Goal: Transaction & Acquisition: Download file/media

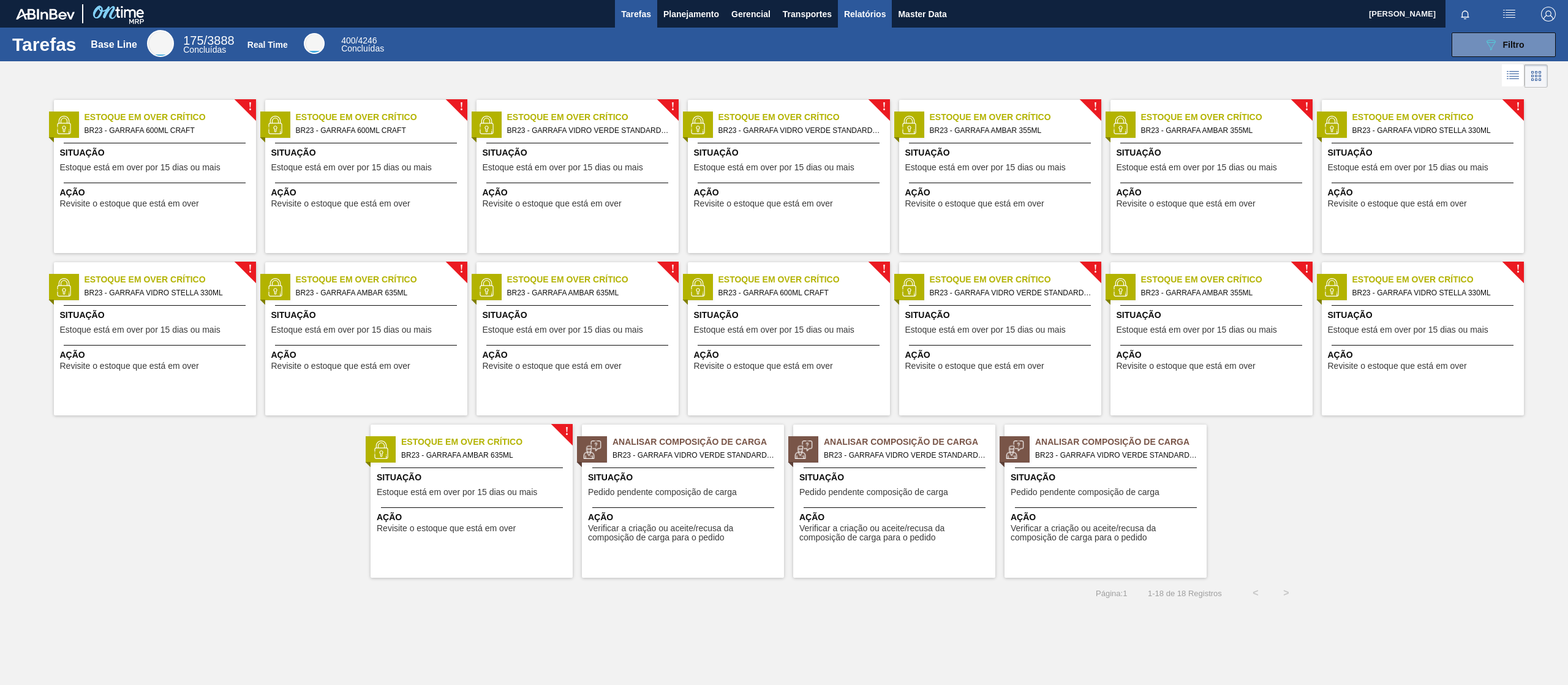
click at [882, 11] on span "Relatórios" at bounding box center [865, 14] width 41 height 15
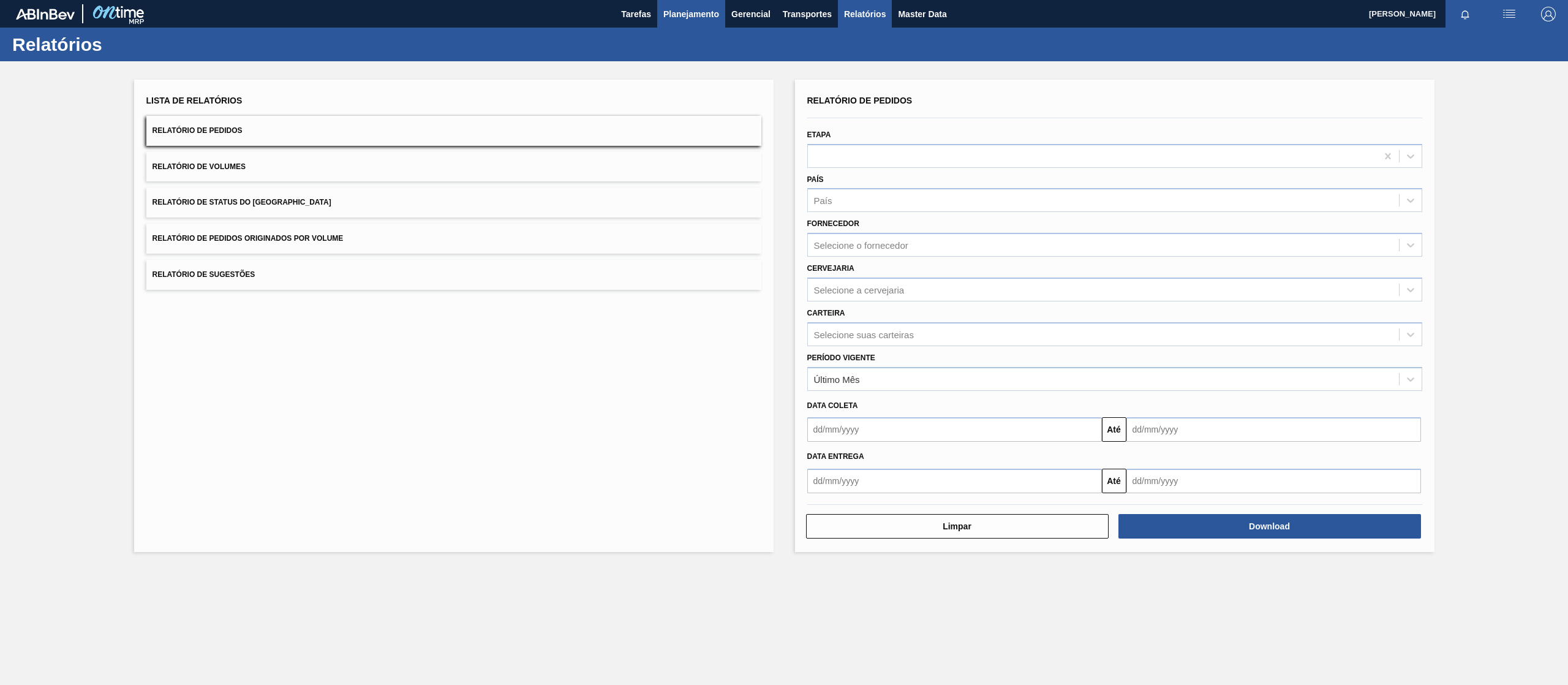
click at [699, 9] on span "Planejamento" at bounding box center [691, 14] width 55 height 15
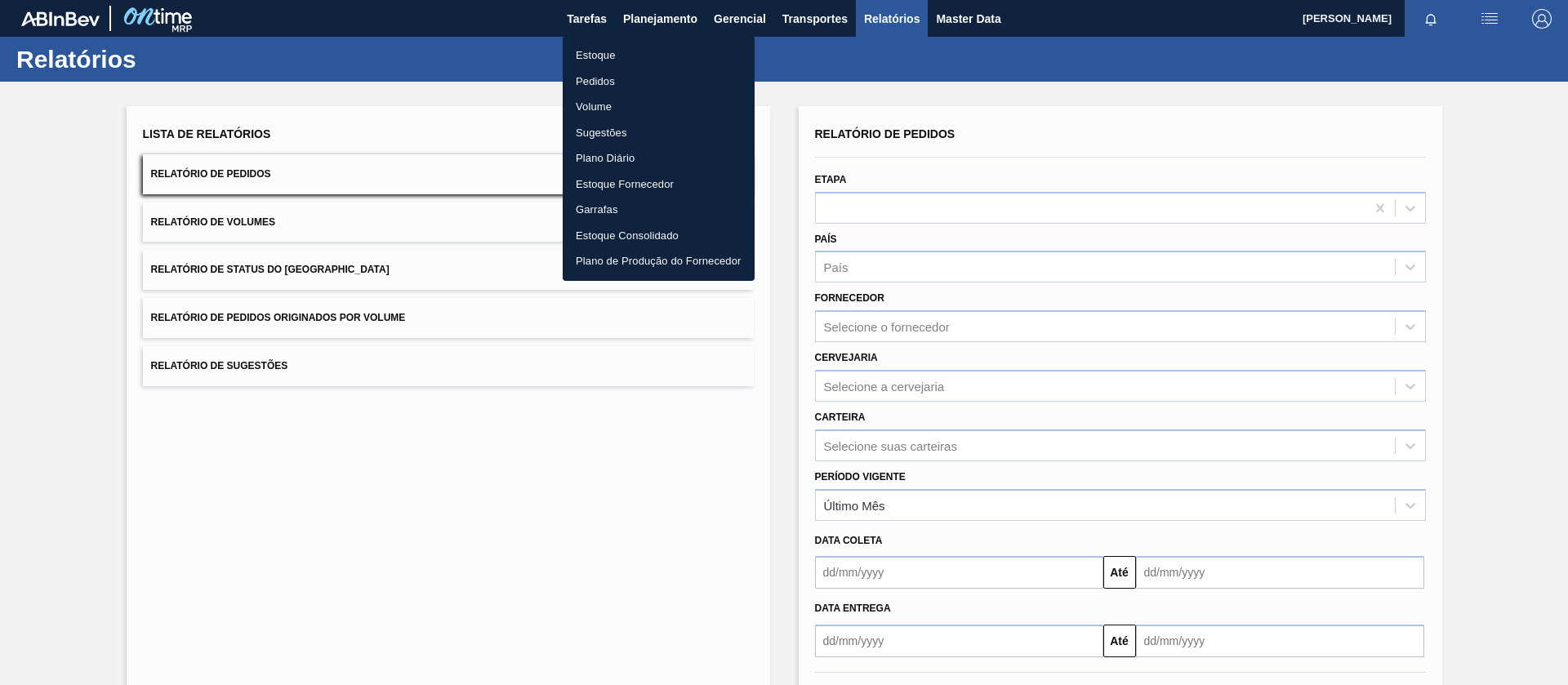
drag, startPoint x: 580, startPoint y: 73, endPoint x: 668, endPoint y: 109, distance: 95.1
click at [580, 73] on li "Pedidos" at bounding box center [658, 81] width 191 height 26
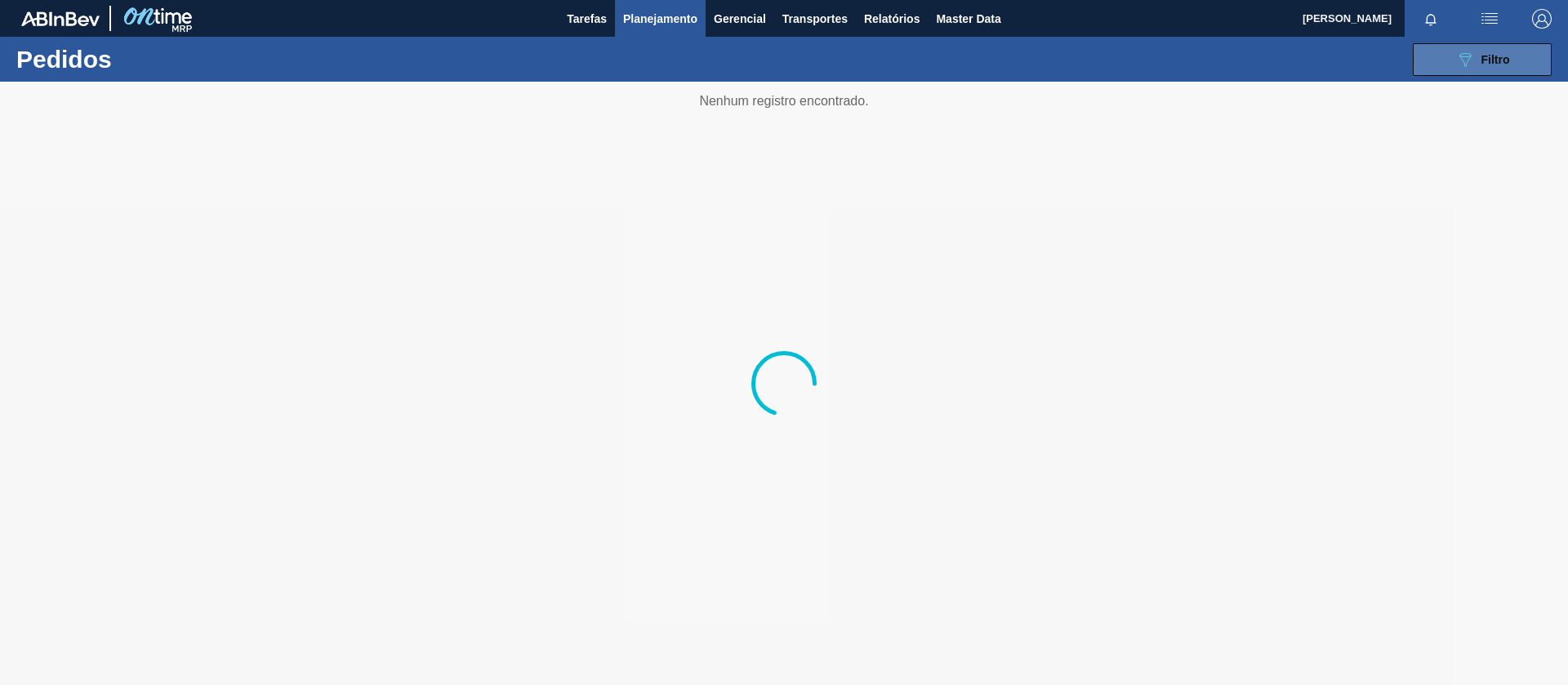
click at [1470, 66] on icon "089F7B8B-B2A5-4AFE-B5C0-19BA573D28AC" at bounding box center [1465, 60] width 20 height 20
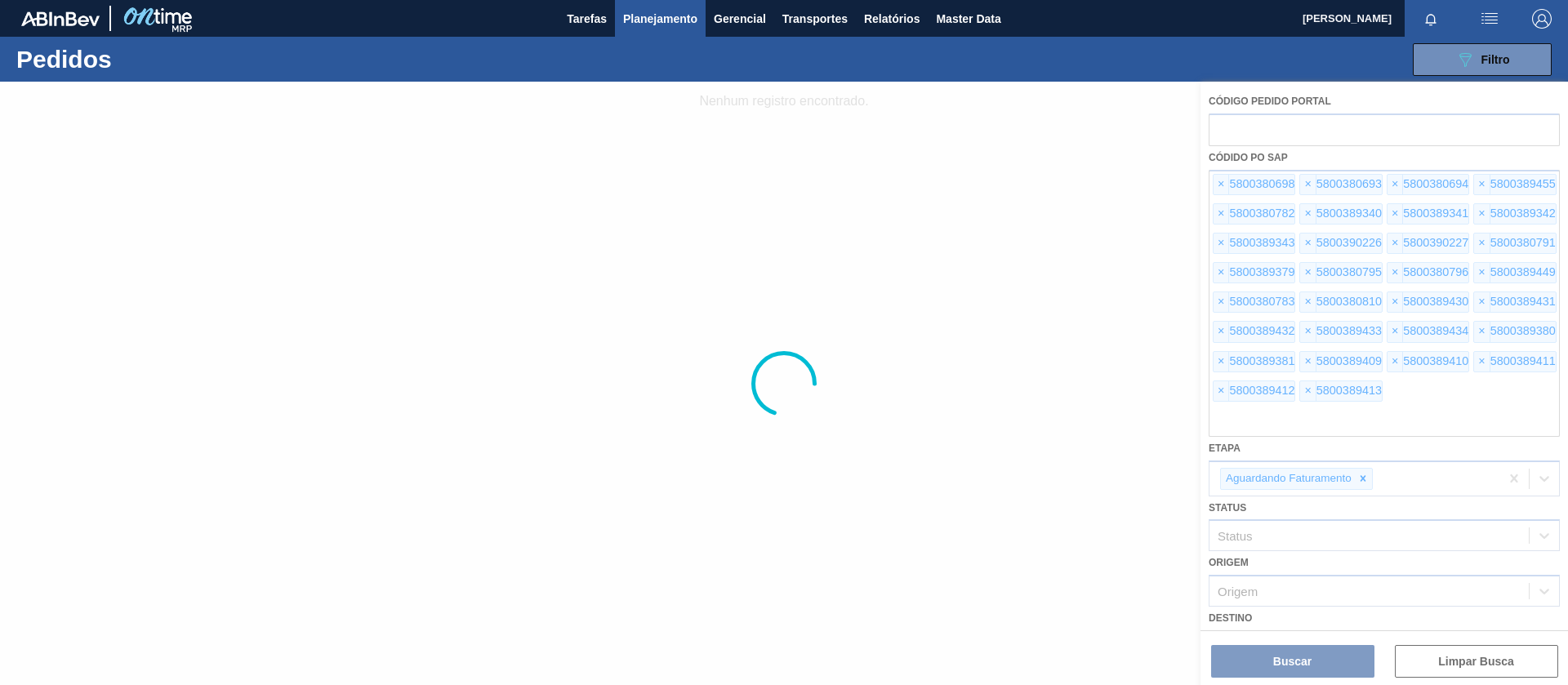
click at [1458, 651] on div at bounding box center [784, 384] width 1568 height 604
click at [1459, 662] on div at bounding box center [784, 384] width 1568 height 604
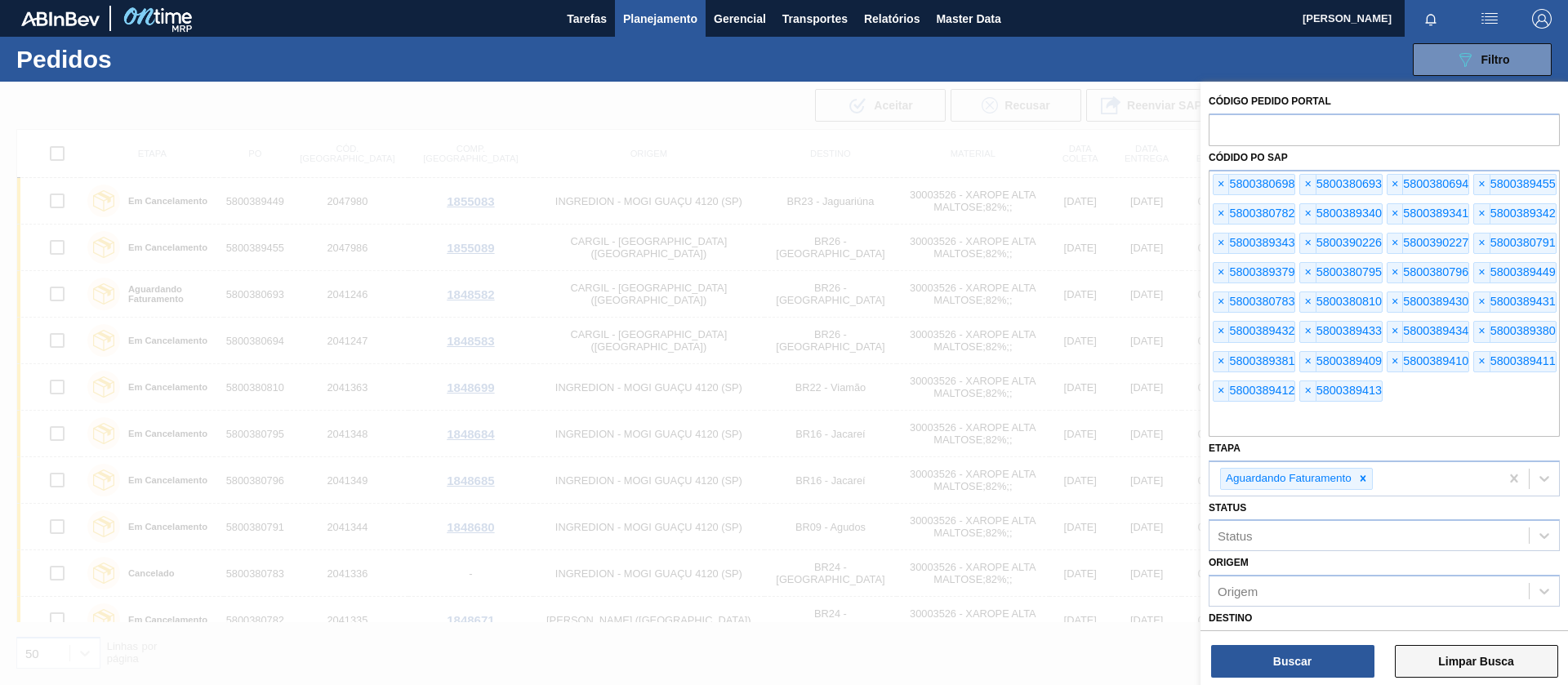
click at [1445, 651] on button "Limpar Busca" at bounding box center [1475, 661] width 163 height 33
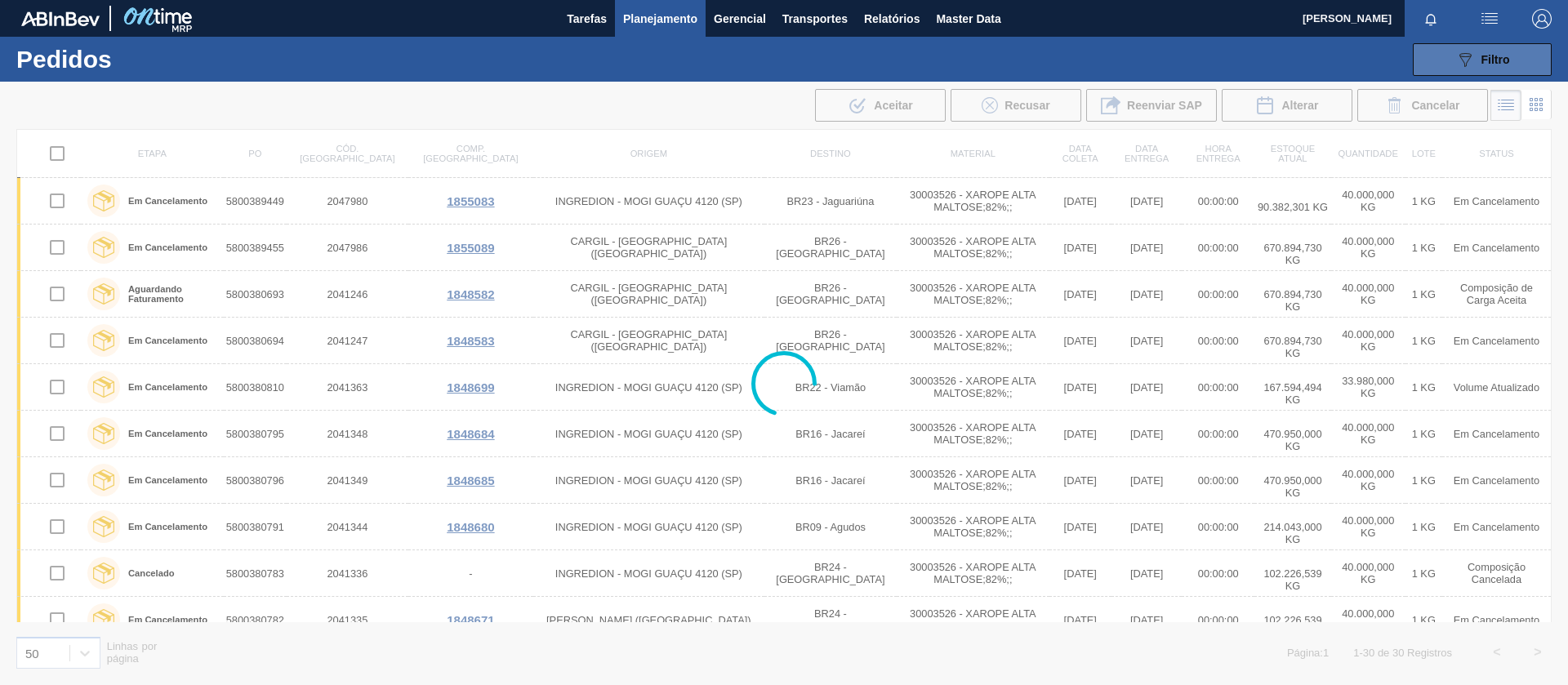
click at [1441, 63] on button "089F7B8B-B2A5-4AFE-B5C0-19BA573D28AC Filtro" at bounding box center [1482, 60] width 139 height 33
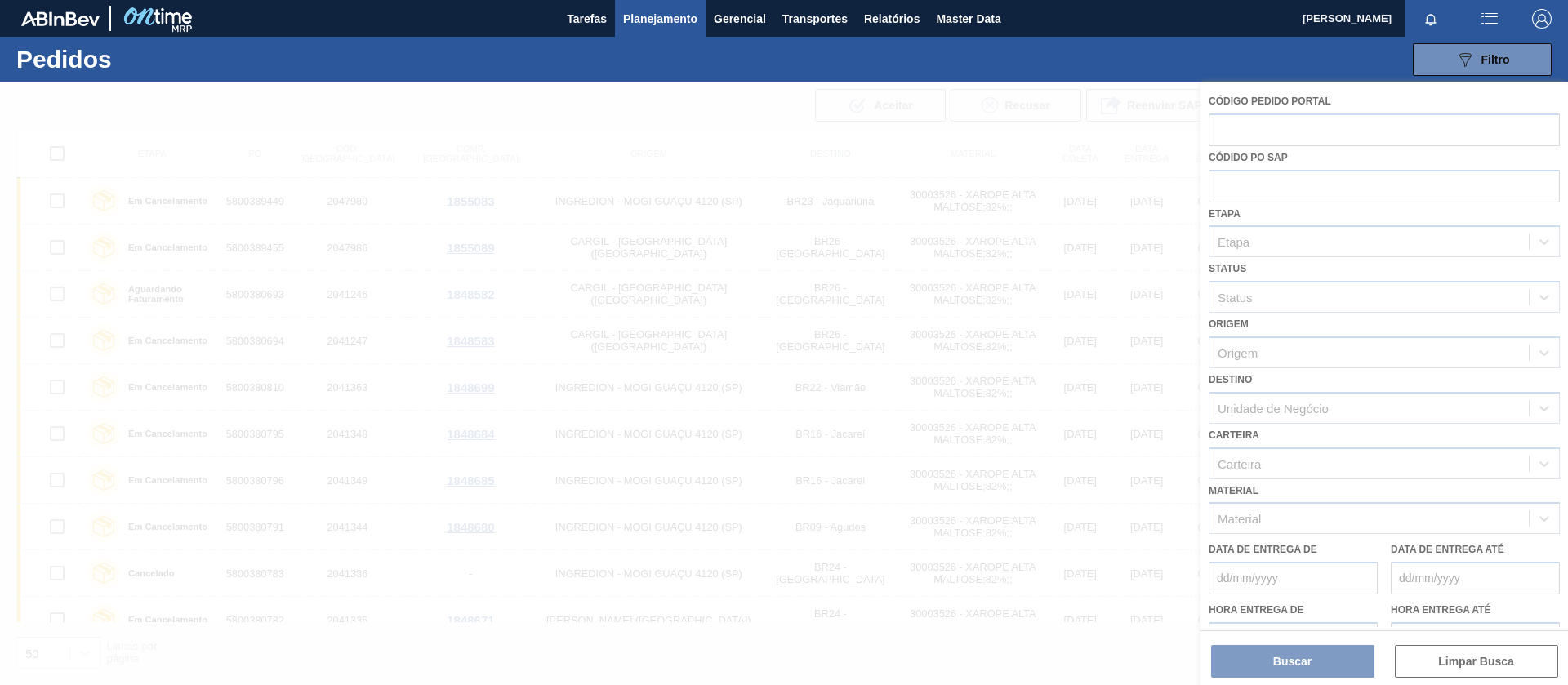
click at [1253, 132] on div at bounding box center [784, 384] width 1568 height 604
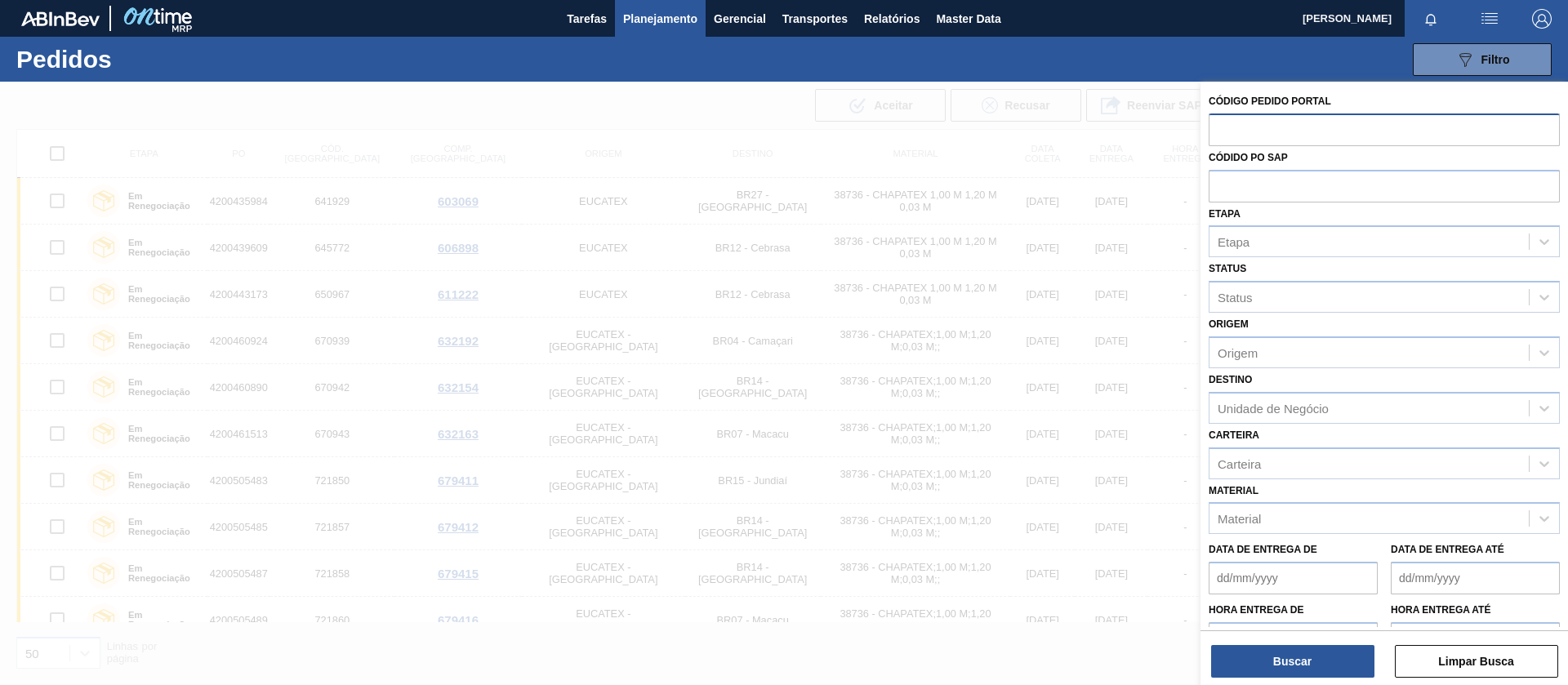
click at [1265, 126] on input "text" at bounding box center [1384, 128] width 351 height 31
paste input "text"
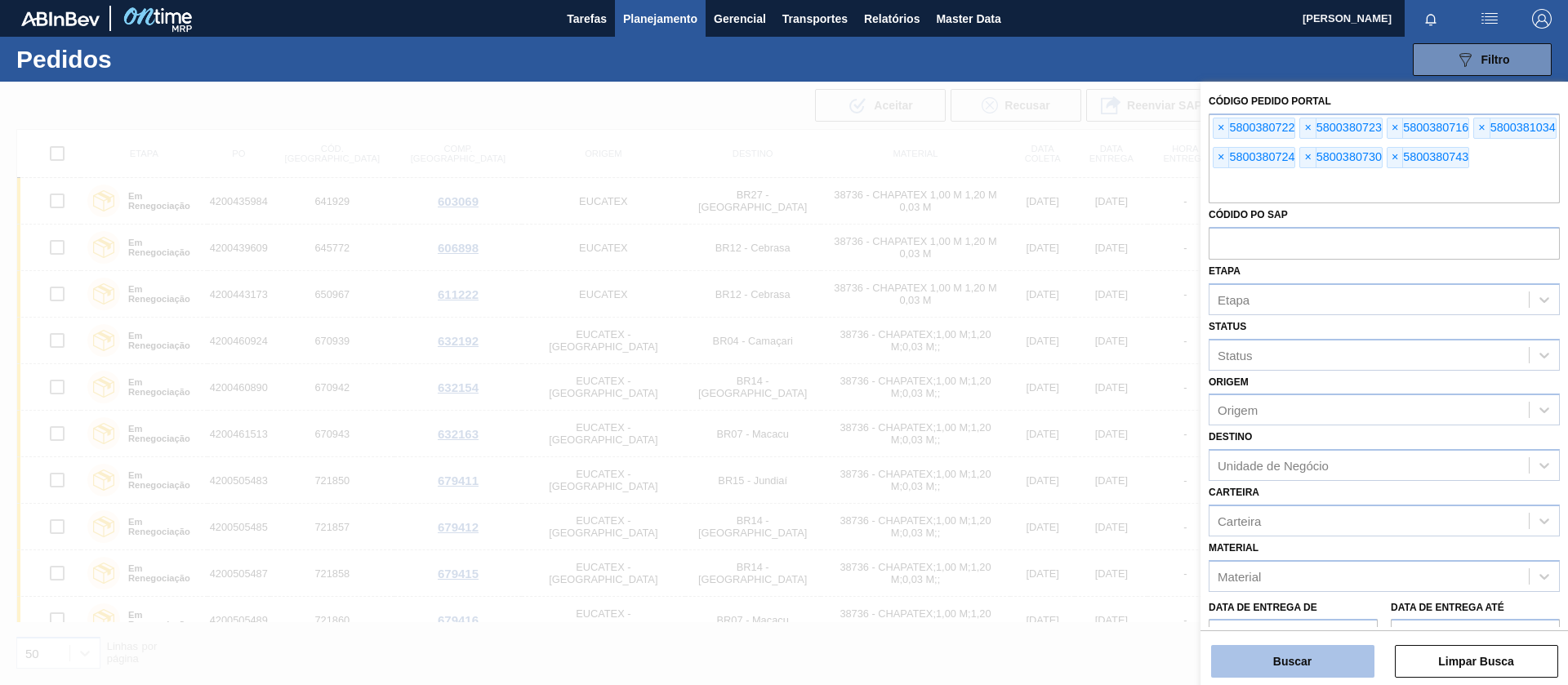
click at [1301, 653] on button "Buscar" at bounding box center [1292, 661] width 163 height 33
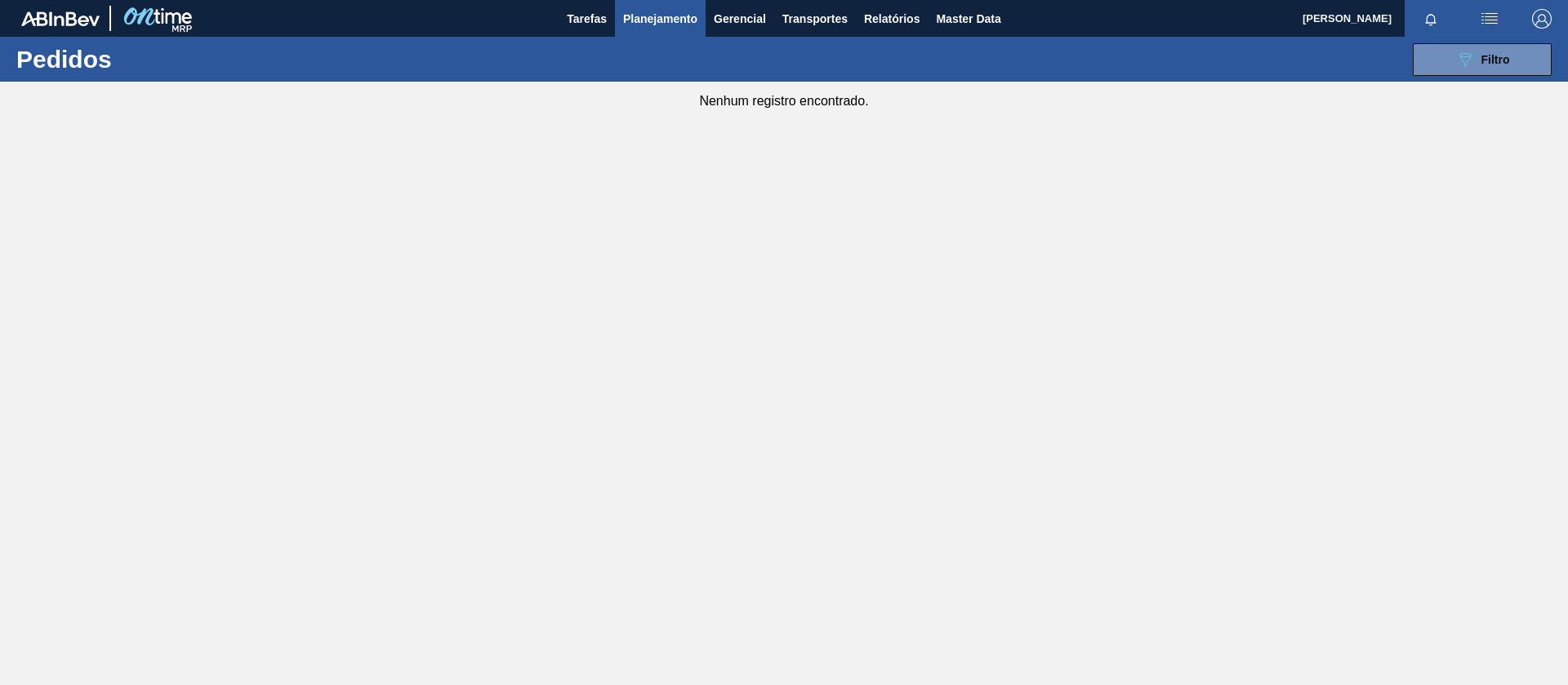
click at [669, 28] on button "Planejamento" at bounding box center [660, 18] width 91 height 37
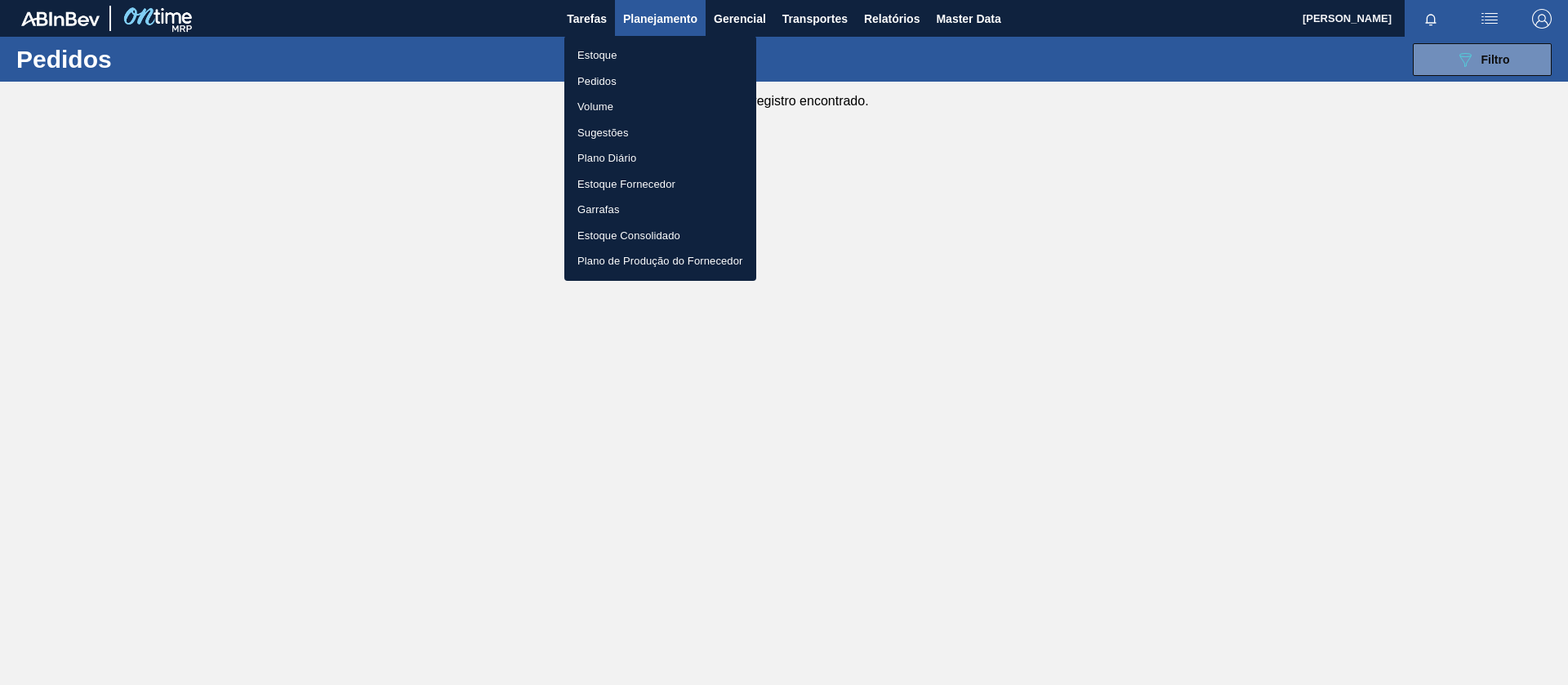
click at [611, 79] on li "Pedidos" at bounding box center [660, 81] width 191 height 26
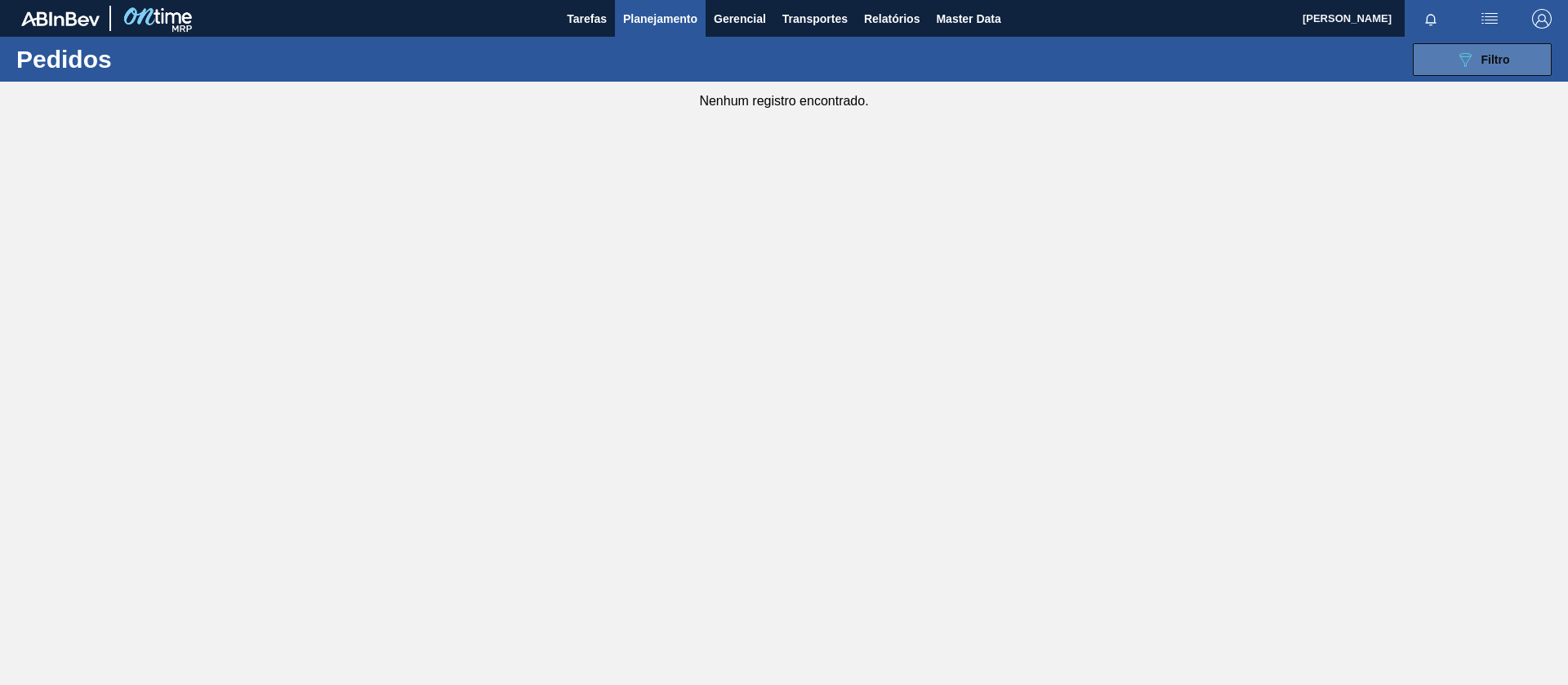
click at [1507, 53] on span "Filtro" at bounding box center [1495, 60] width 28 height 13
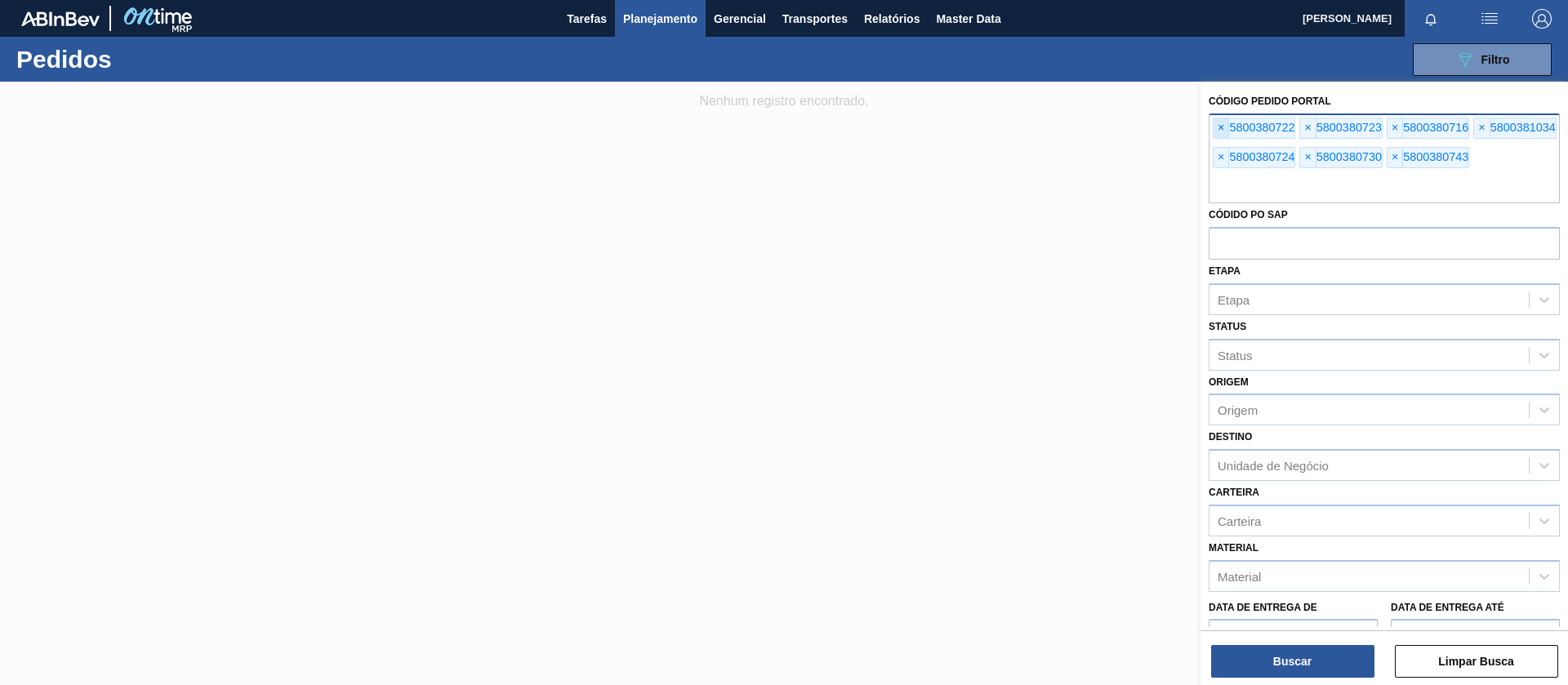
click at [1220, 126] on span "×" at bounding box center [1221, 128] width 15 height 20
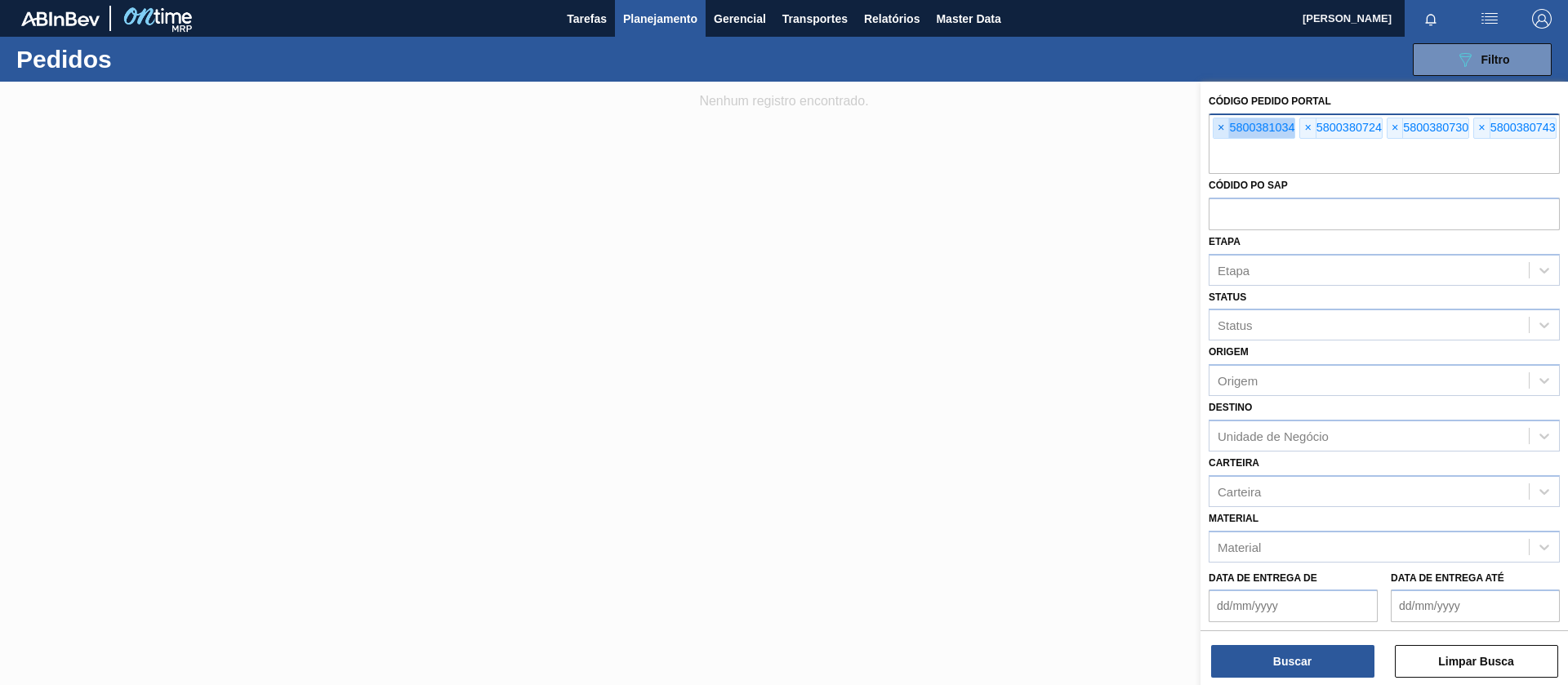
click at [1220, 126] on span "×" at bounding box center [1221, 128] width 15 height 20
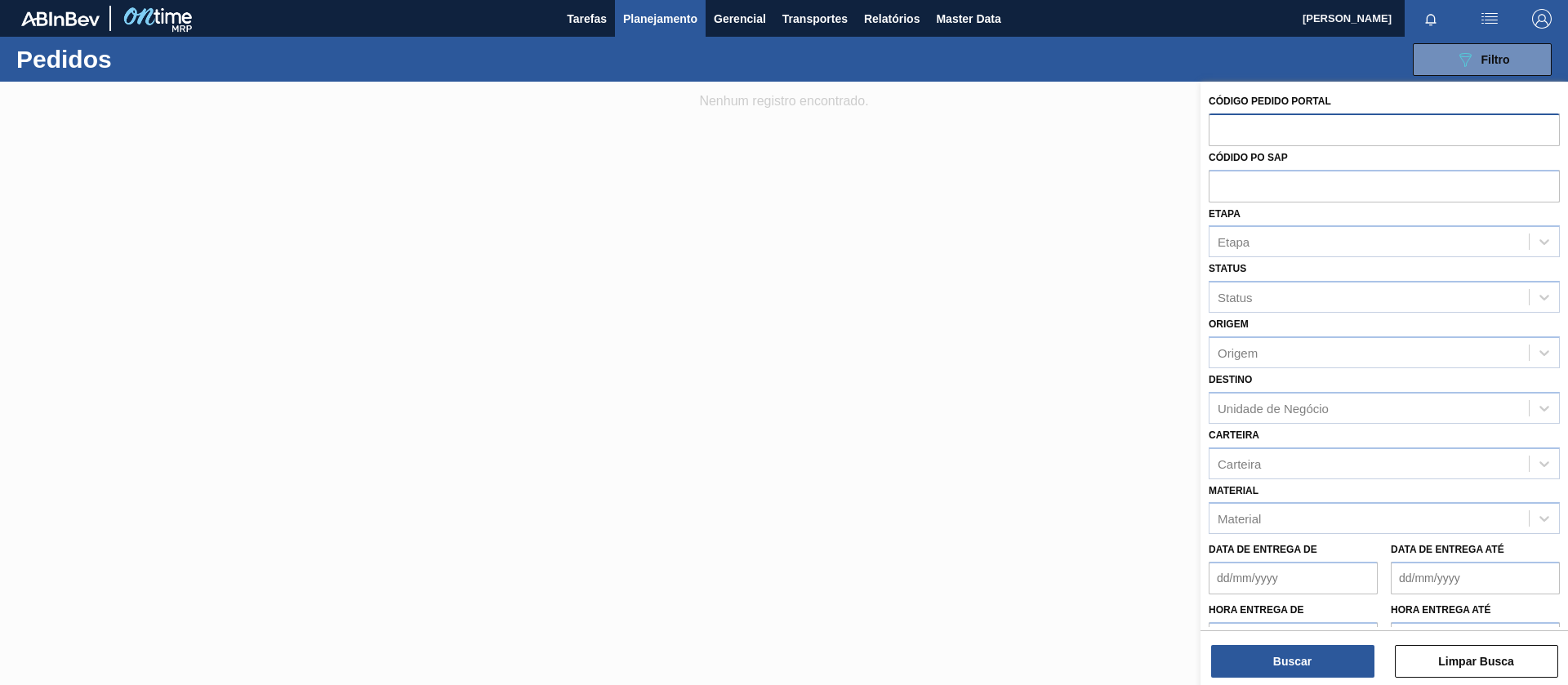
click at [1220, 126] on input "text" at bounding box center [1384, 128] width 351 height 31
click at [1234, 192] on input "text" at bounding box center [1384, 185] width 351 height 31
paste input "text"
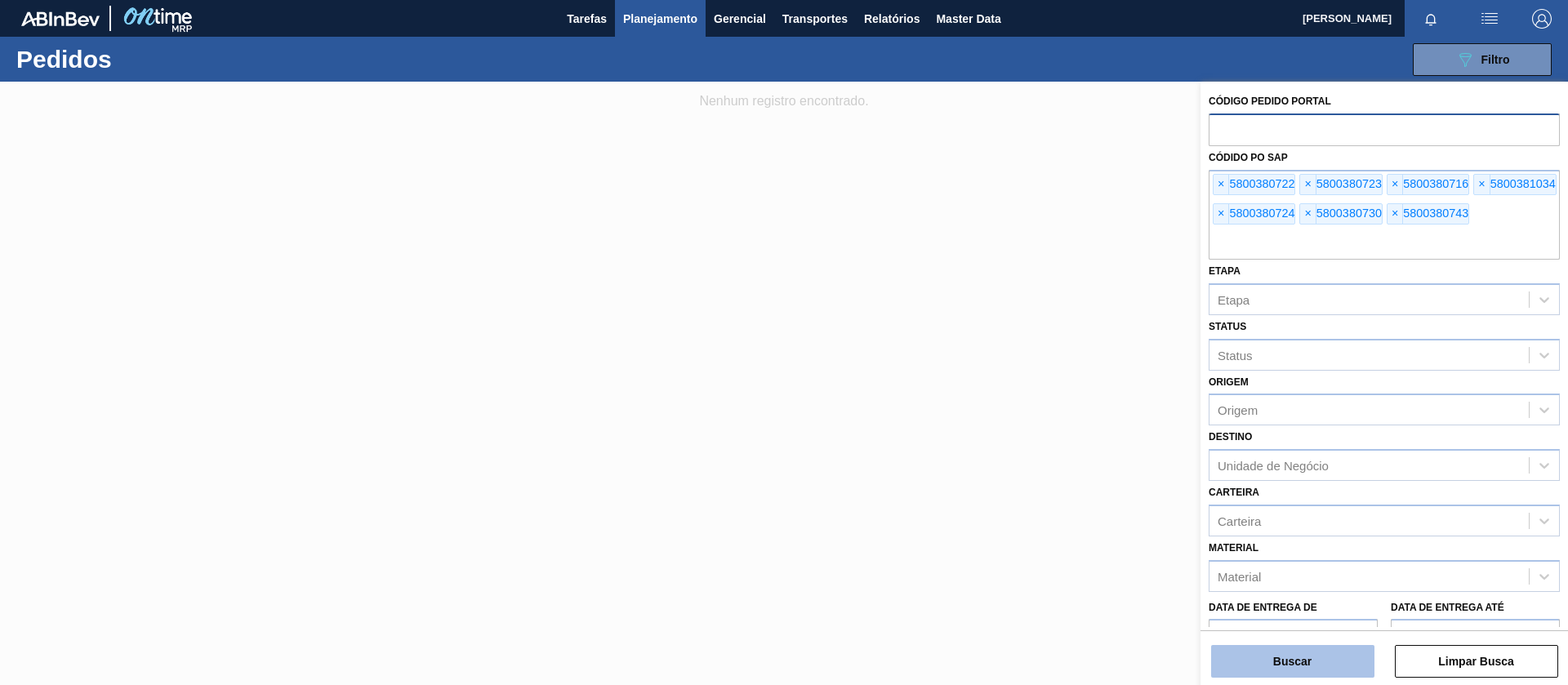
click at [1285, 662] on button "Buscar" at bounding box center [1292, 661] width 163 height 33
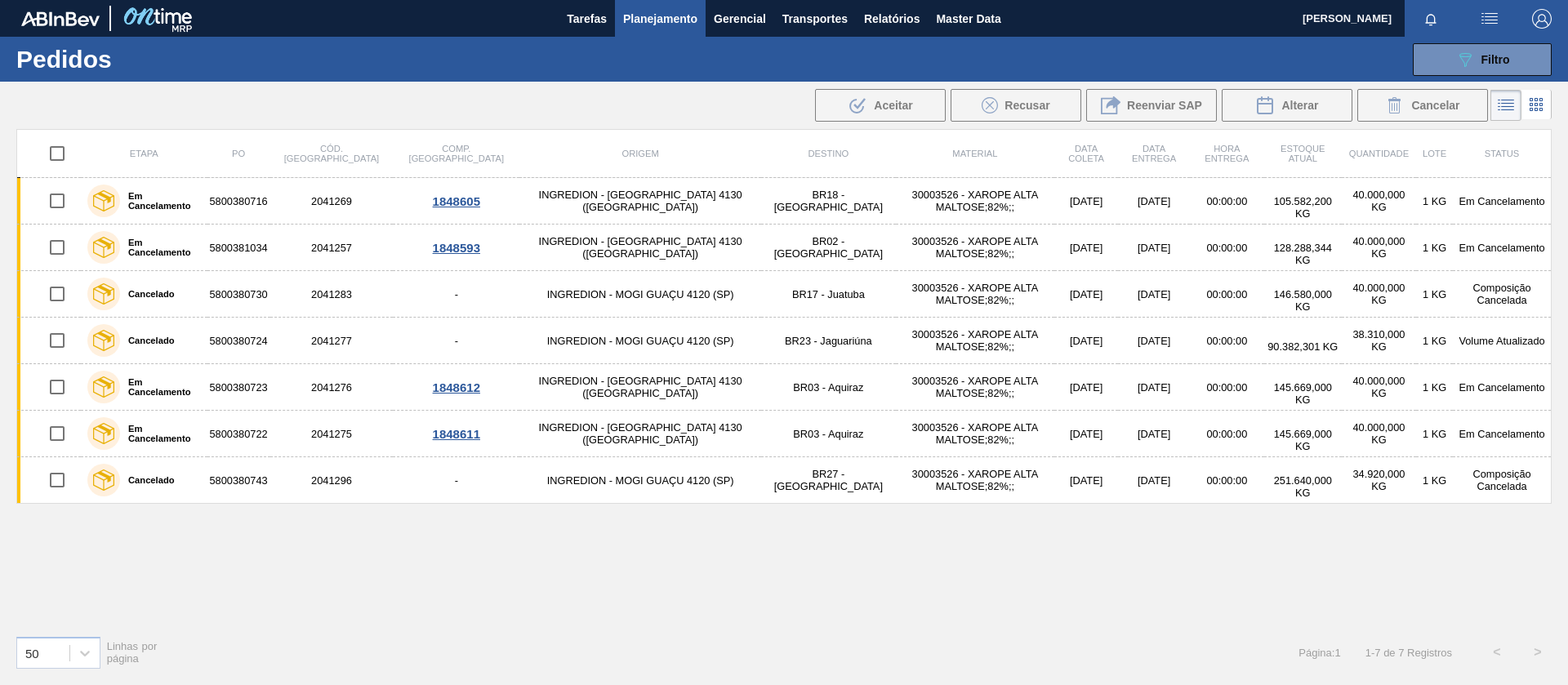
click at [64, 151] on input "checkbox" at bounding box center [57, 153] width 35 height 35
checkbox input "true"
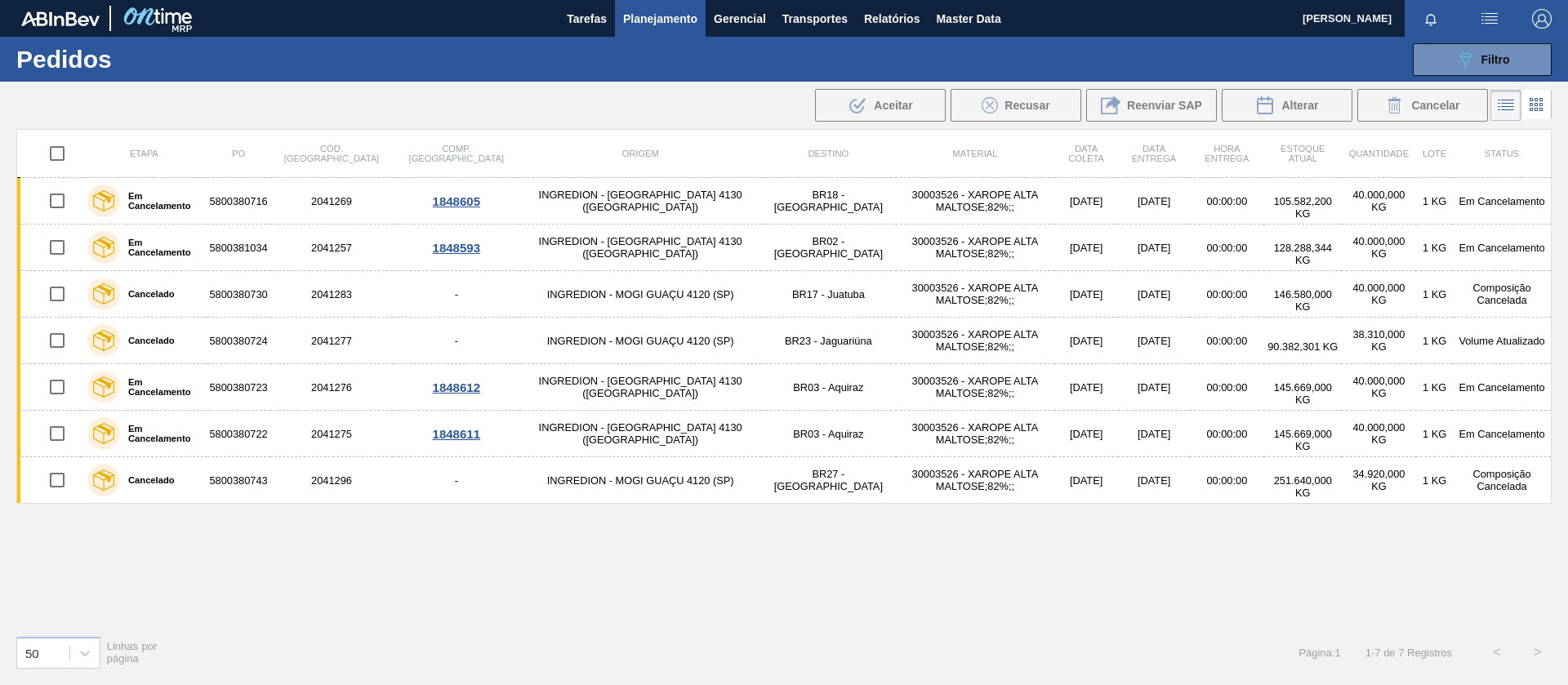
checkbox input "true"
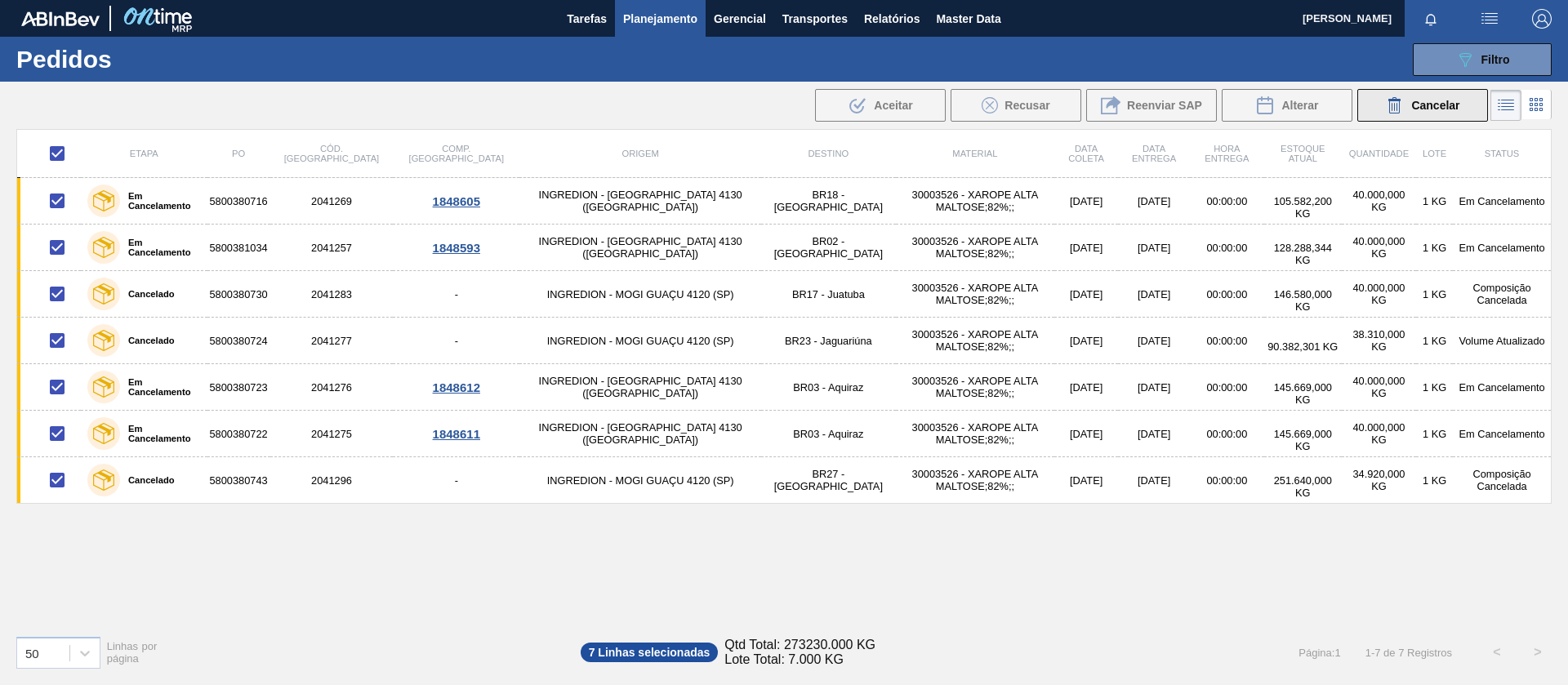
click at [1400, 97] on icon at bounding box center [1394, 105] width 20 height 20
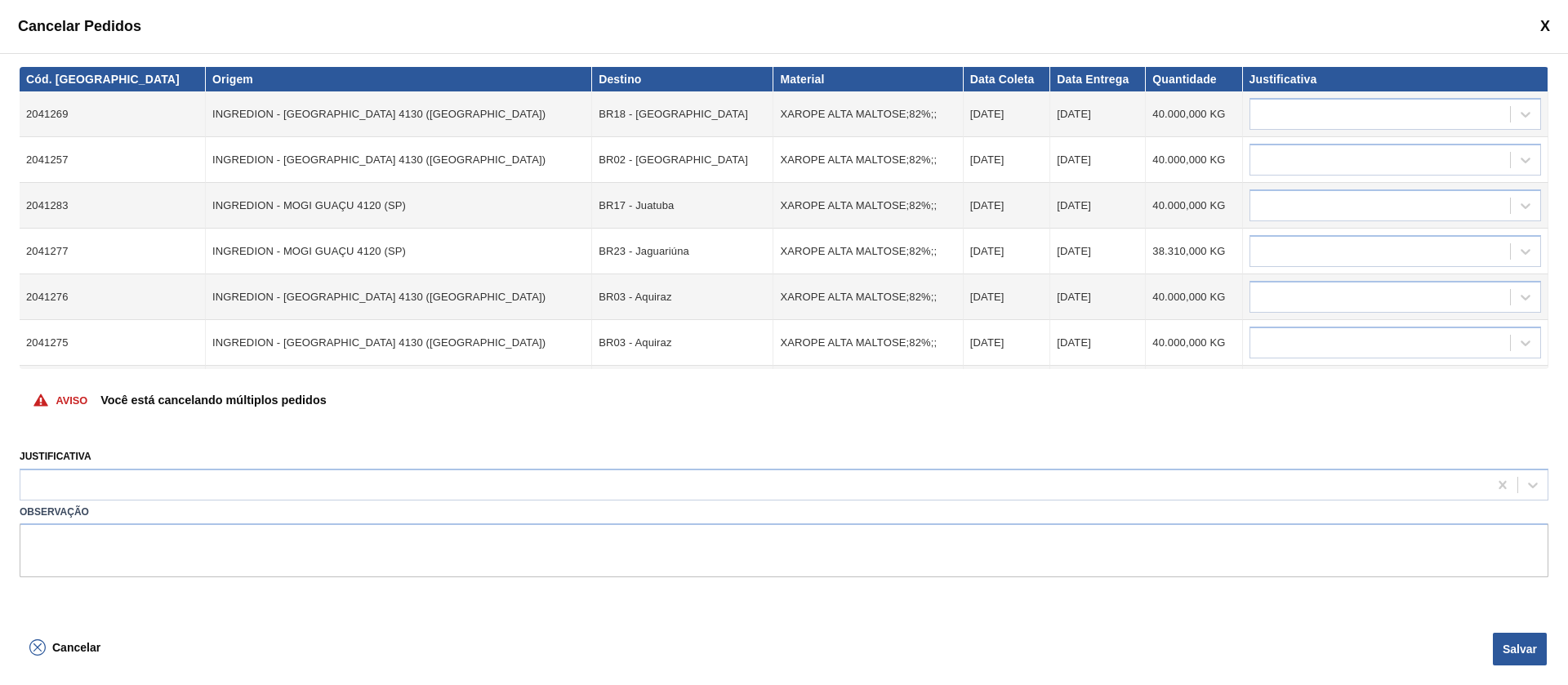
click at [251, 405] on p "Você está cancelando múltiplos pedidos" at bounding box center [213, 400] width 225 height 13
click at [79, 646] on span "Cancelar" at bounding box center [77, 648] width 48 height 13
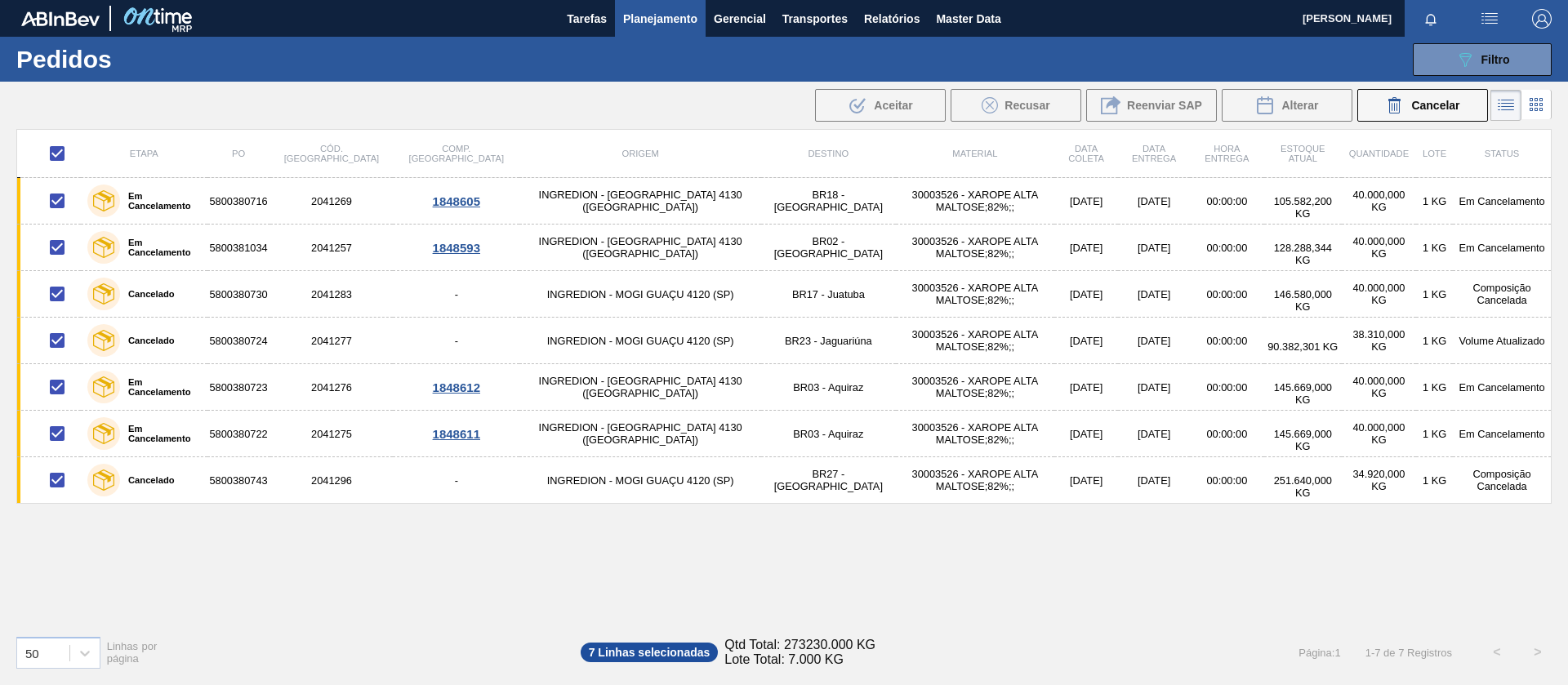
click at [419, 578] on div "Etapa PO Cód. Pedido Comp. Carga Origem Destino Material Data coleta Data Entre…" at bounding box center [784, 376] width 1535 height 493
click at [1412, 95] on div "Cancelar" at bounding box center [1421, 105] width 74 height 20
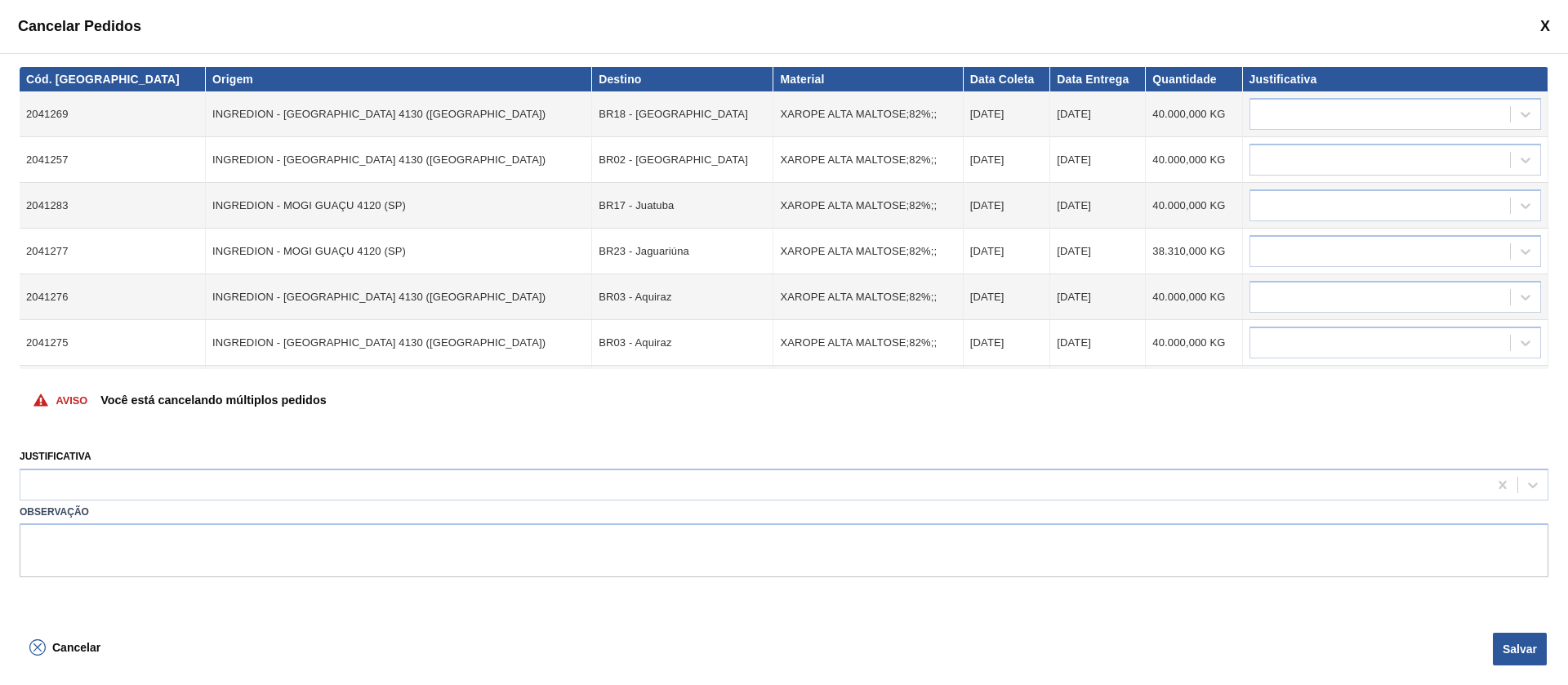
click at [118, 407] on div "Você está cancelando múltiplos pedidos" at bounding box center [213, 400] width 225 height 37
click at [122, 404] on p "Você está cancelando múltiplos pedidos" at bounding box center [213, 400] width 225 height 13
click at [75, 644] on span "Cancelar" at bounding box center [77, 648] width 48 height 13
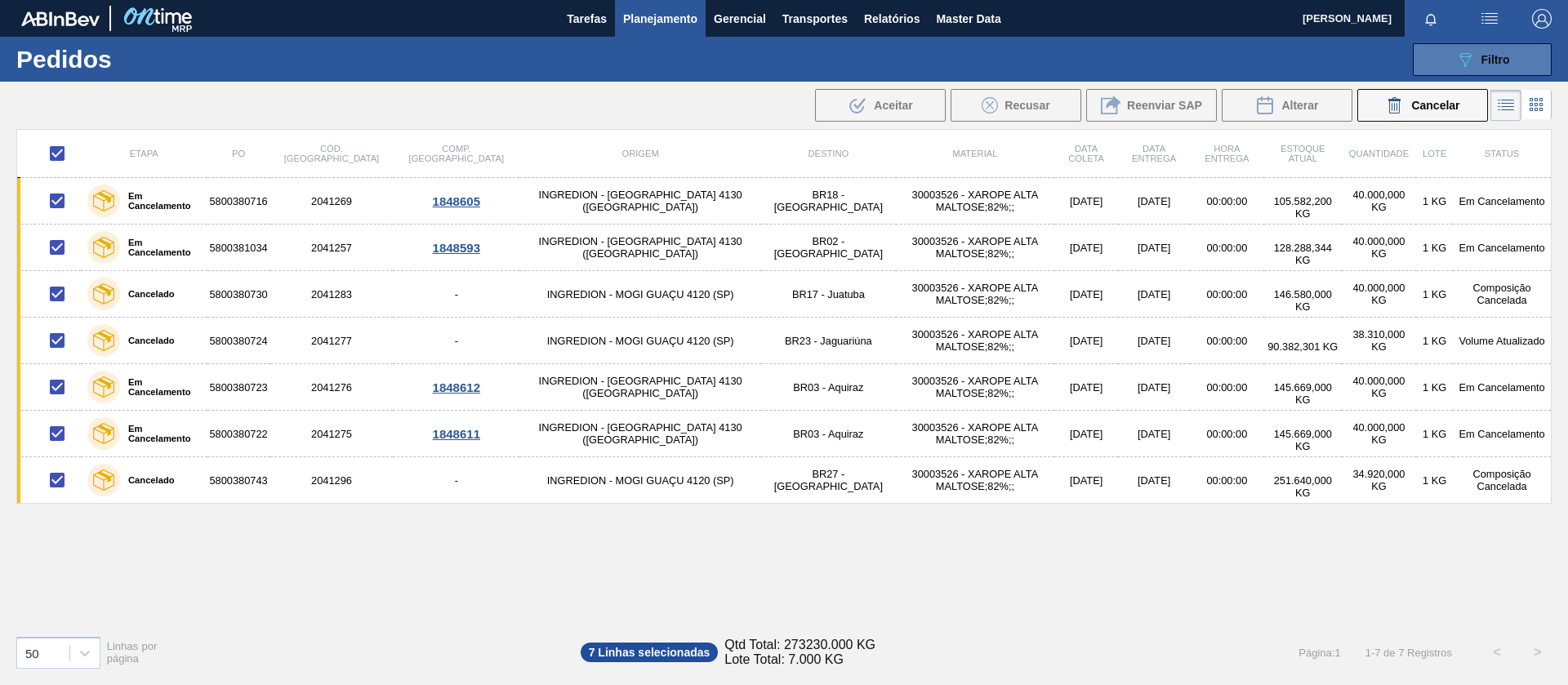
click at [1483, 53] on span "Filtro" at bounding box center [1495, 60] width 28 height 13
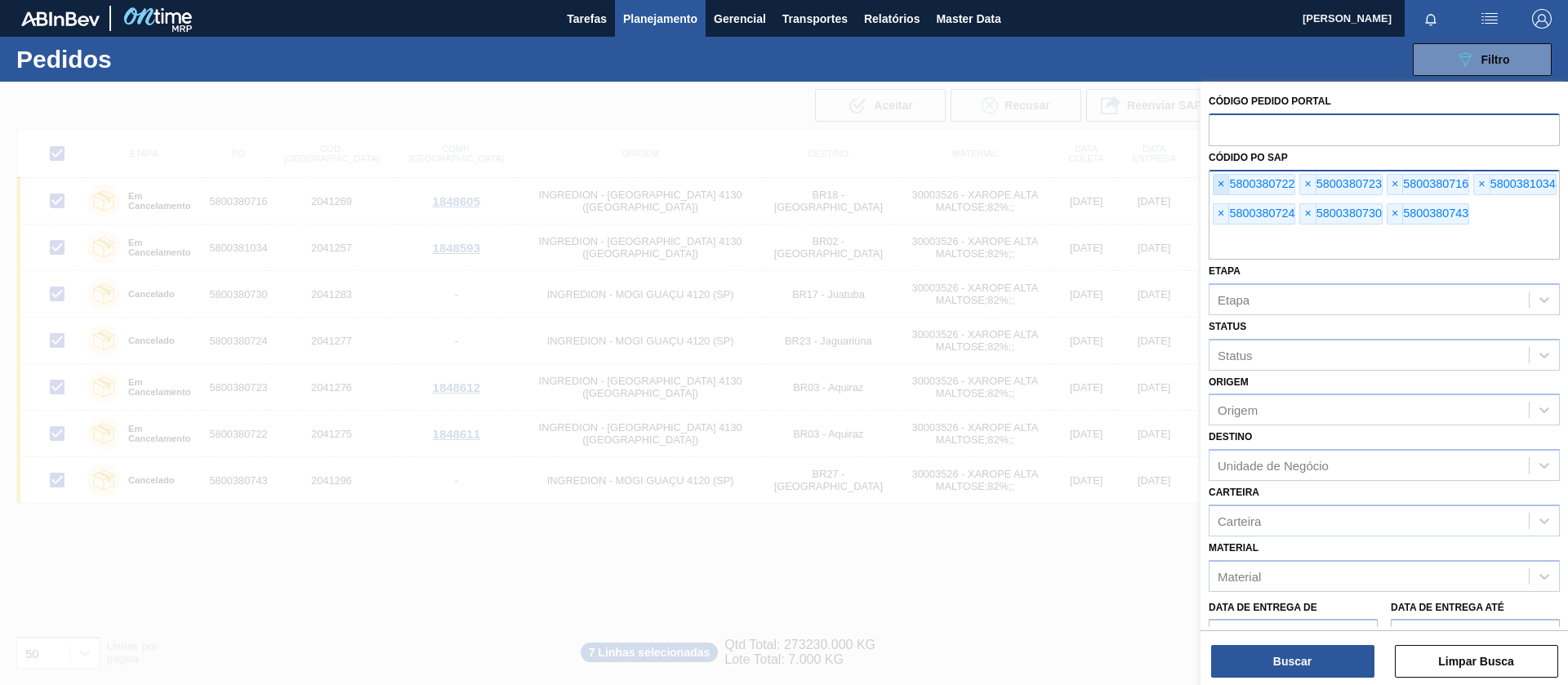
click at [1224, 184] on span "×" at bounding box center [1221, 184] width 15 height 20
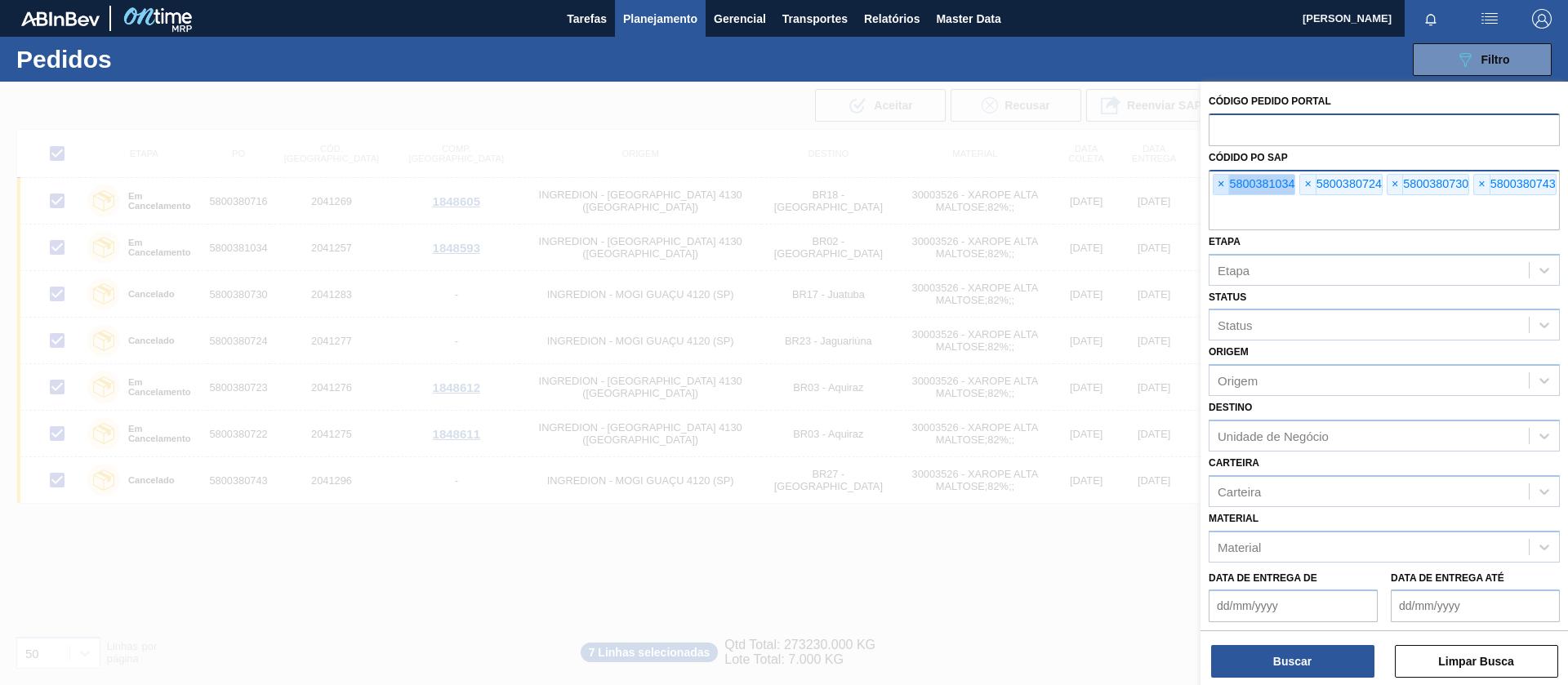
click at [1224, 184] on span "×" at bounding box center [1221, 184] width 15 height 20
click at [1224, 200] on input "text" at bounding box center [1384, 215] width 351 height 31
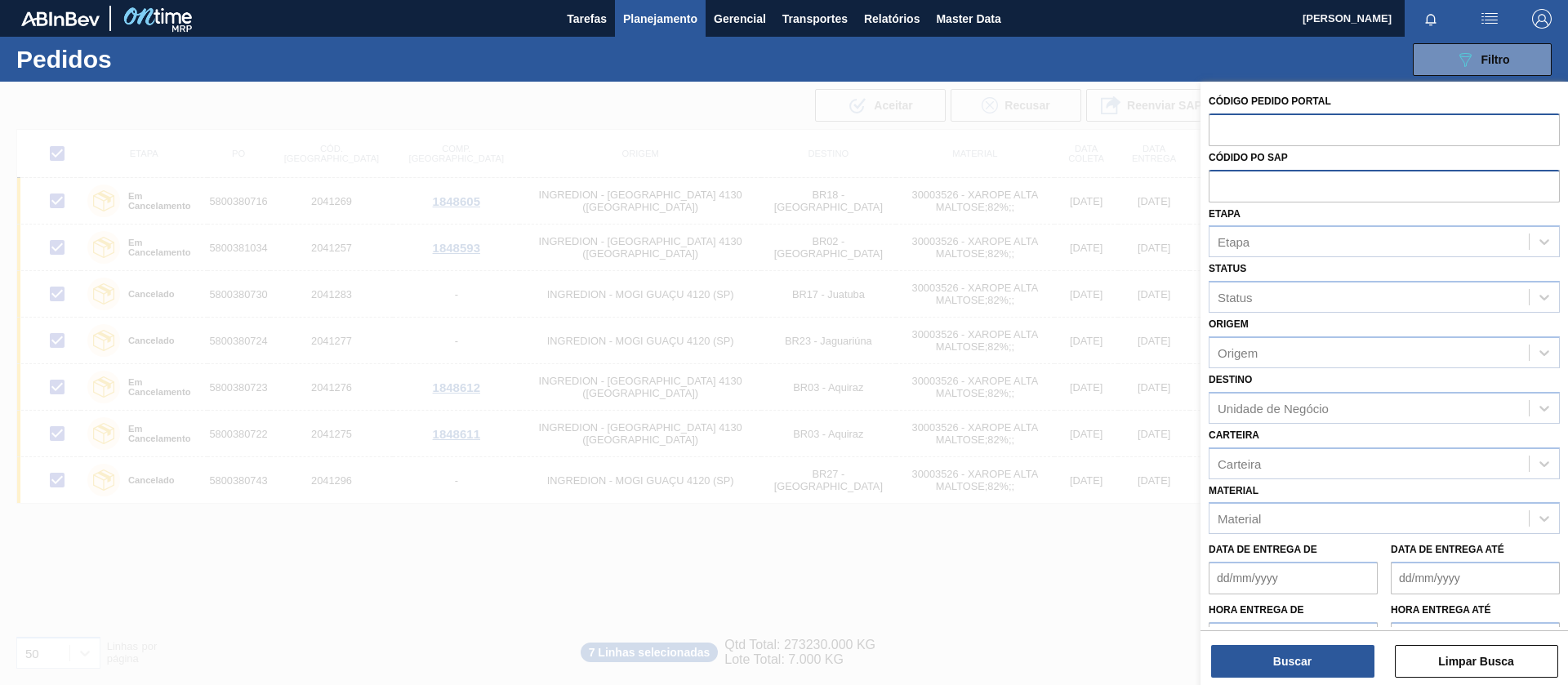
paste input "text"
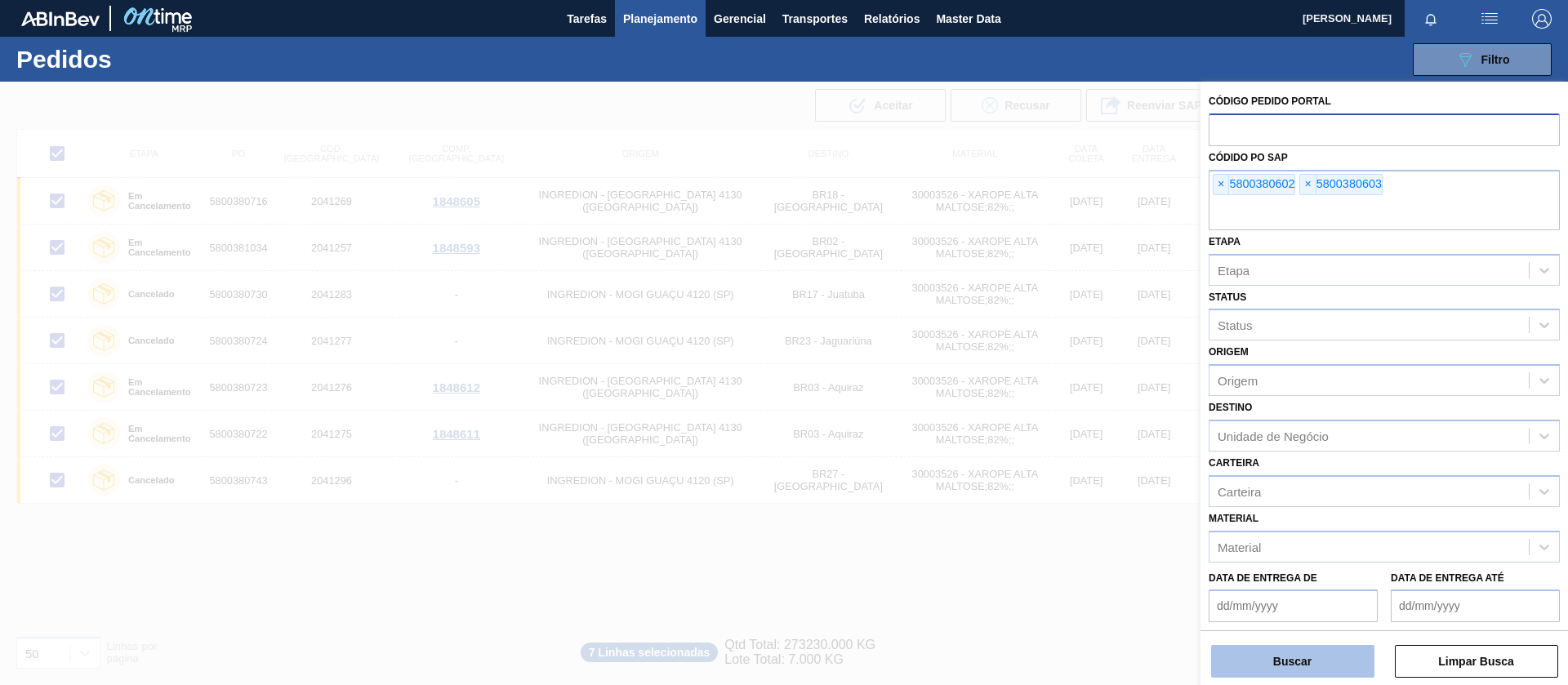
click at [1304, 665] on button "Buscar" at bounding box center [1292, 661] width 163 height 33
checkbox input "false"
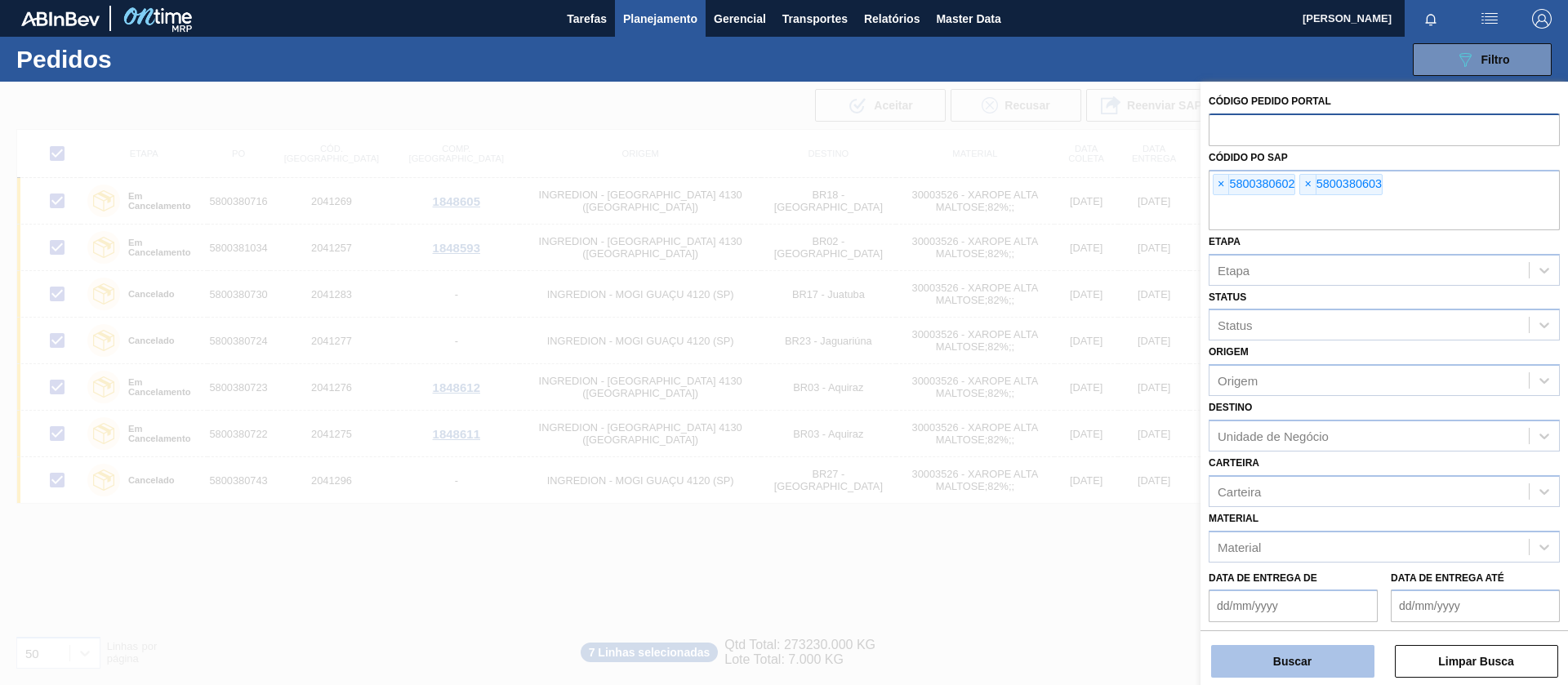
checkbox input "false"
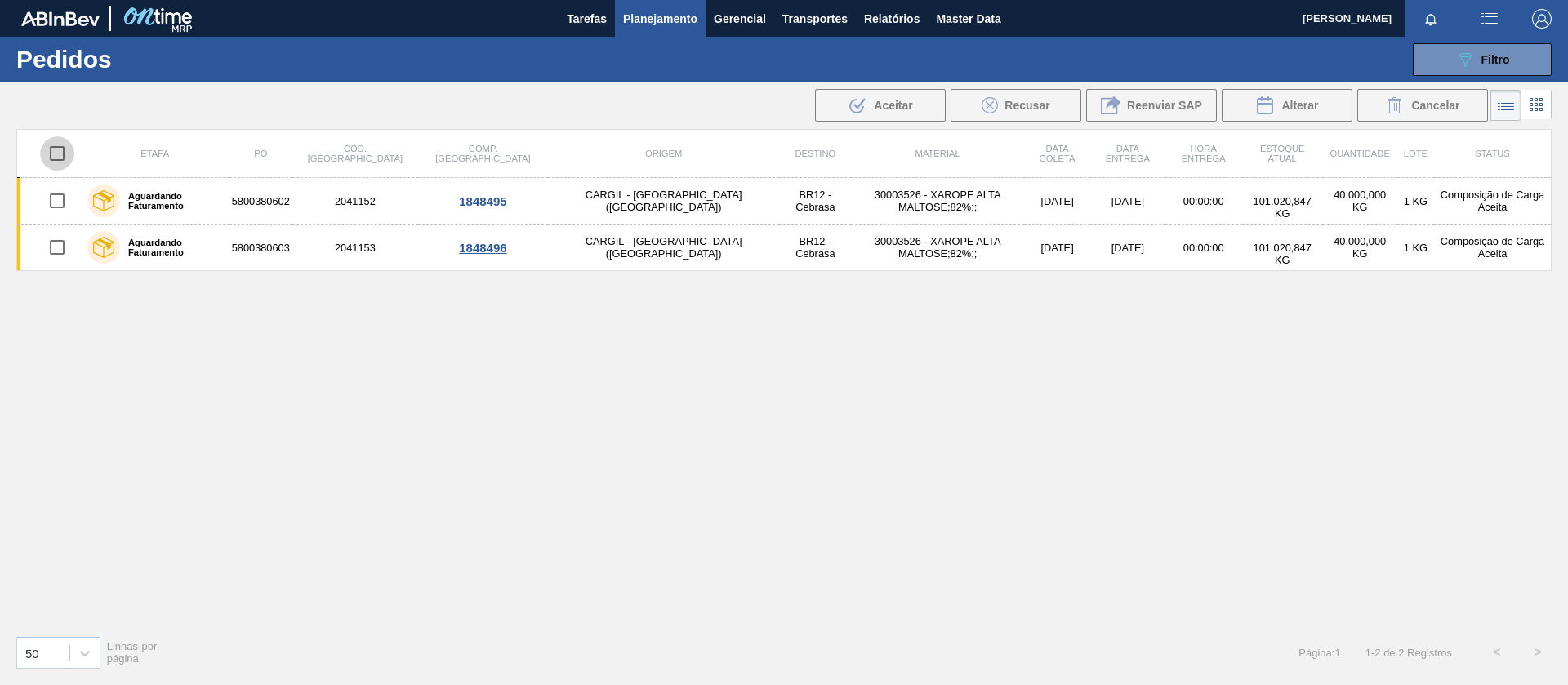
click at [55, 152] on input "checkbox" at bounding box center [57, 153] width 35 height 35
checkbox input "true"
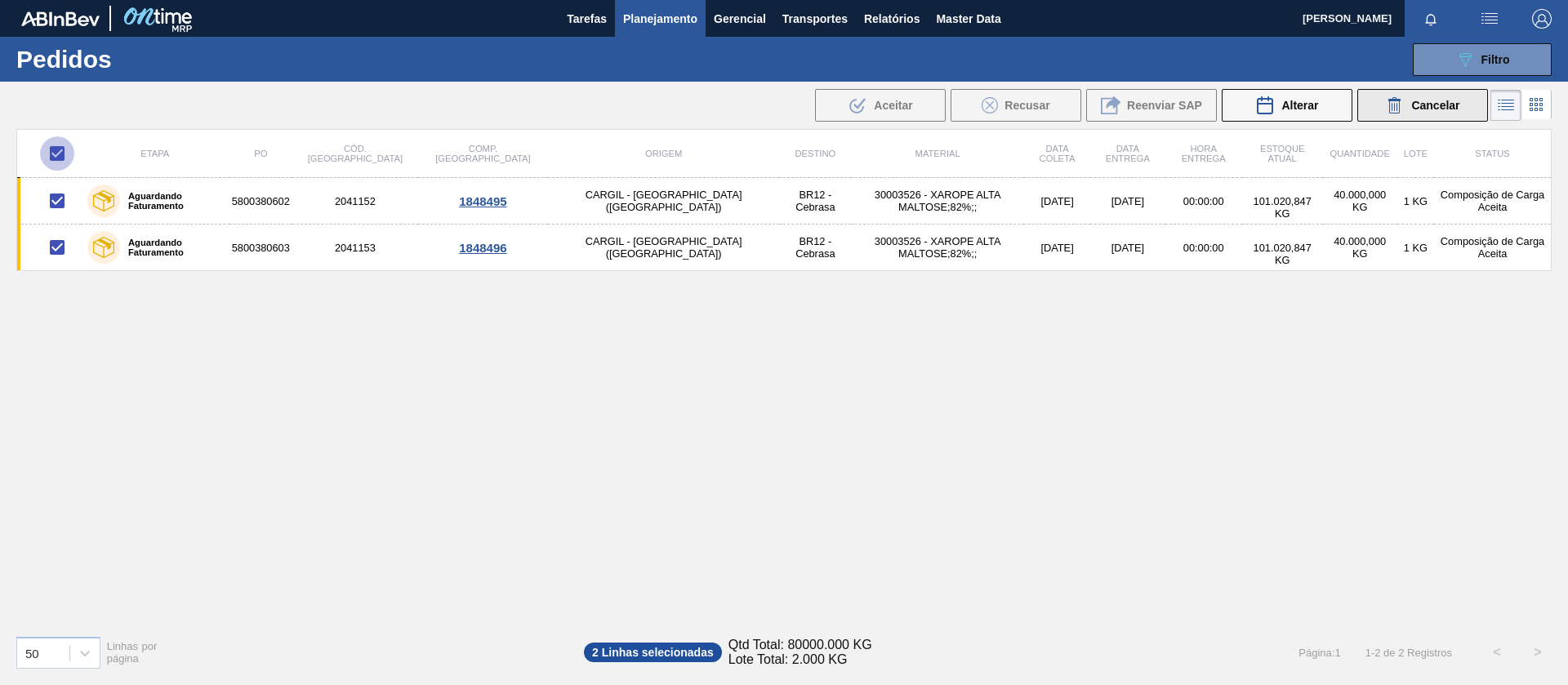
click at [1433, 106] on span "Cancelar" at bounding box center [1435, 105] width 48 height 13
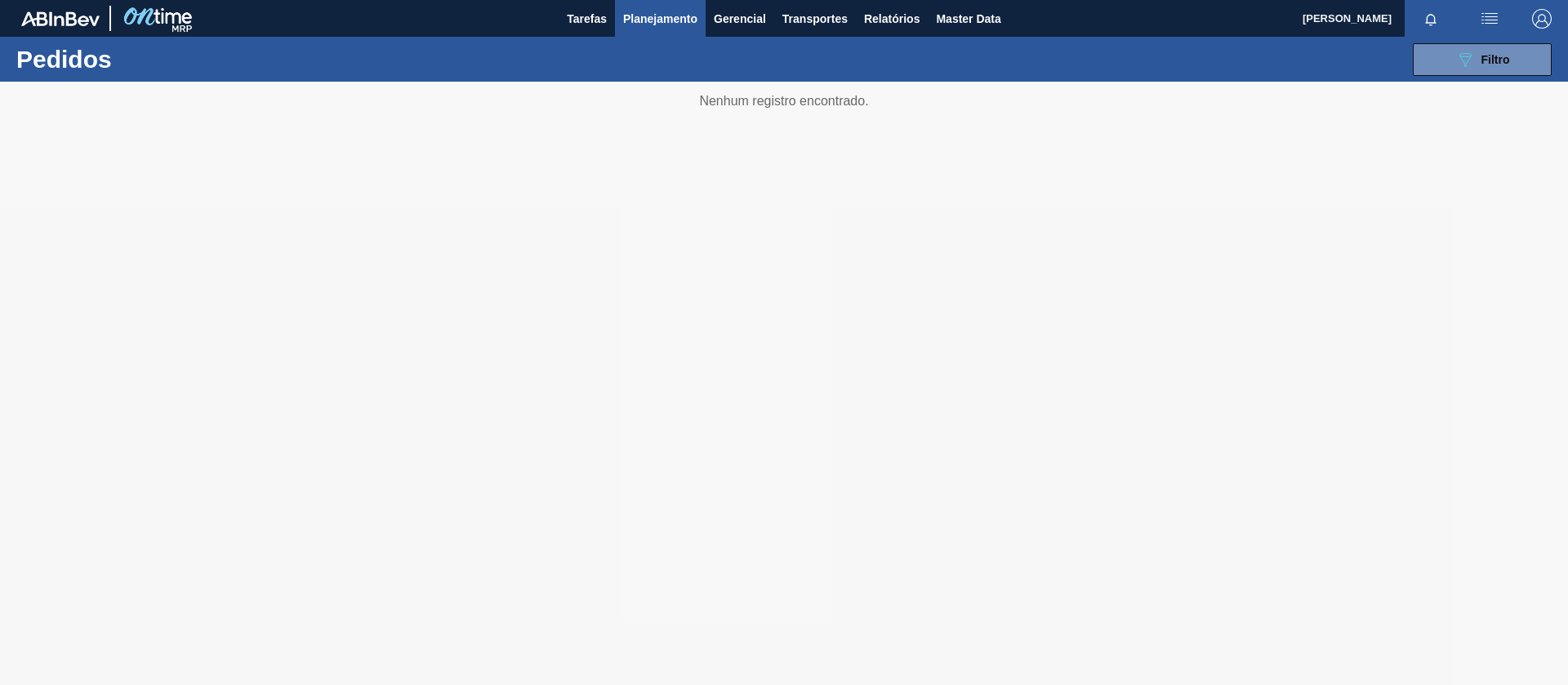
click at [1345, 28] on span "[PERSON_NAME] [PERSON_NAME]" at bounding box center [1347, 18] width 89 height 37
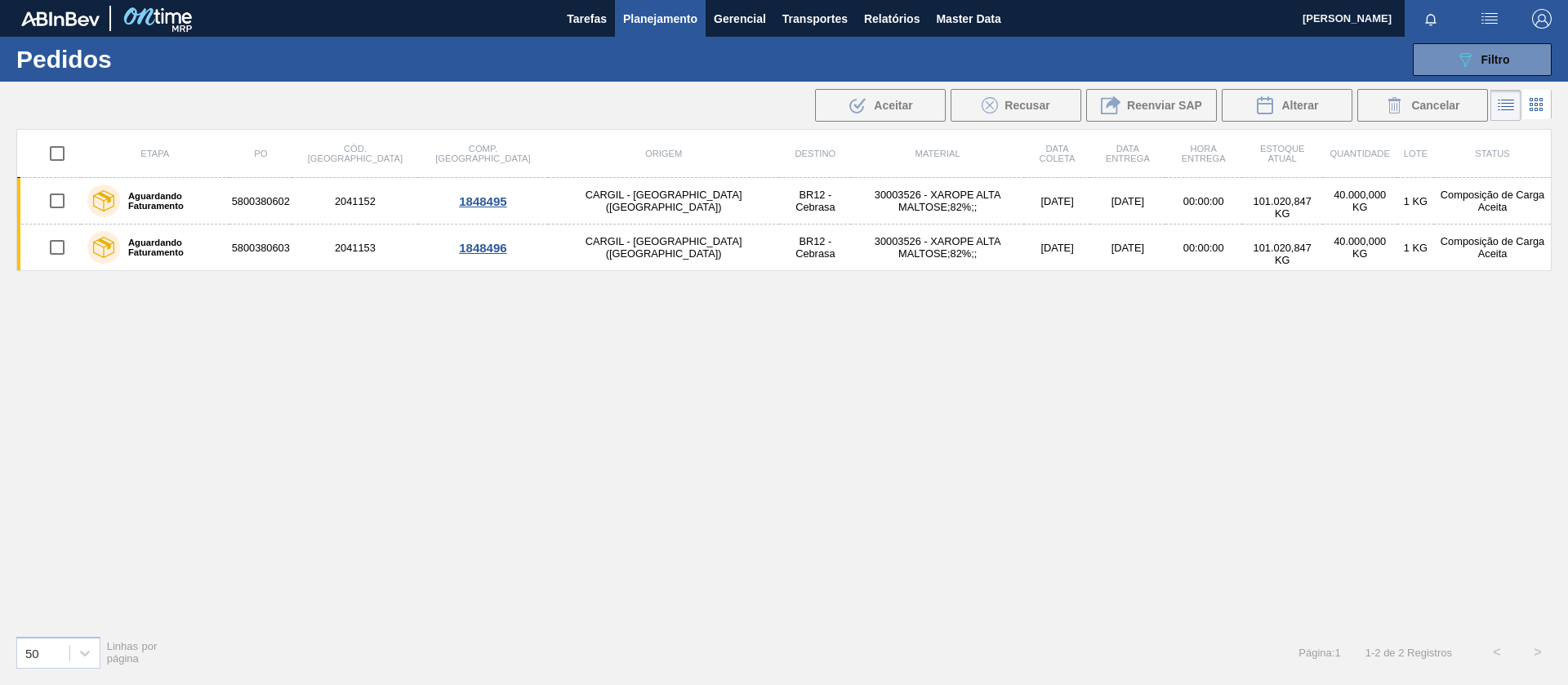
click at [1339, 24] on span "[PERSON_NAME] [PERSON_NAME]" at bounding box center [1347, 18] width 89 height 37
click at [1533, 16] on img "button" at bounding box center [1541, 19] width 20 height 20
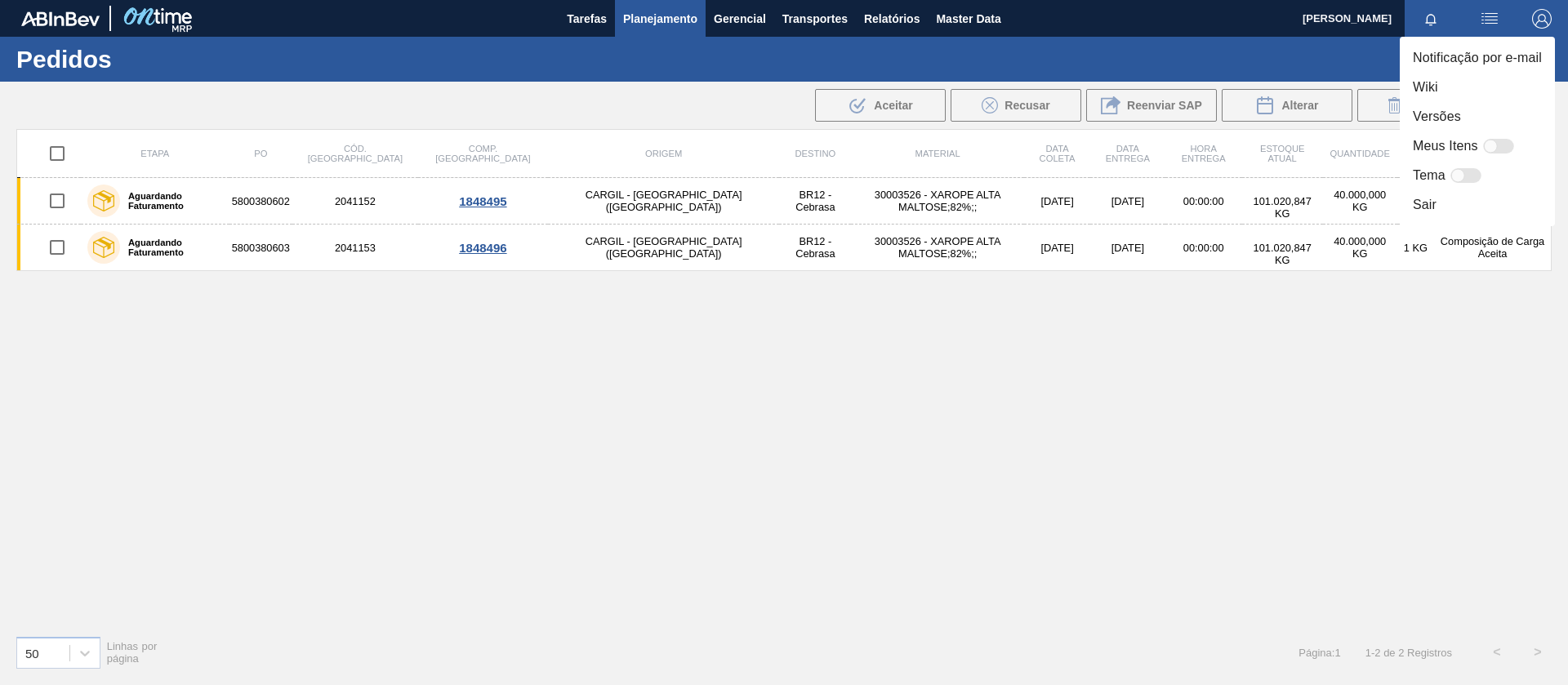
drag, startPoint x: 1280, startPoint y: 370, endPoint x: 621, endPoint y: 244, distance: 670.9
click at [1279, 370] on div at bounding box center [784, 342] width 1568 height 685
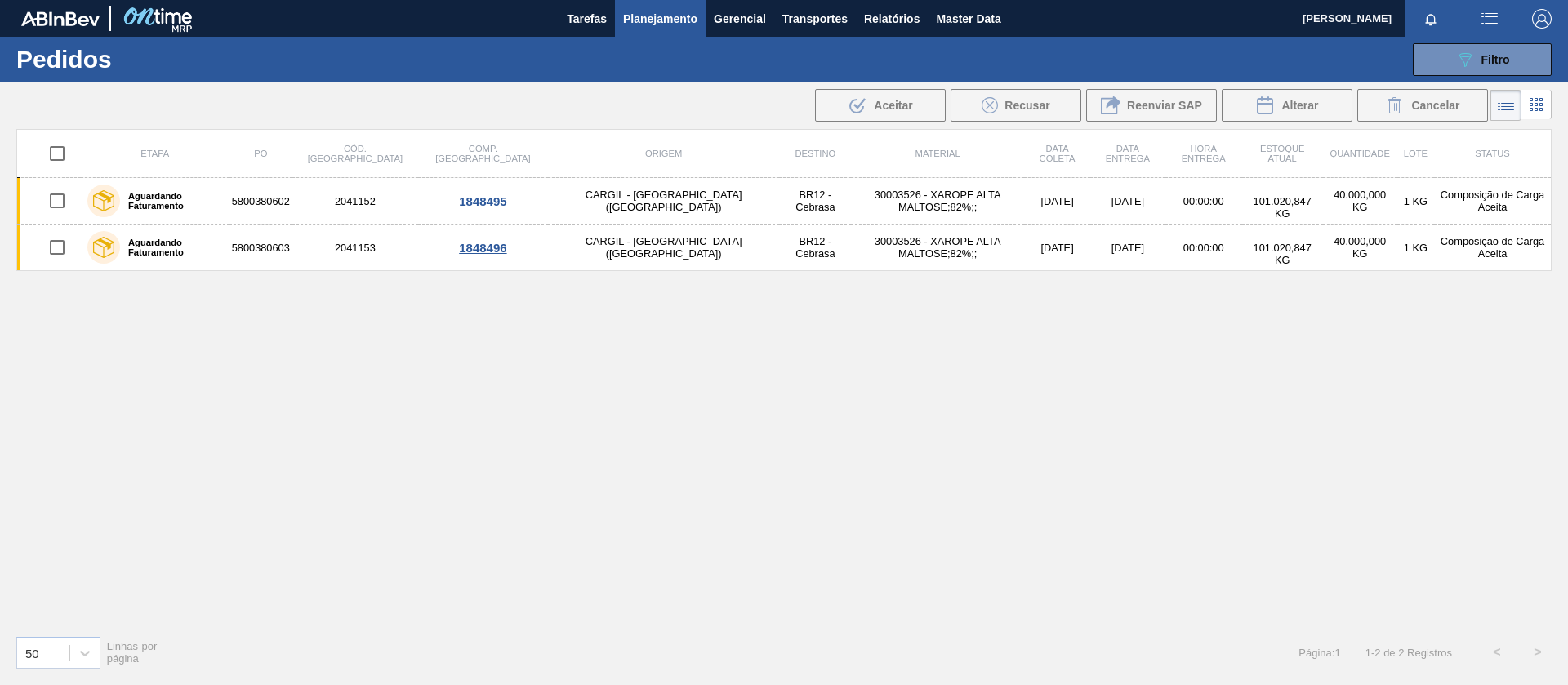
click at [45, 143] on input "checkbox" at bounding box center [57, 153] width 35 height 35
checkbox input "true"
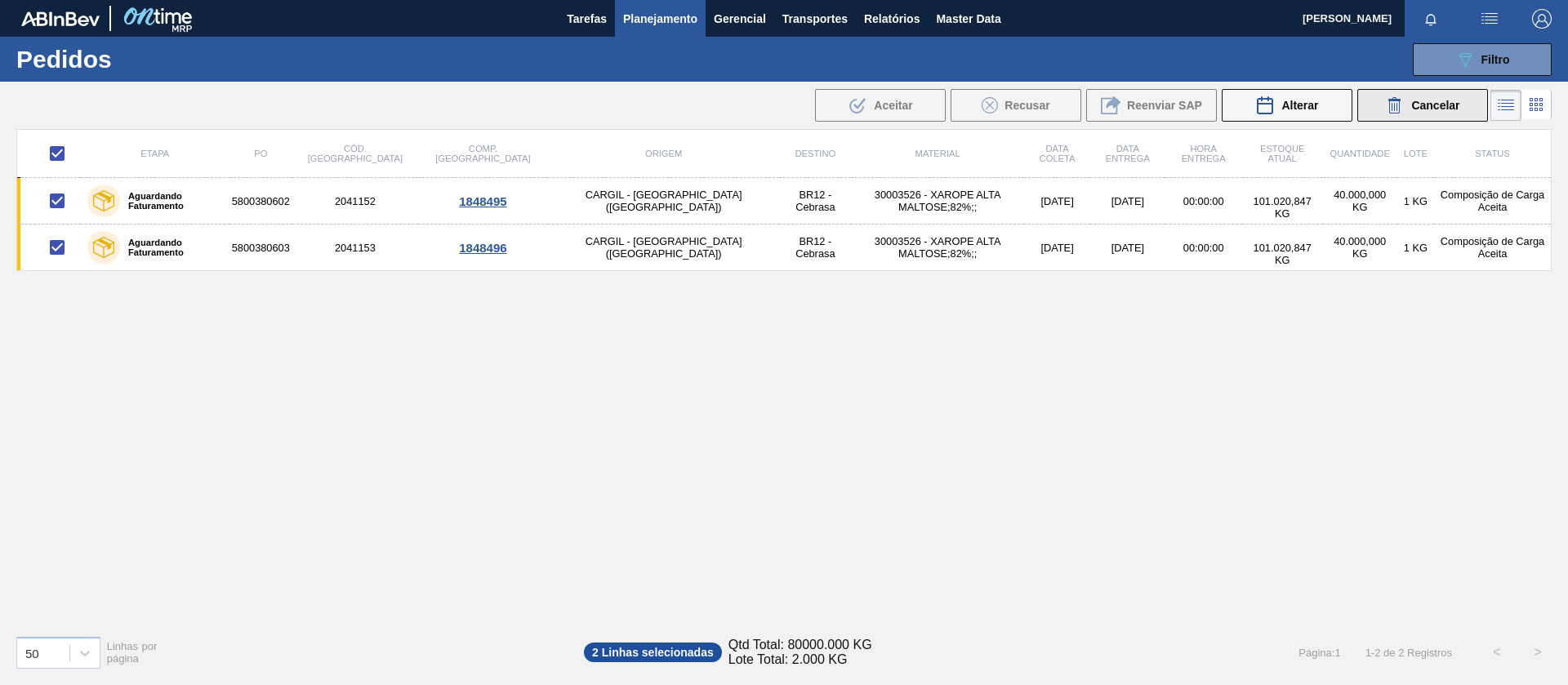
click at [1447, 109] on span "Cancelar" at bounding box center [1435, 105] width 48 height 13
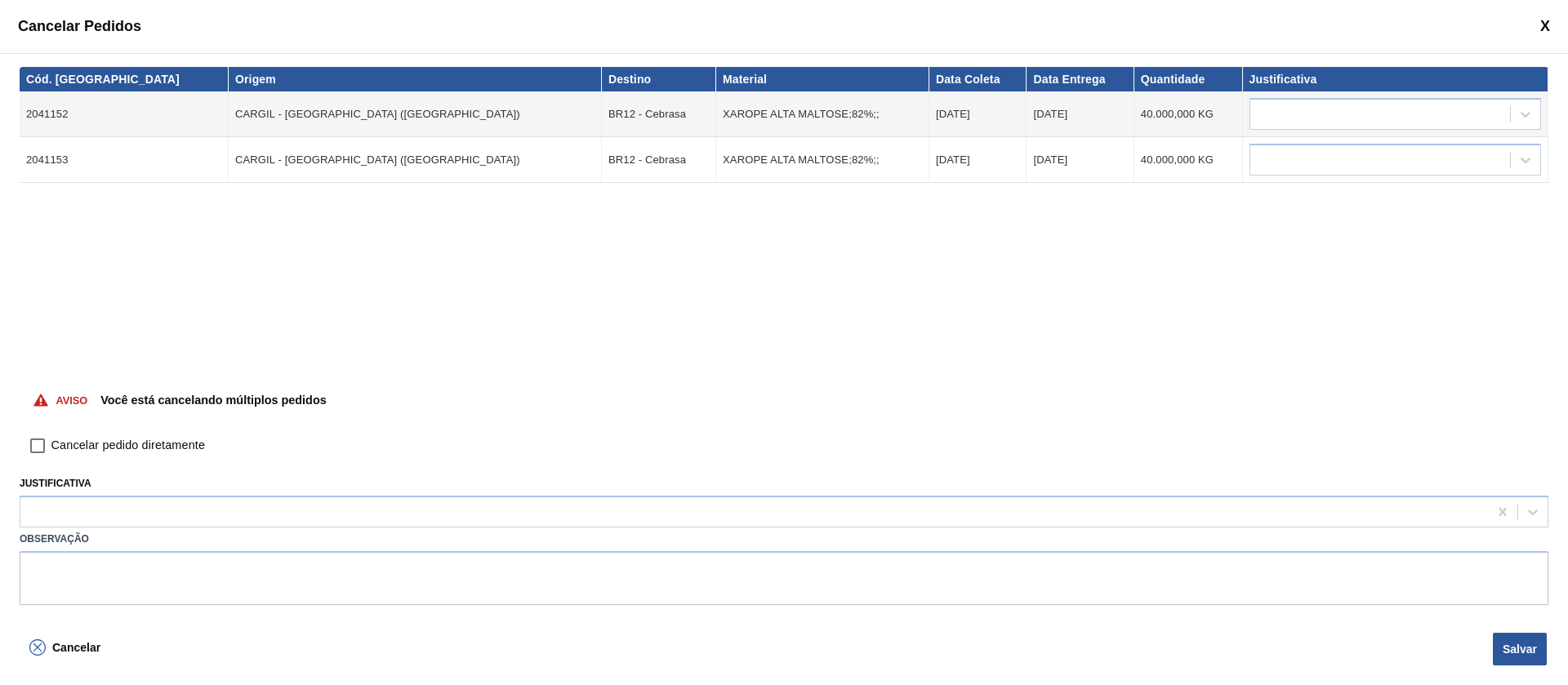
click at [1546, 25] on span at bounding box center [1544, 26] width 10 height 17
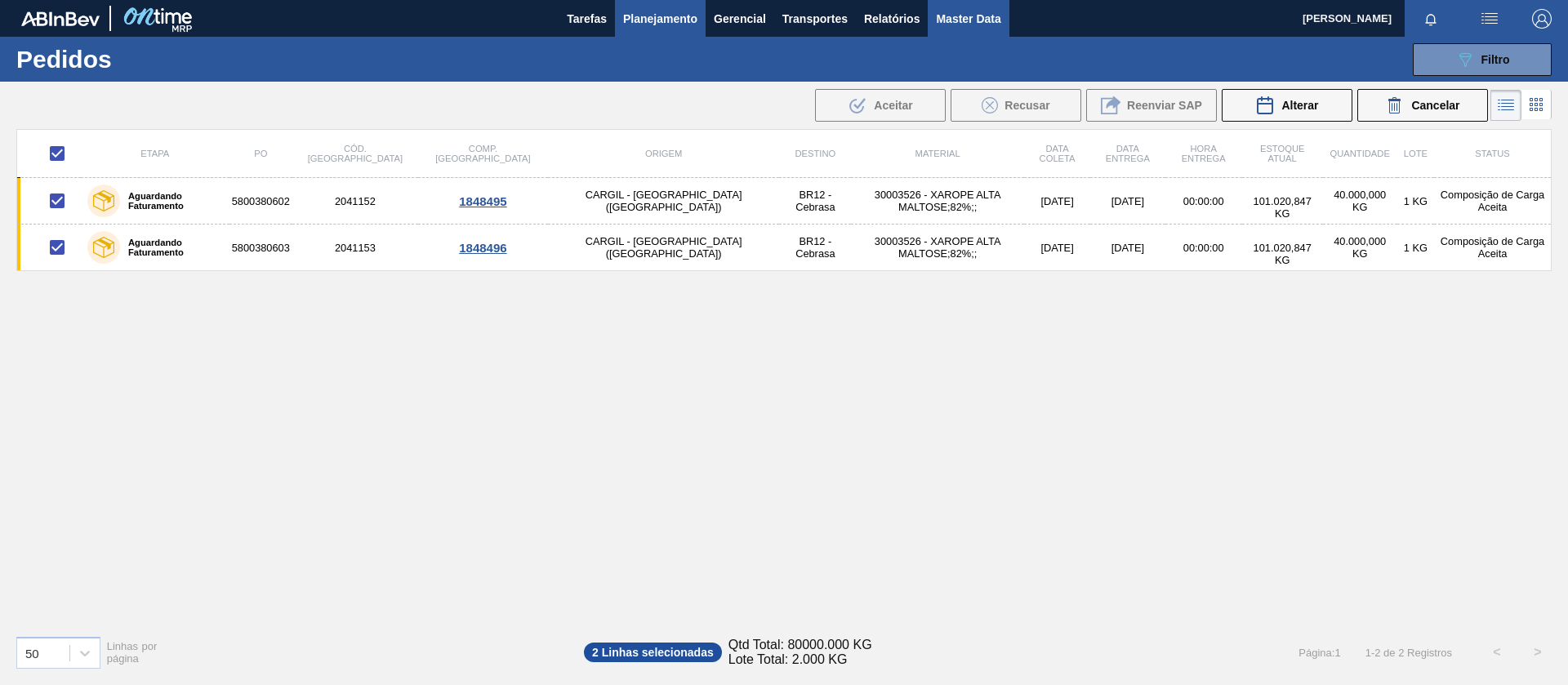
click at [953, 19] on span "Master Data" at bounding box center [968, 19] width 64 height 20
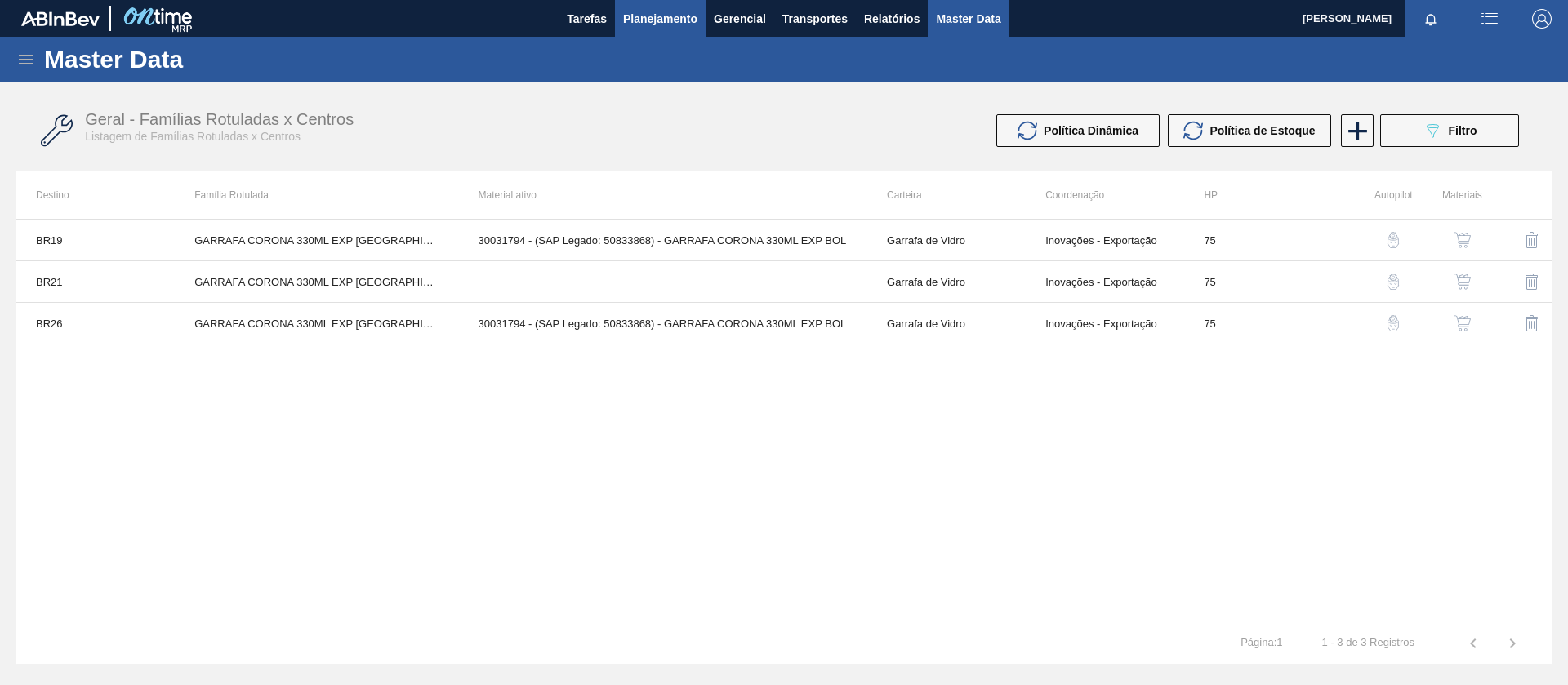
click at [678, 16] on span "Planejamento" at bounding box center [660, 19] width 74 height 20
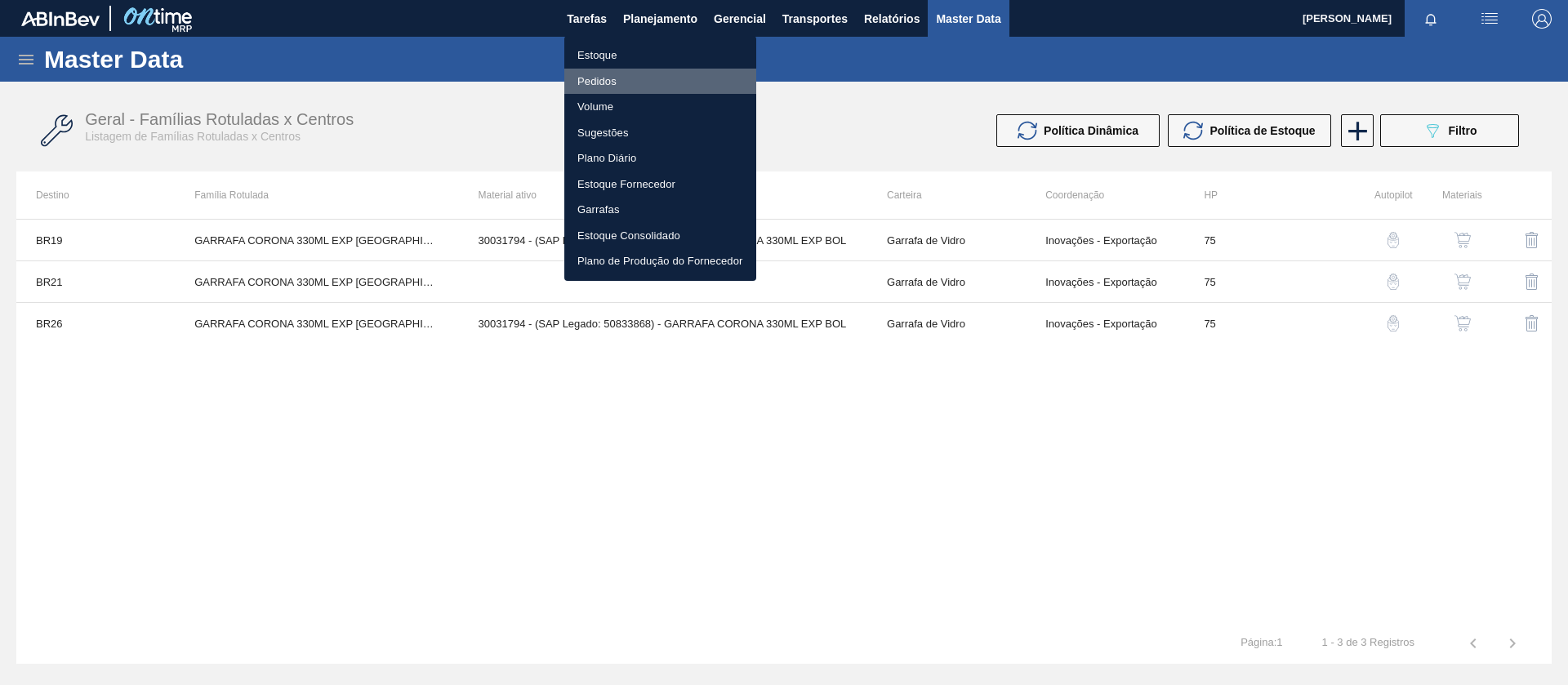
click at [618, 75] on li "Pedidos" at bounding box center [660, 81] width 191 height 26
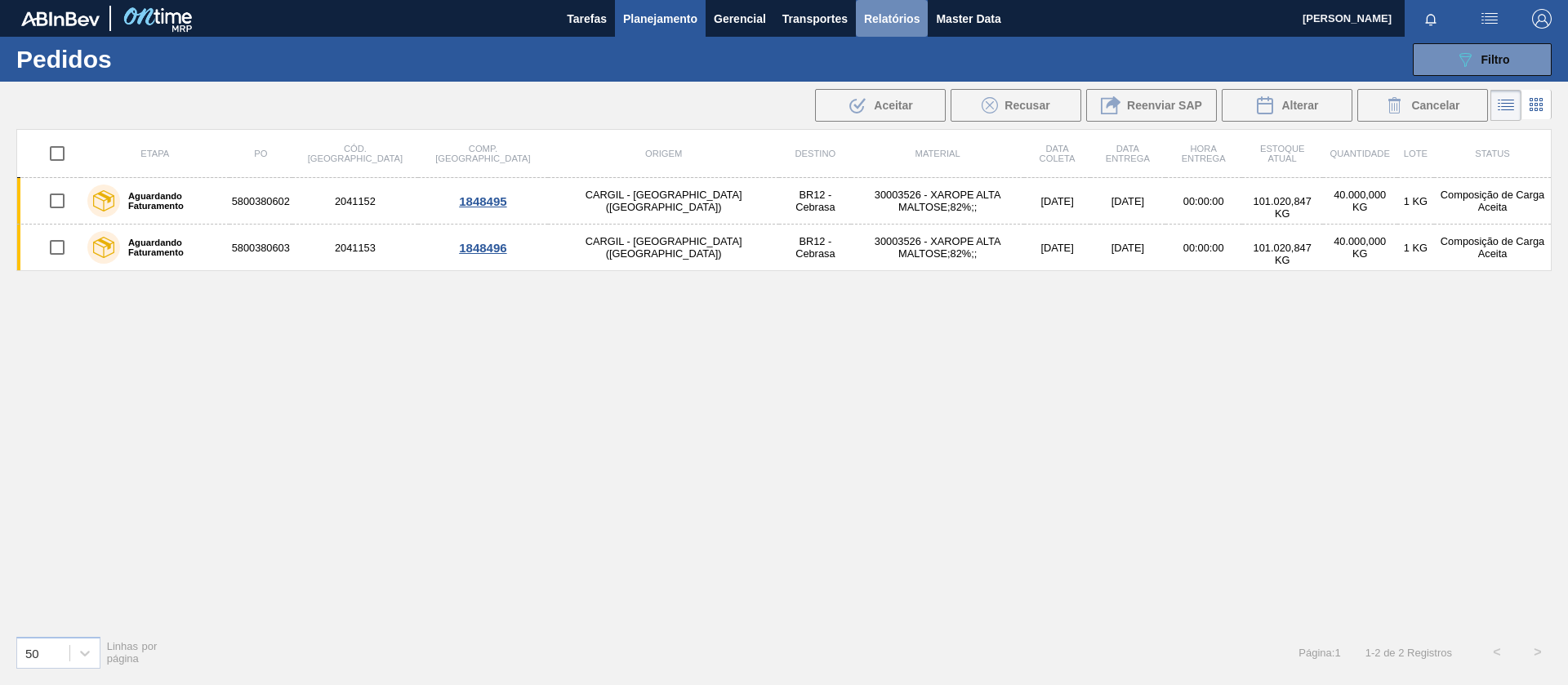
click at [864, 21] on span "Relatórios" at bounding box center [891, 19] width 55 height 20
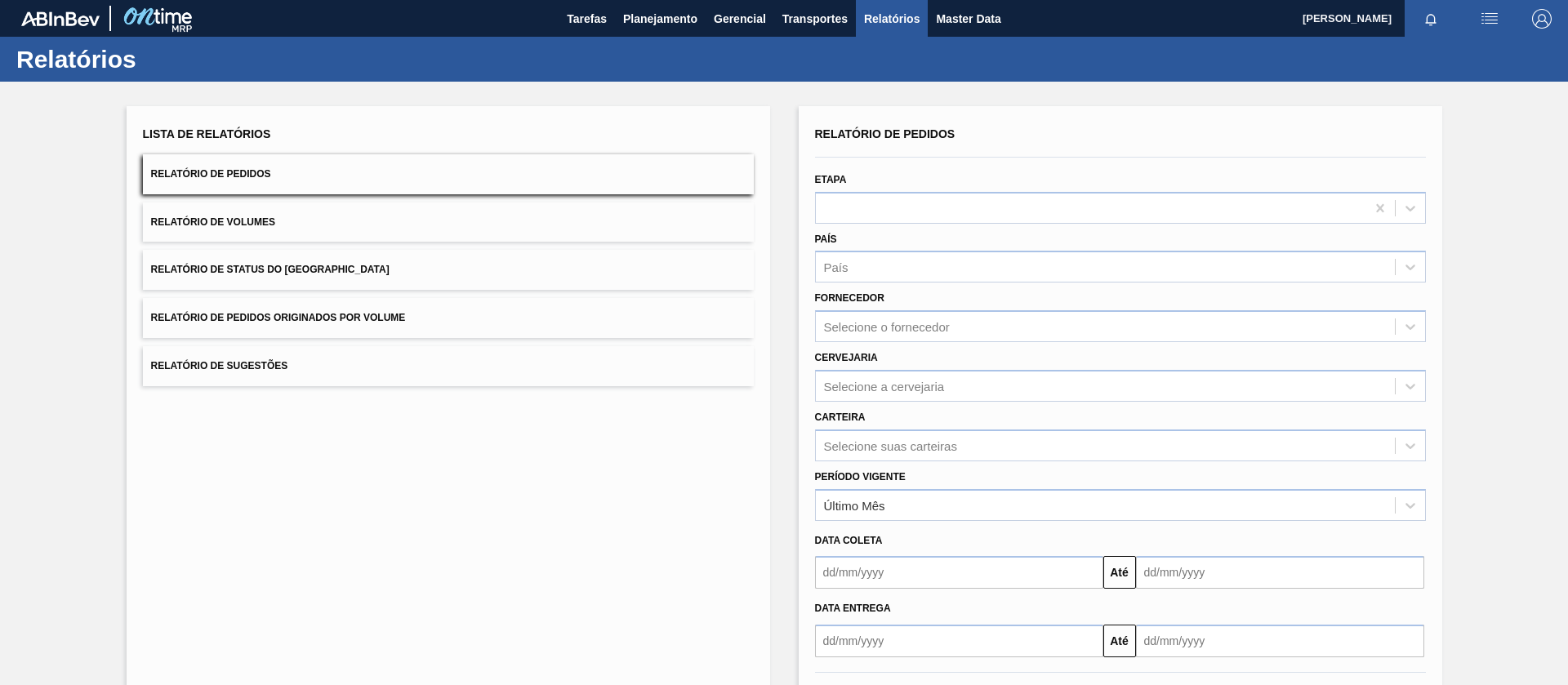
click at [426, 320] on button "Relatório de Pedidos Originados por Volume" at bounding box center [448, 318] width 611 height 40
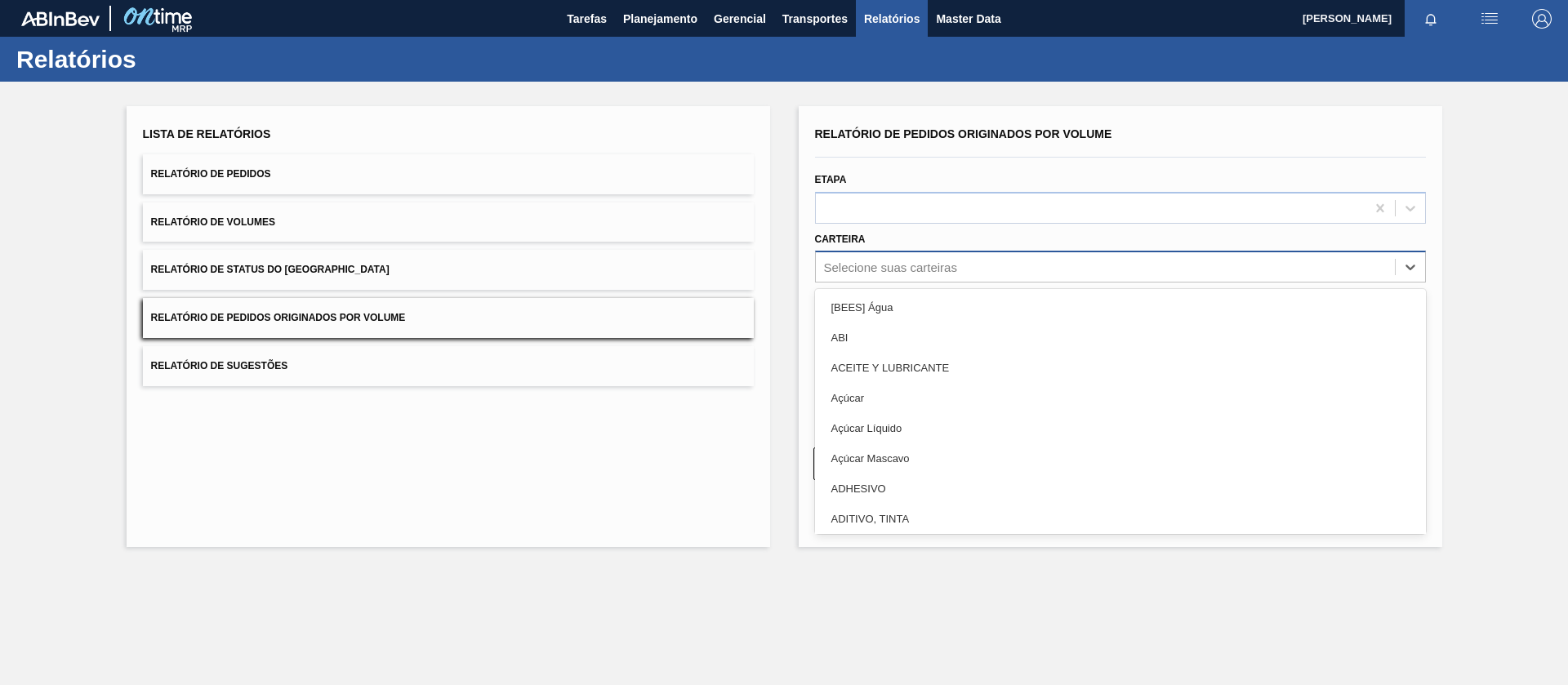
click at [881, 273] on div "Selecione suas carteiras" at bounding box center [890, 268] width 133 height 14
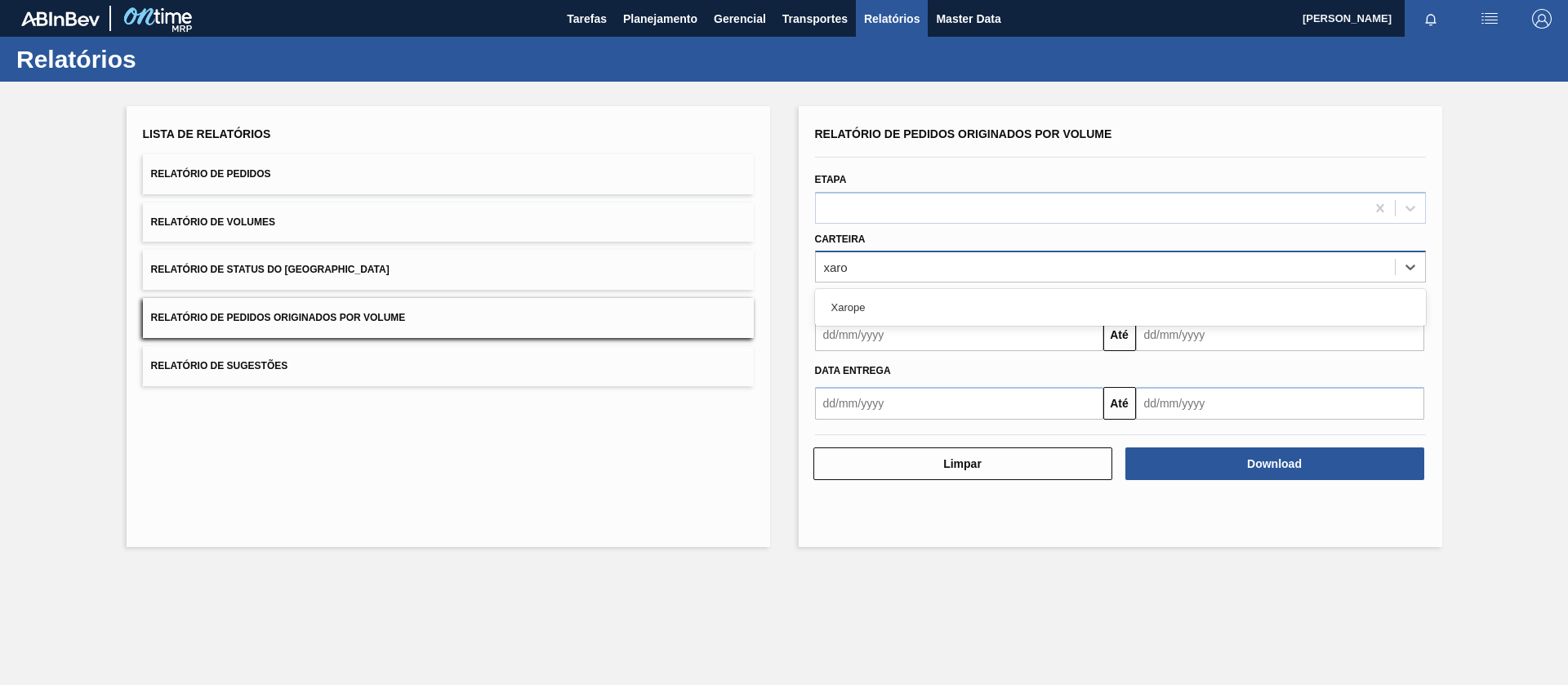
type input "xarop"
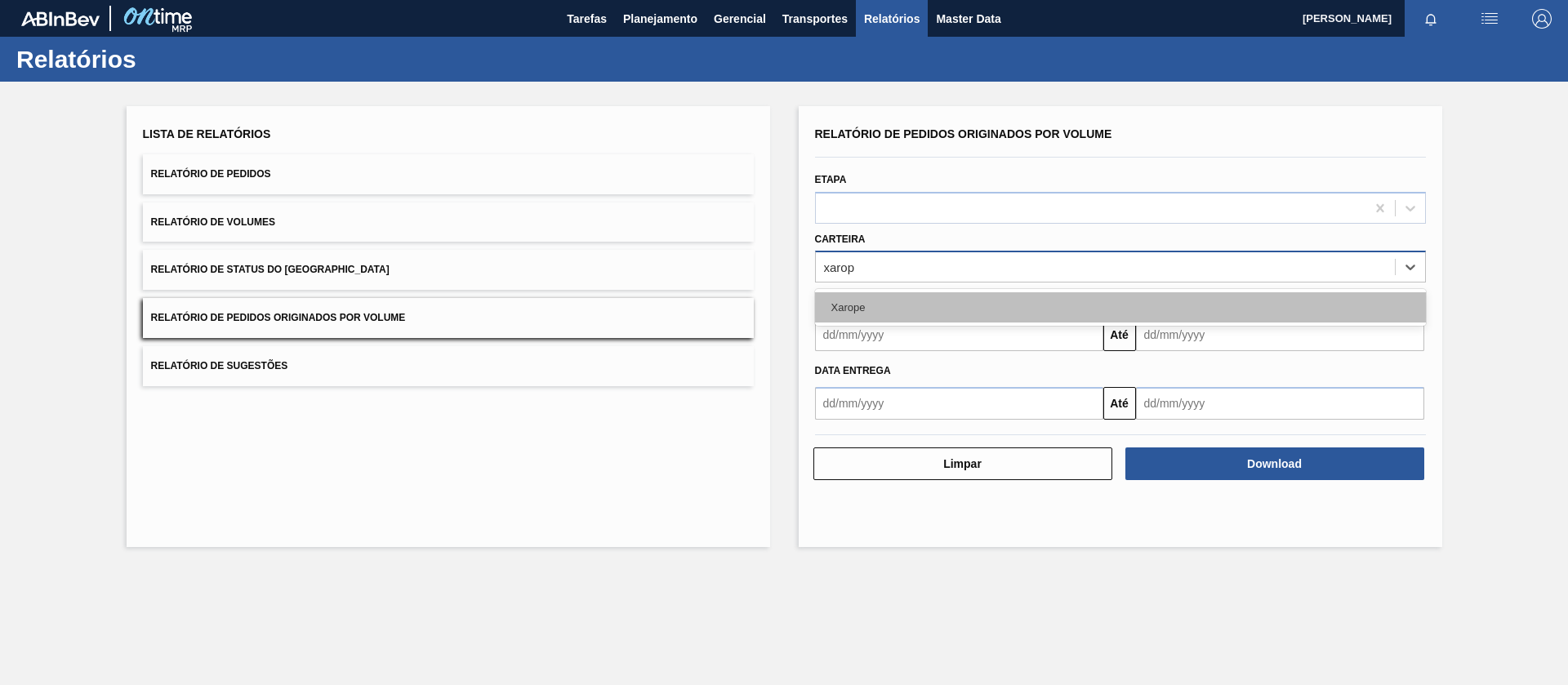
click at [870, 300] on div "Xarope" at bounding box center [1120, 307] width 611 height 30
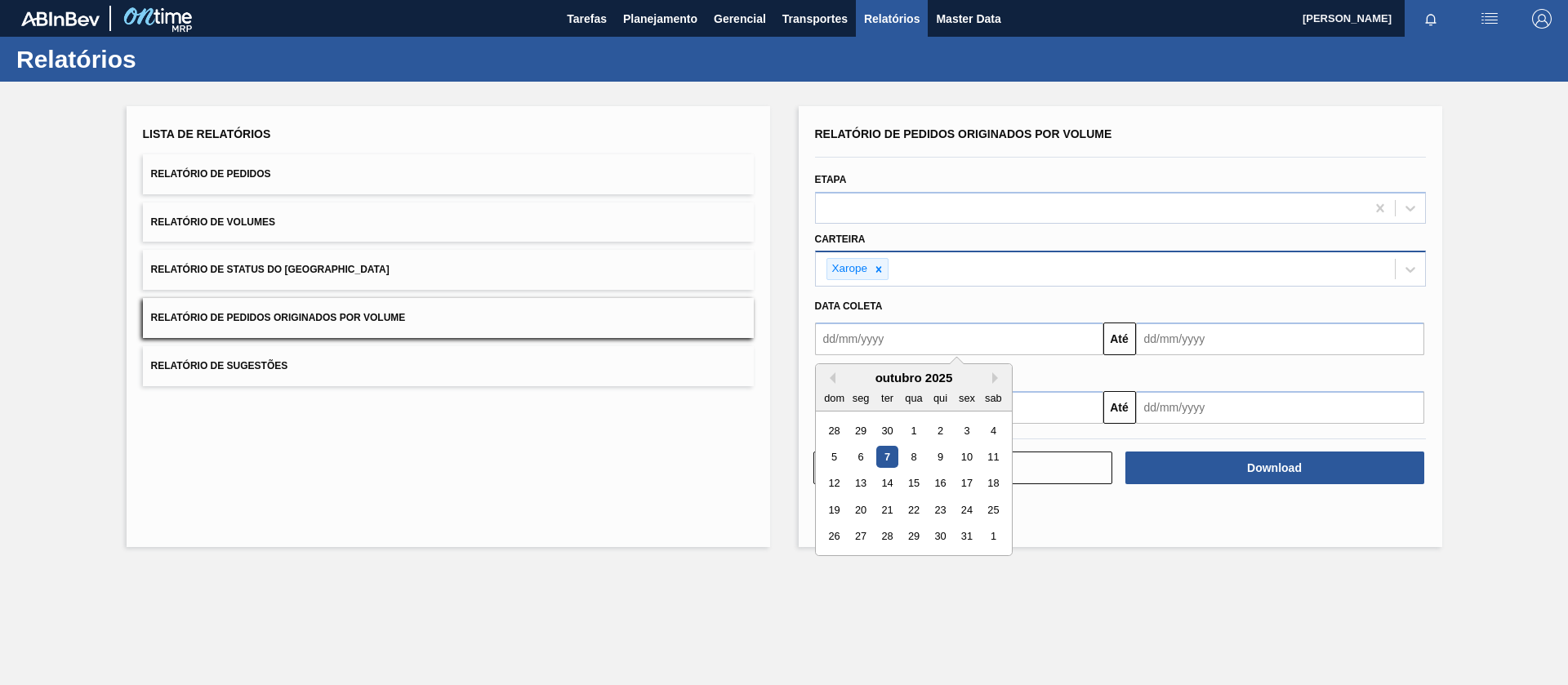
drag, startPoint x: 881, startPoint y: 334, endPoint x: 901, endPoint y: 351, distance: 26.2
click at [881, 335] on input "text" at bounding box center [959, 338] width 288 height 33
click at [908, 438] on div "1" at bounding box center [913, 430] width 22 height 22
type input "[DATE]"
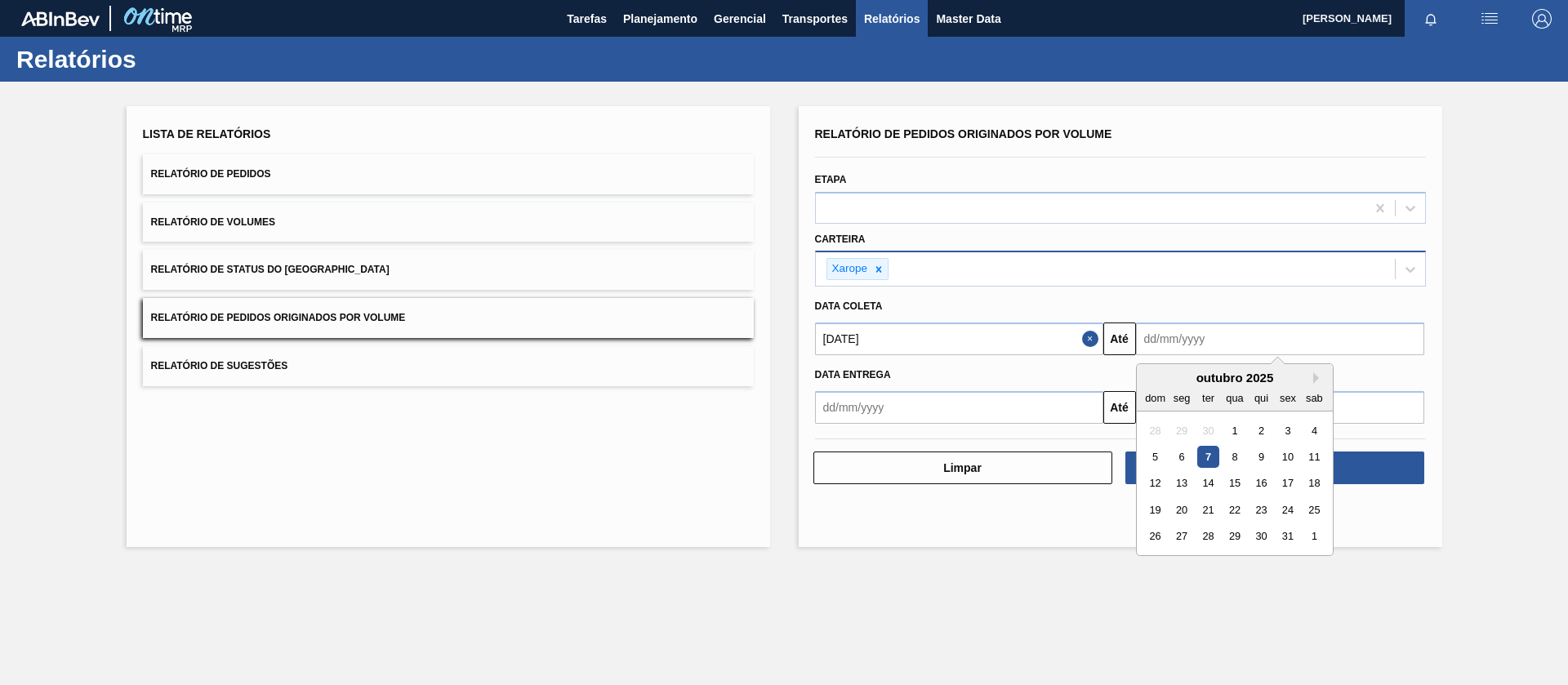
drag, startPoint x: 1185, startPoint y: 345, endPoint x: 1221, endPoint y: 420, distance: 83.2
click at [1185, 344] on input "text" at bounding box center [1280, 338] width 288 height 33
click at [1343, 593] on main "Tarefas Planejamento Gerencial Transportes Relatórios Master Data Joice Silva P…" at bounding box center [784, 342] width 1568 height 685
click at [1242, 339] on input "text" at bounding box center [1280, 338] width 288 height 33
drag, startPoint x: 1289, startPoint y: 536, endPoint x: 1256, endPoint y: 518, distance: 37.6
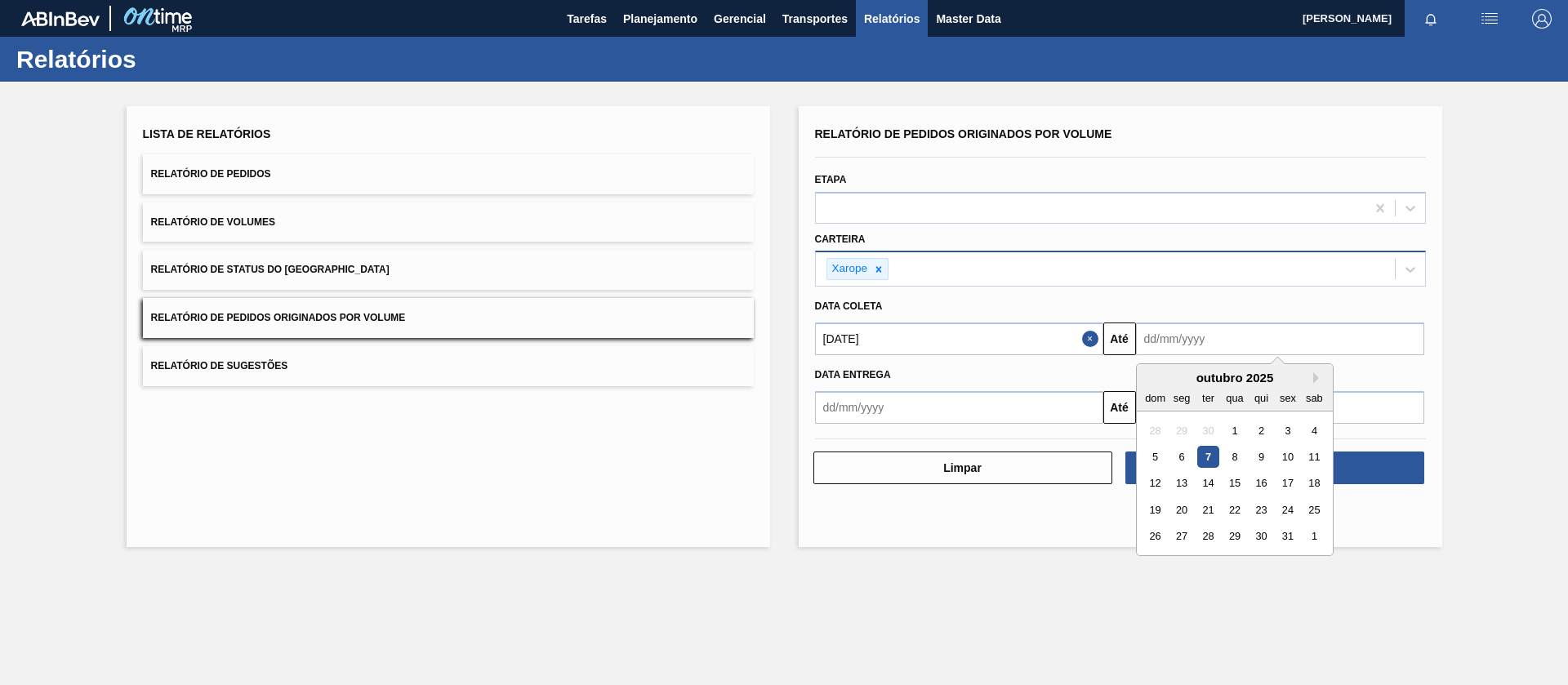
click at [1287, 537] on div "31" at bounding box center [1287, 537] width 22 height 22
type input "[DATE]"
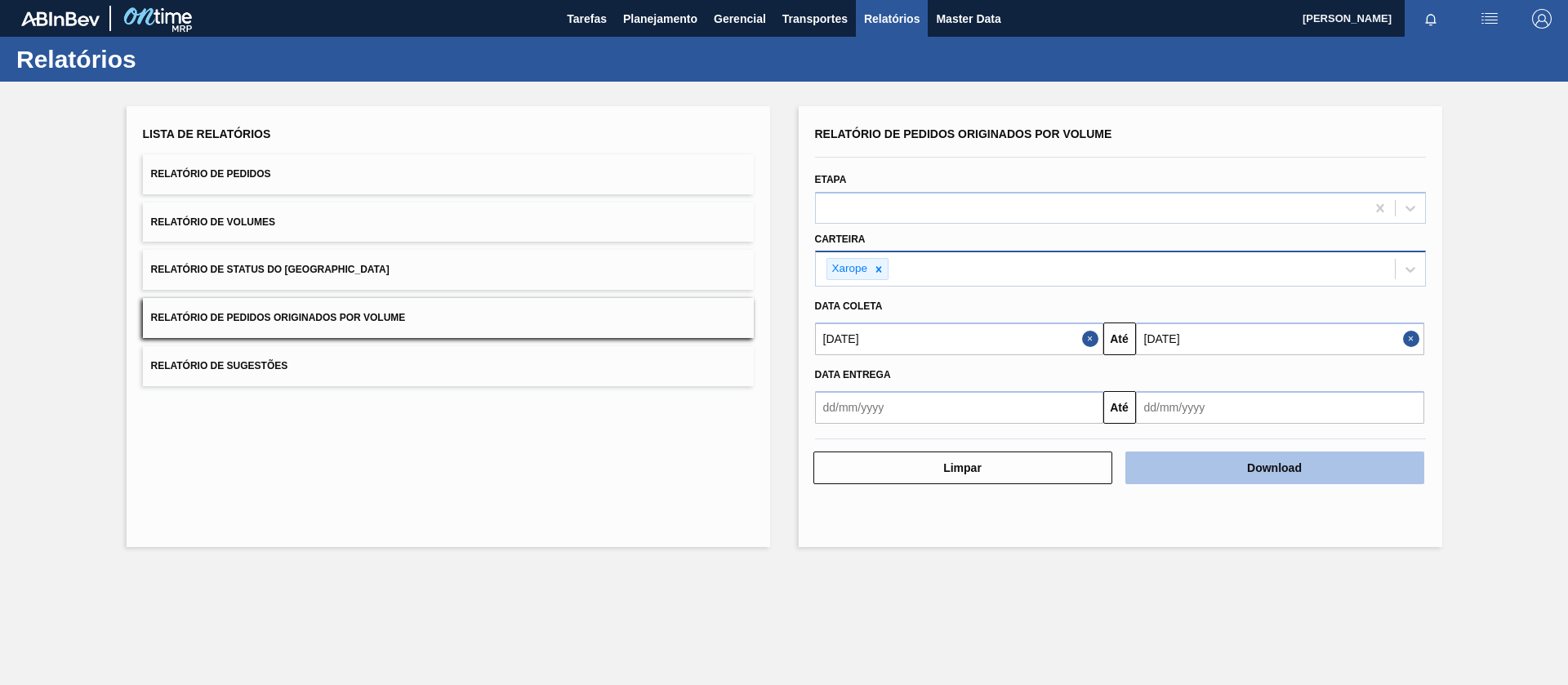
click at [1218, 470] on button "Download" at bounding box center [1275, 468] width 299 height 33
click at [402, 183] on button "Relatório de Pedidos" at bounding box center [448, 174] width 611 height 40
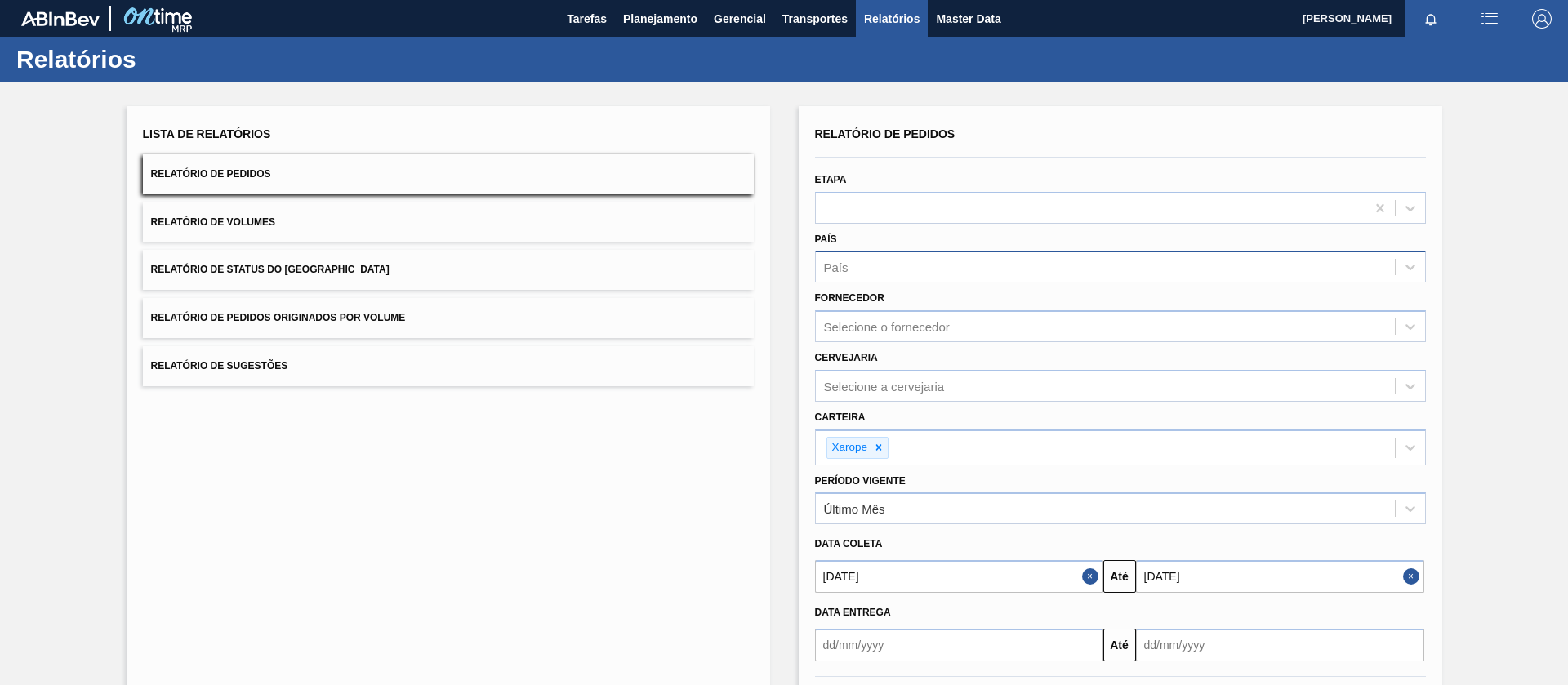
scroll to position [75, 0]
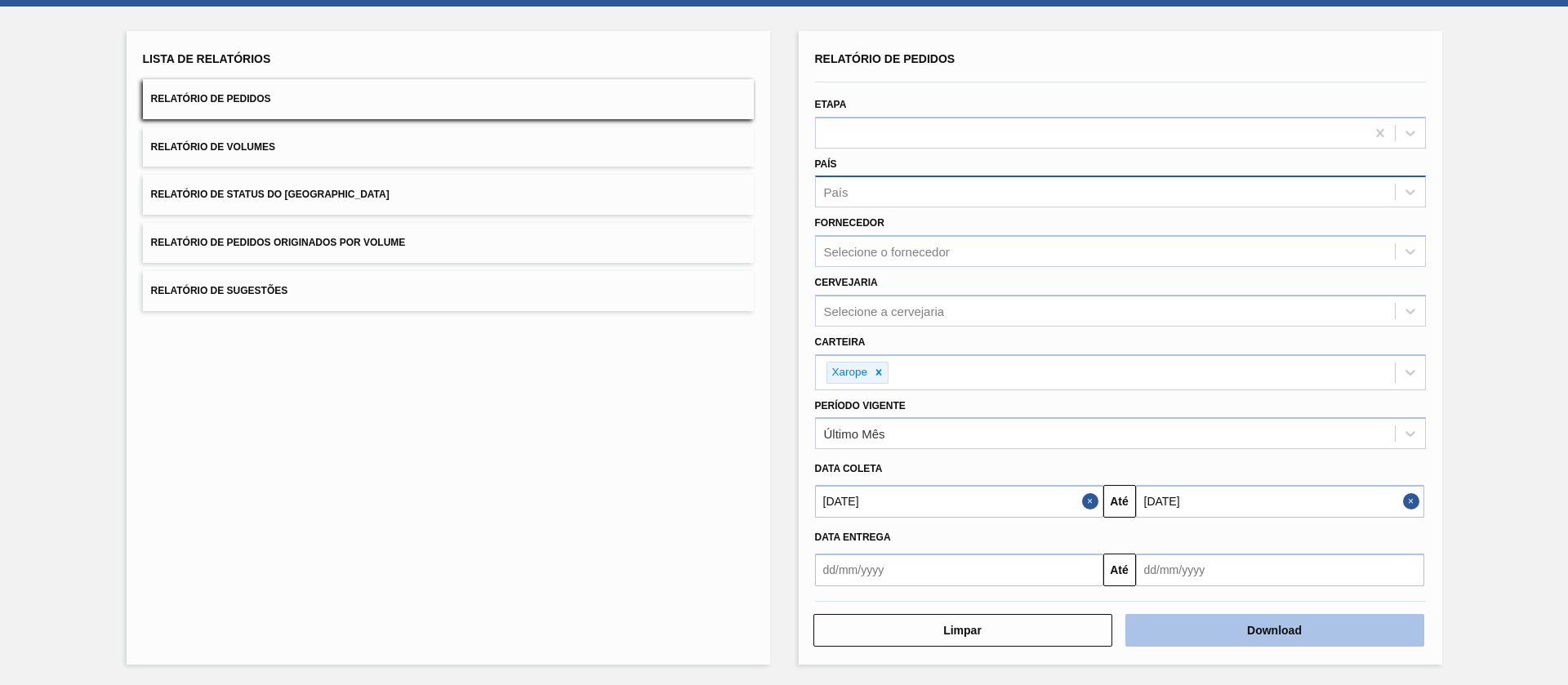
click at [1179, 634] on button "Download" at bounding box center [1275, 631] width 299 height 33
click at [332, 240] on span "Relatório de Pedidos Originados por Volume" at bounding box center [279, 242] width 255 height 12
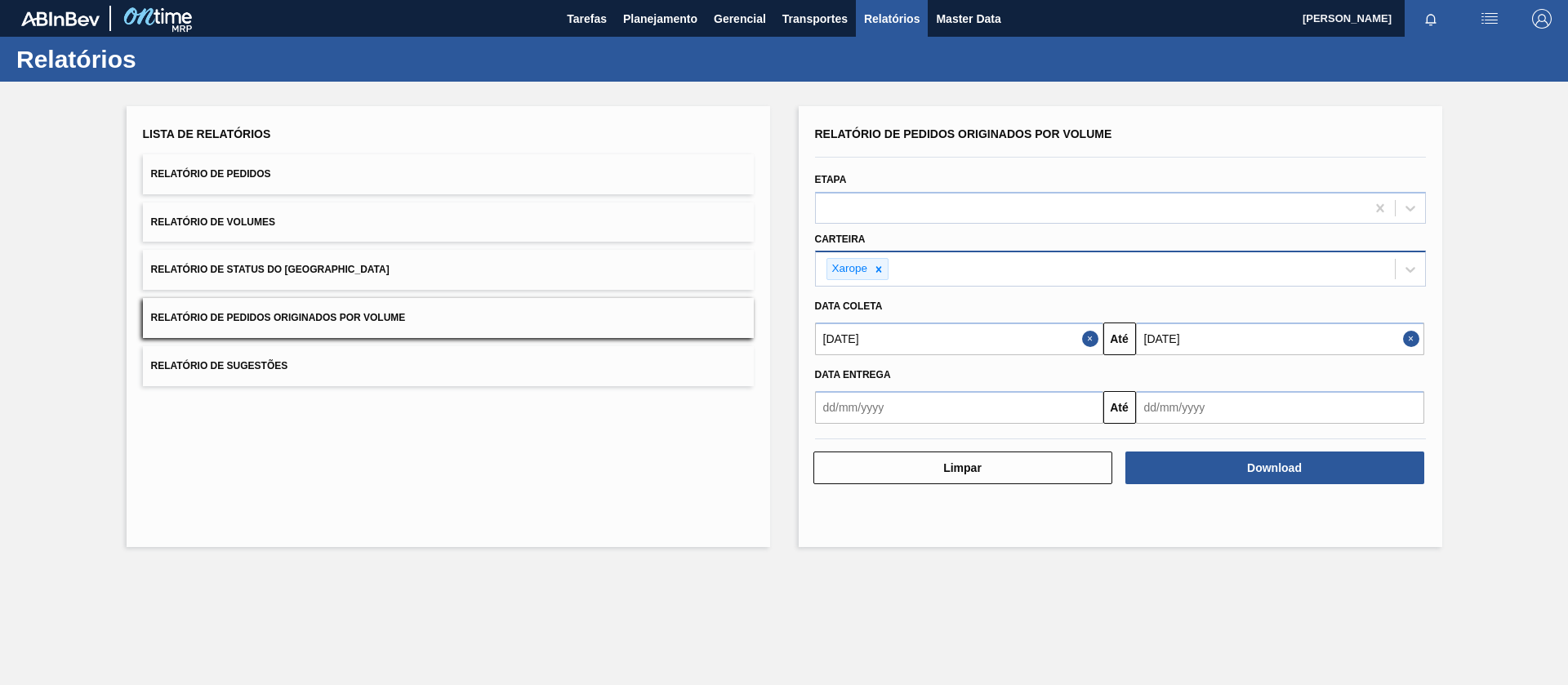
scroll to position [0, 0]
click at [341, 177] on button "Relatório de Pedidos" at bounding box center [448, 174] width 611 height 40
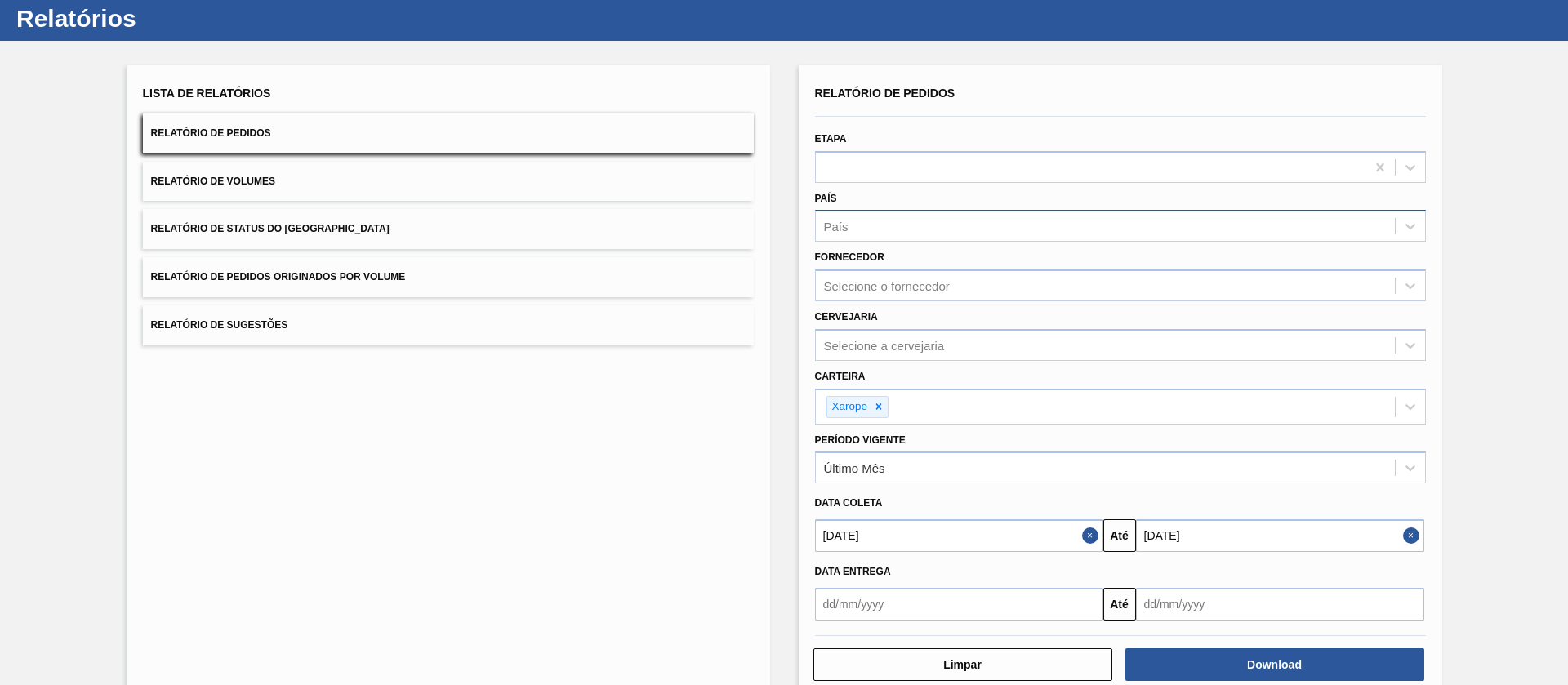
scroll to position [75, 0]
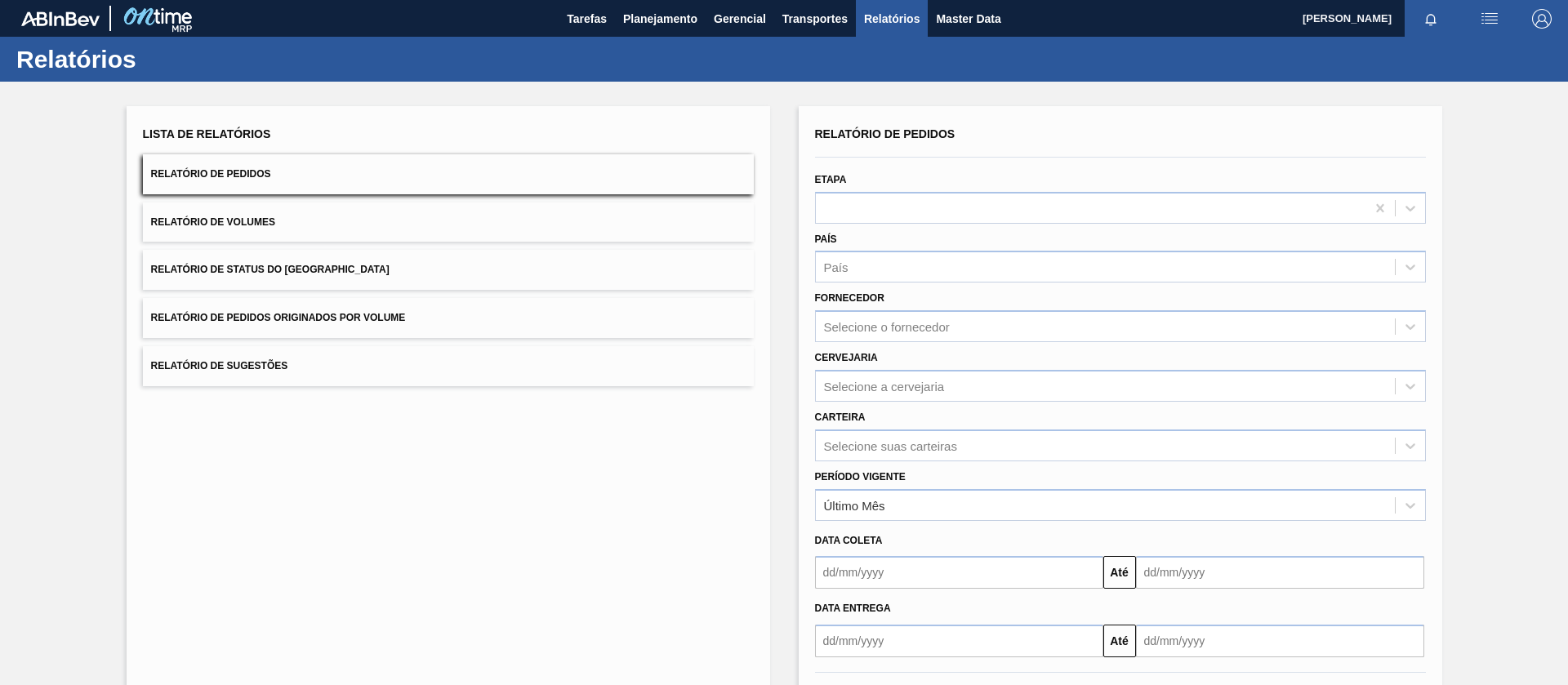
click at [300, 182] on button "Relatório de Pedidos" at bounding box center [448, 174] width 611 height 40
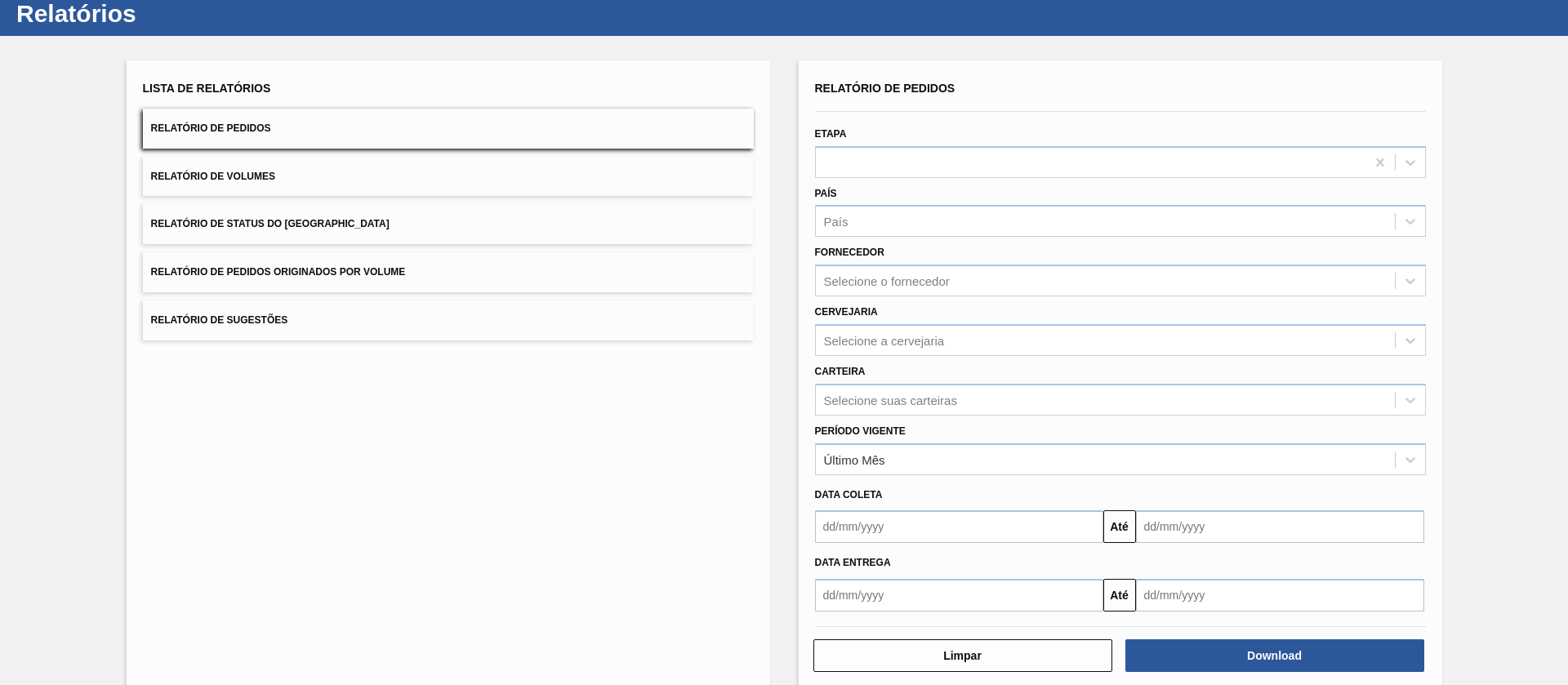
scroll to position [71, 0]
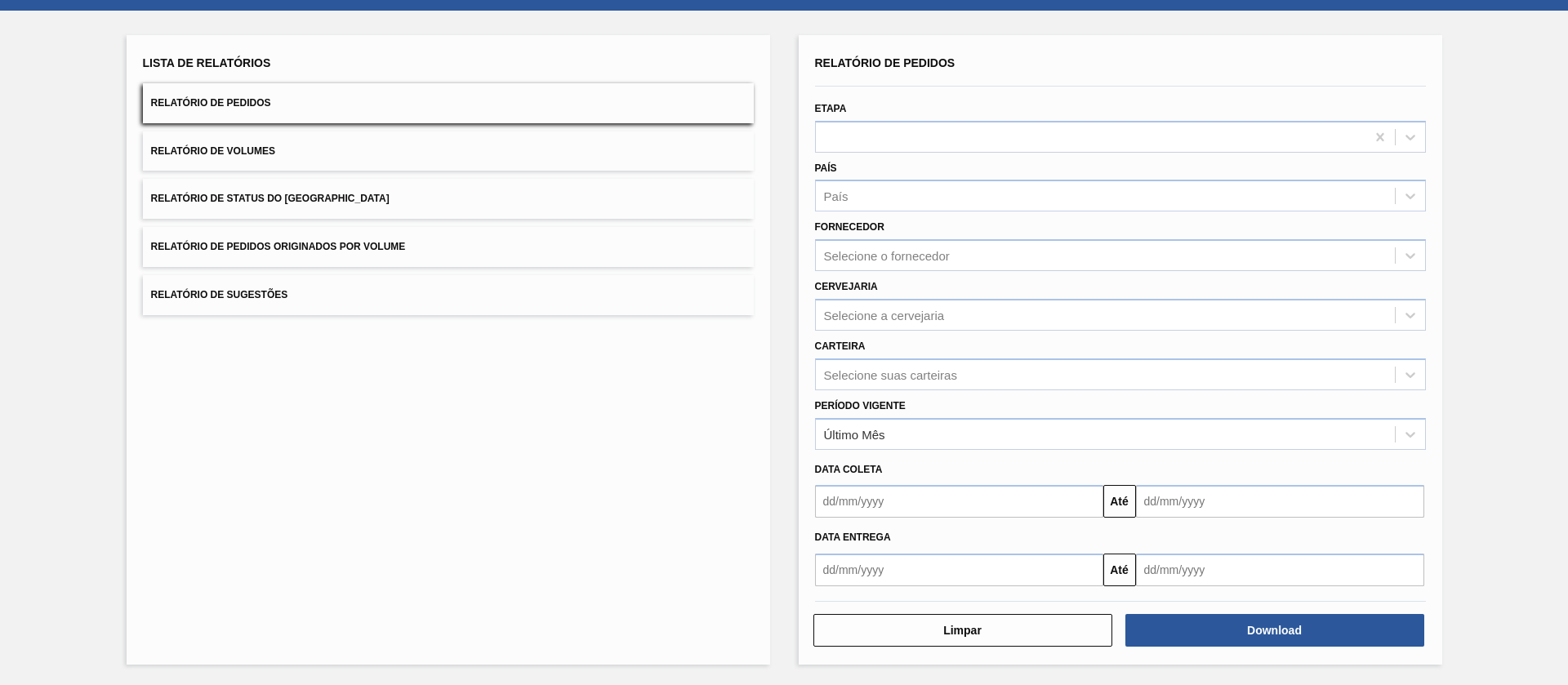
click at [254, 99] on span "Relatório de Pedidos" at bounding box center [211, 102] width 120 height 12
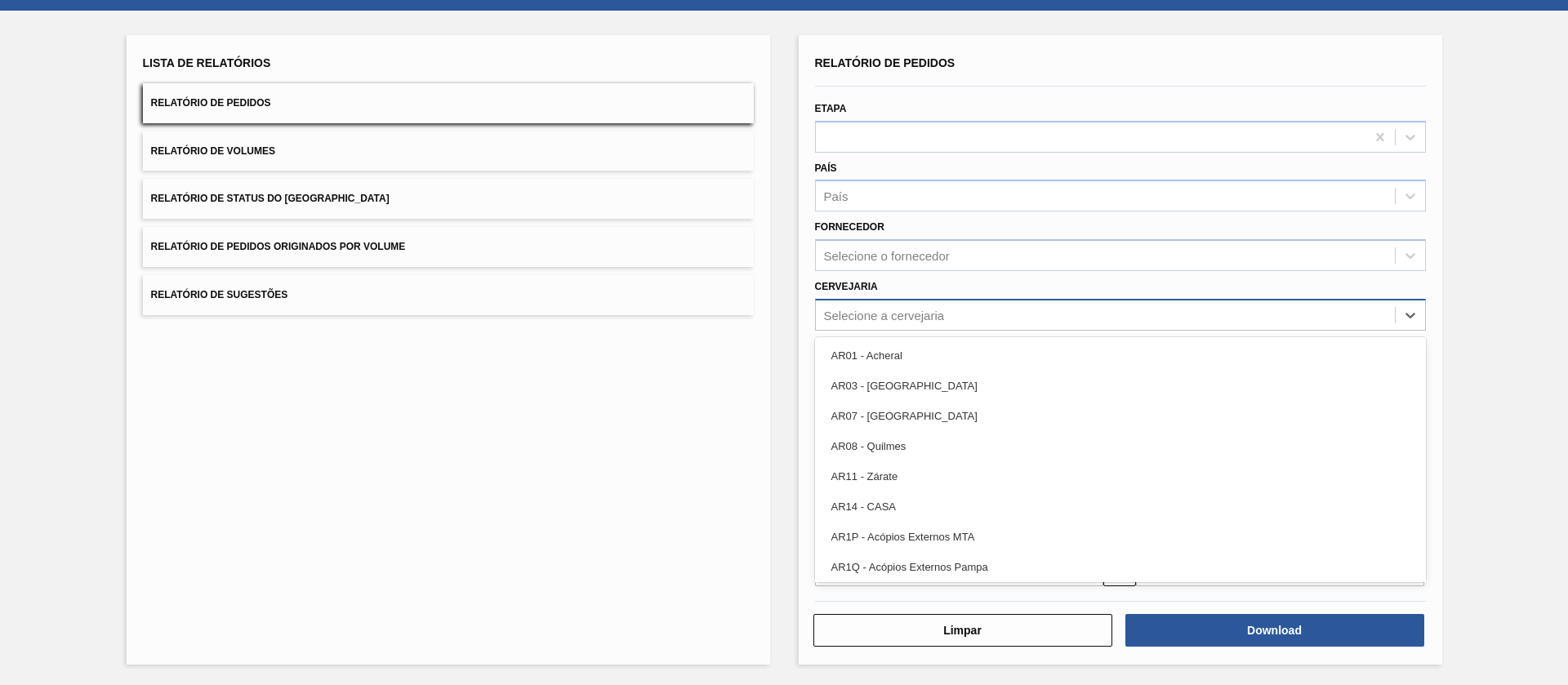
click at [896, 306] on div "Selecione a cervejaria" at bounding box center [1105, 314] width 579 height 24
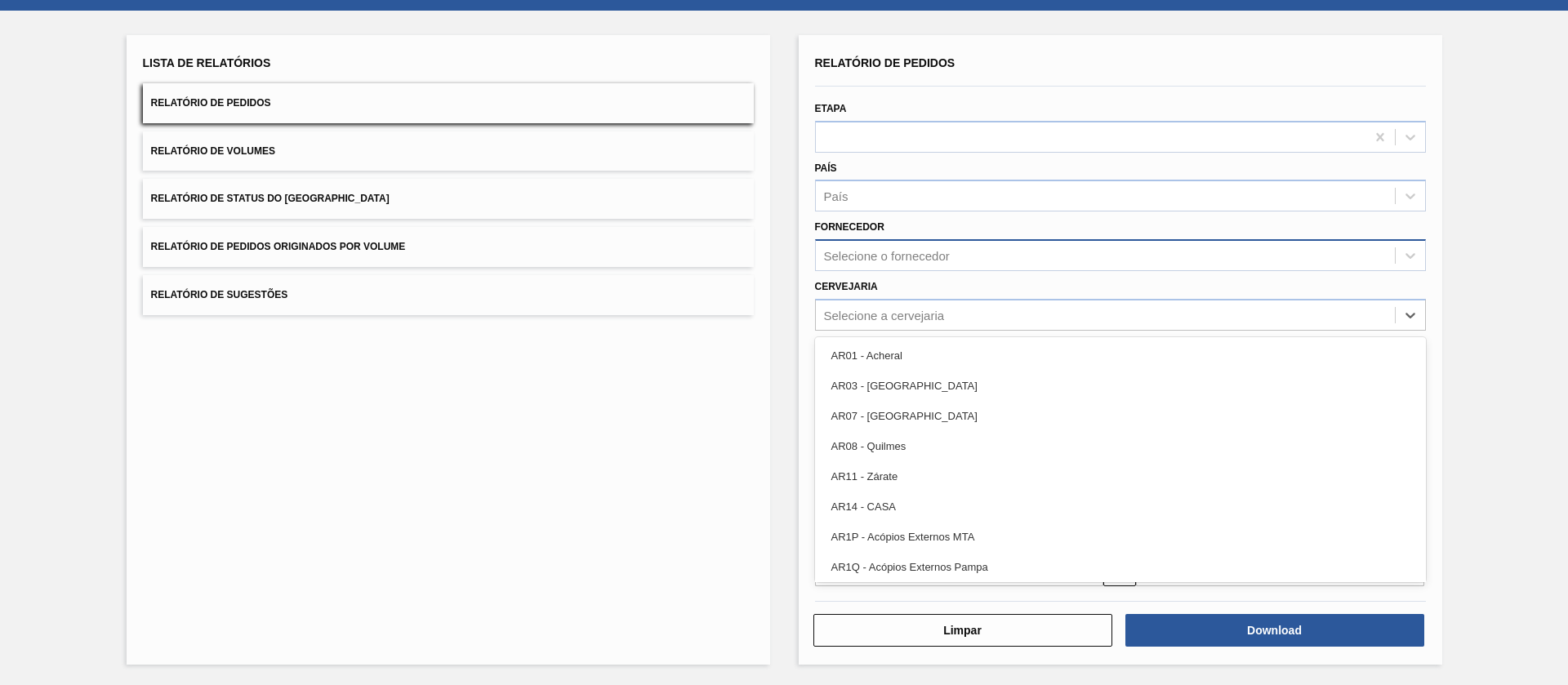
click at [881, 258] on div "Selecione o fornecedor" at bounding box center [886, 257] width 126 height 14
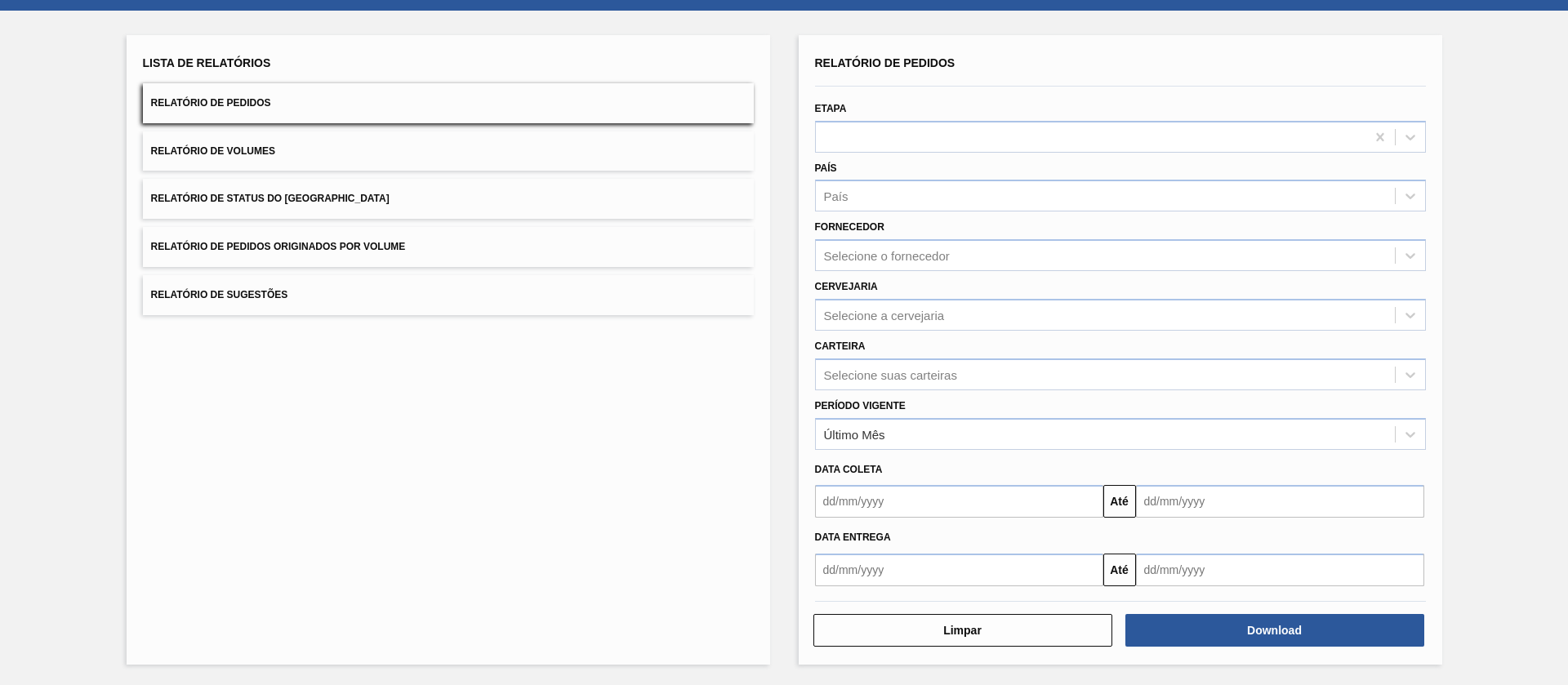
click at [733, 330] on div "Lista de Relatórios Relatório de Pedidos Relatório de Volumes Relatório de Stat…" at bounding box center [448, 349] width 644 height 630
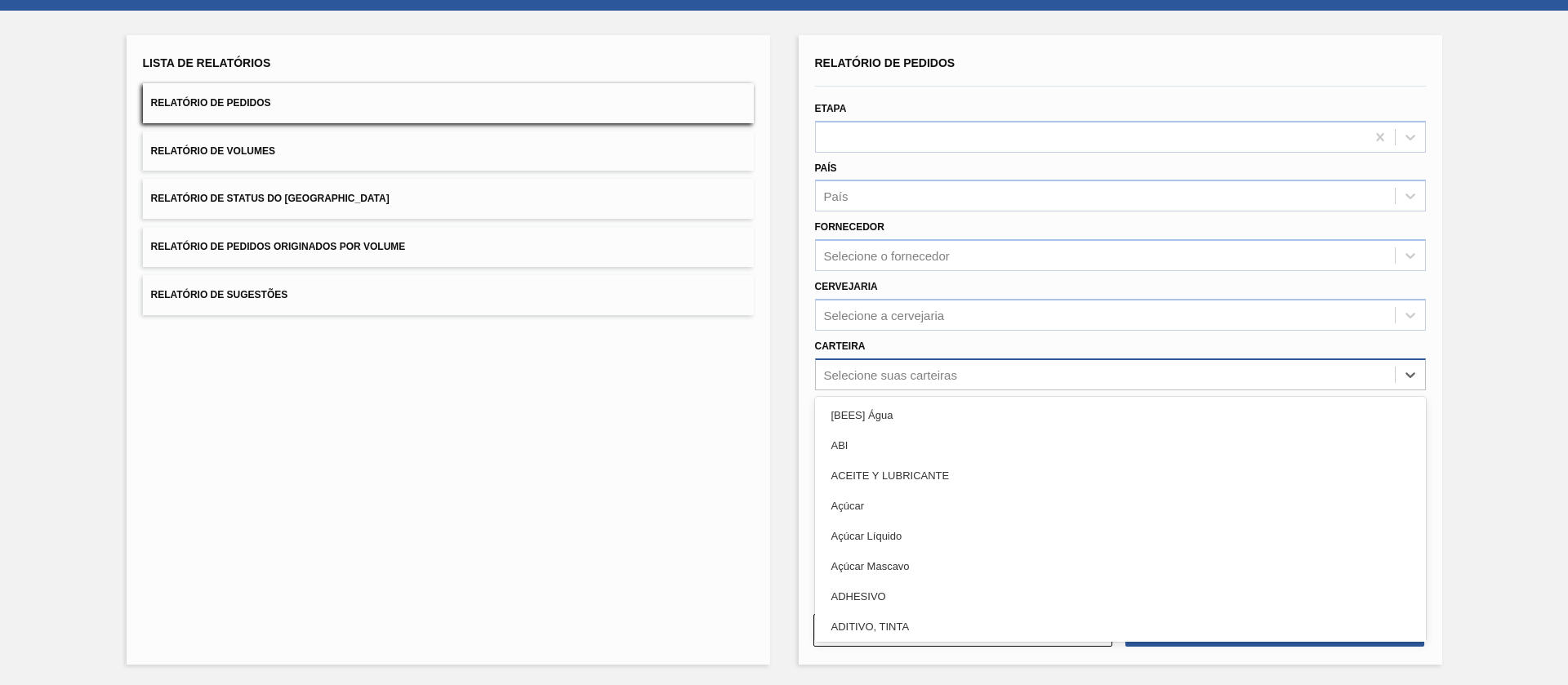
click at [878, 371] on div "Selecione suas carteiras" at bounding box center [890, 375] width 133 height 14
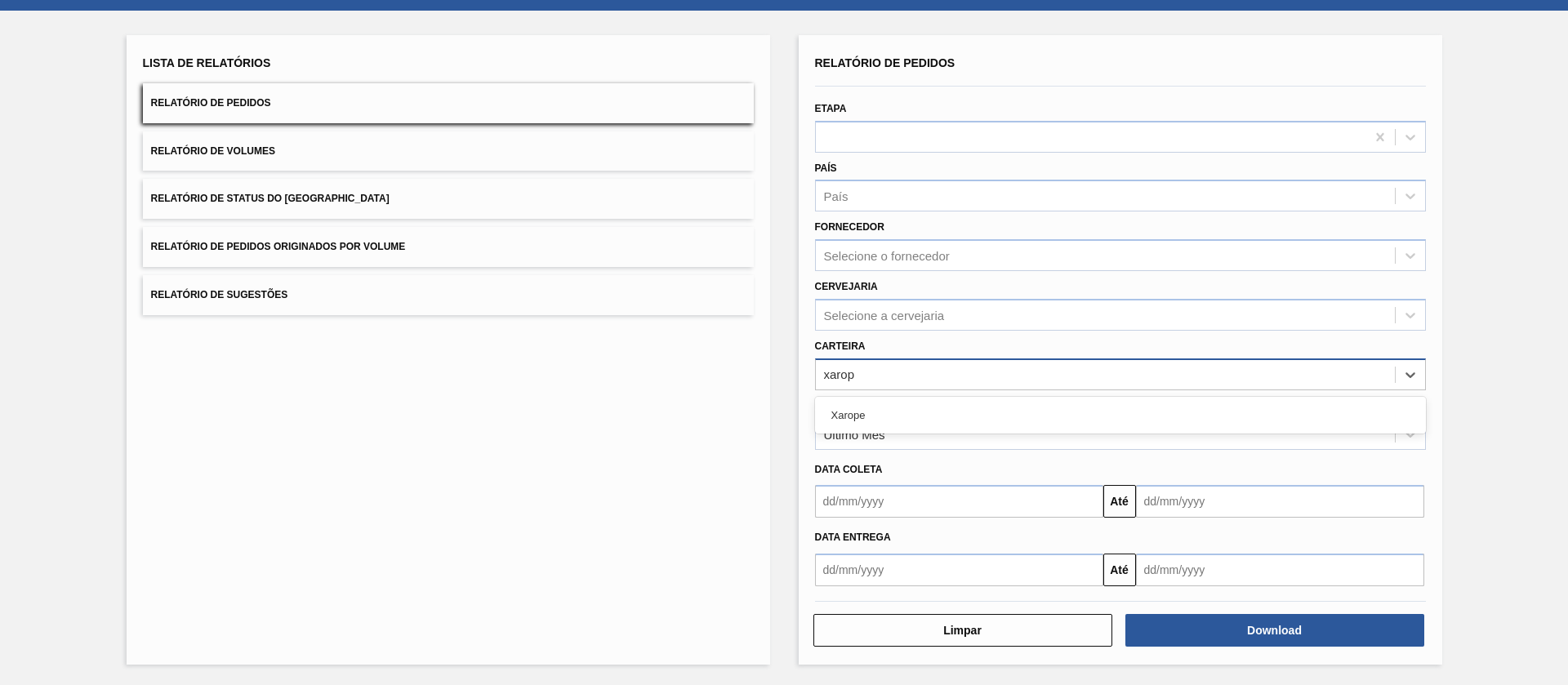
type input "xarope"
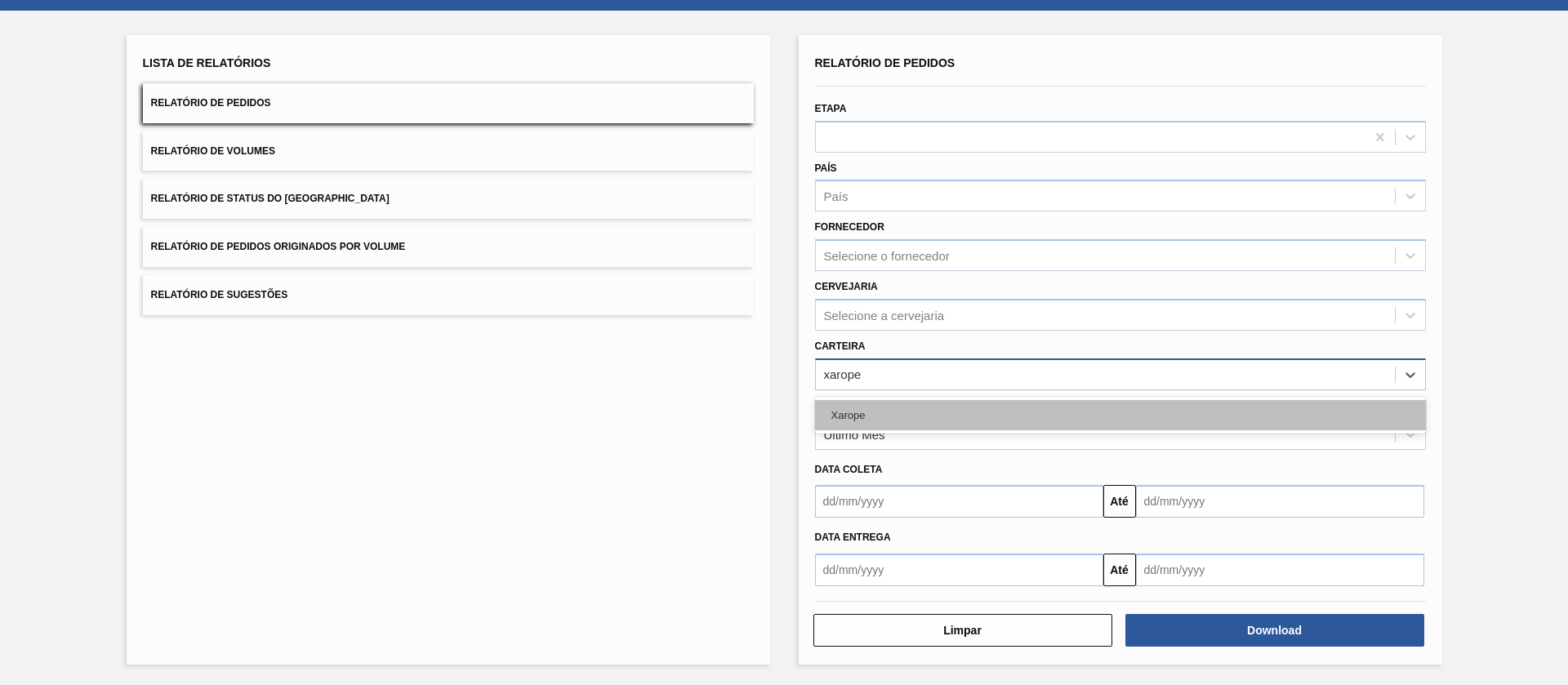
click at [870, 403] on div "Xarope" at bounding box center [1120, 415] width 611 height 30
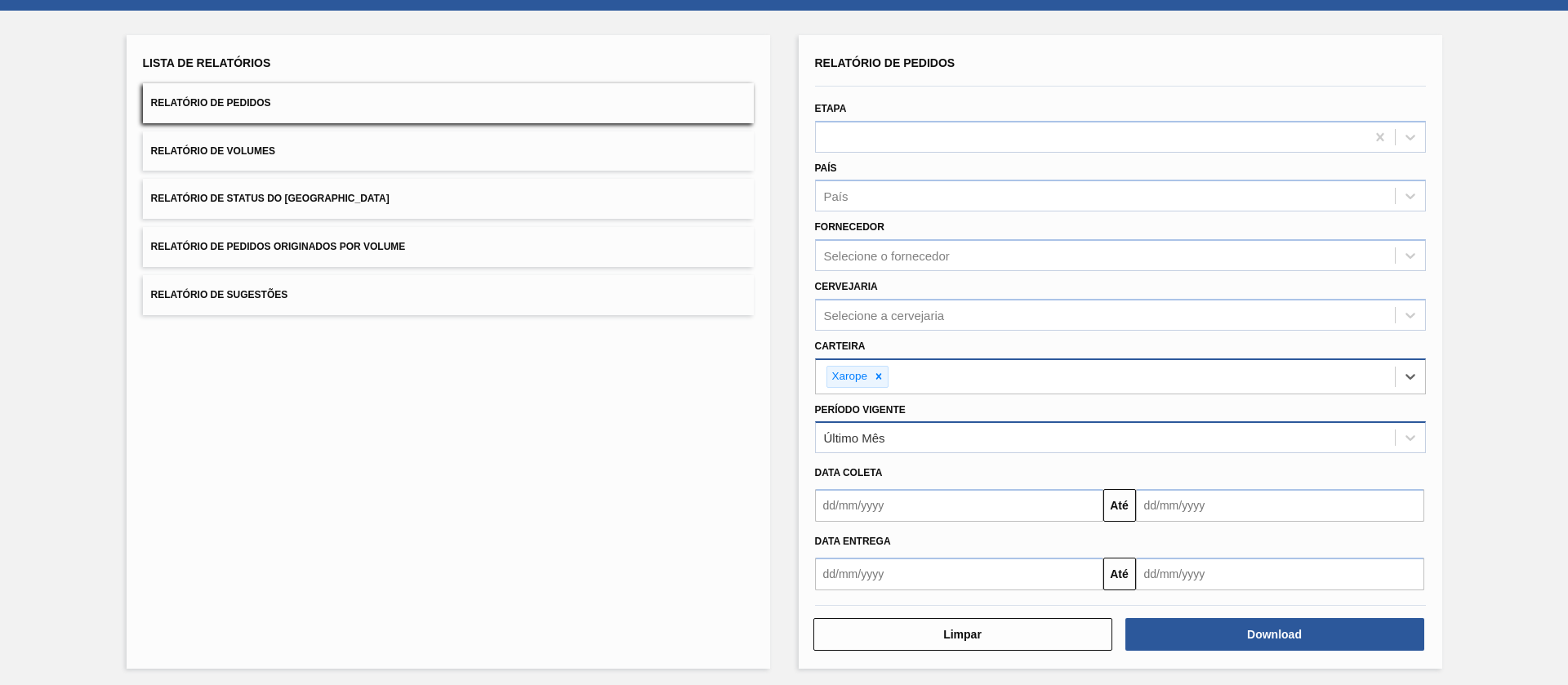
click at [893, 438] on div "Último Mês" at bounding box center [1105, 438] width 579 height 24
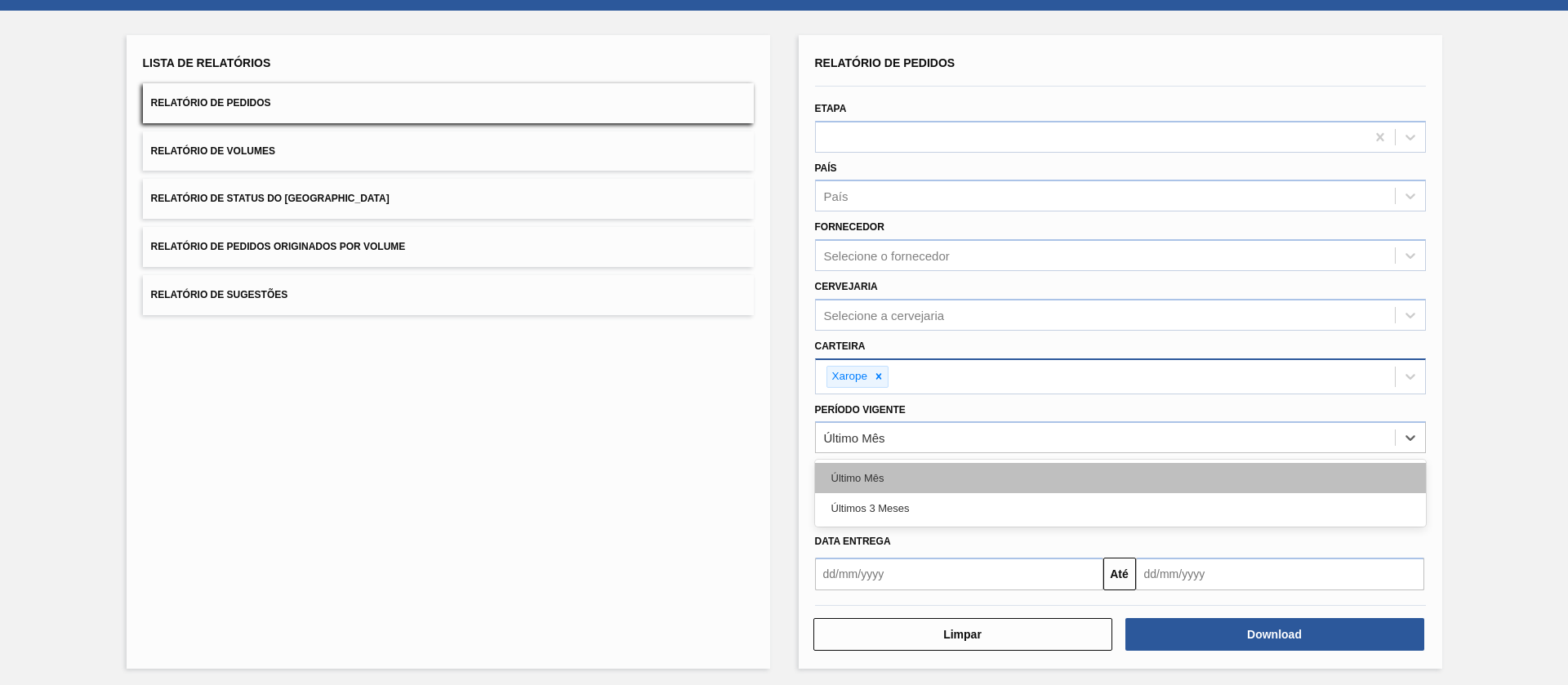
click at [887, 476] on div "Último Mês" at bounding box center [1120, 478] width 611 height 30
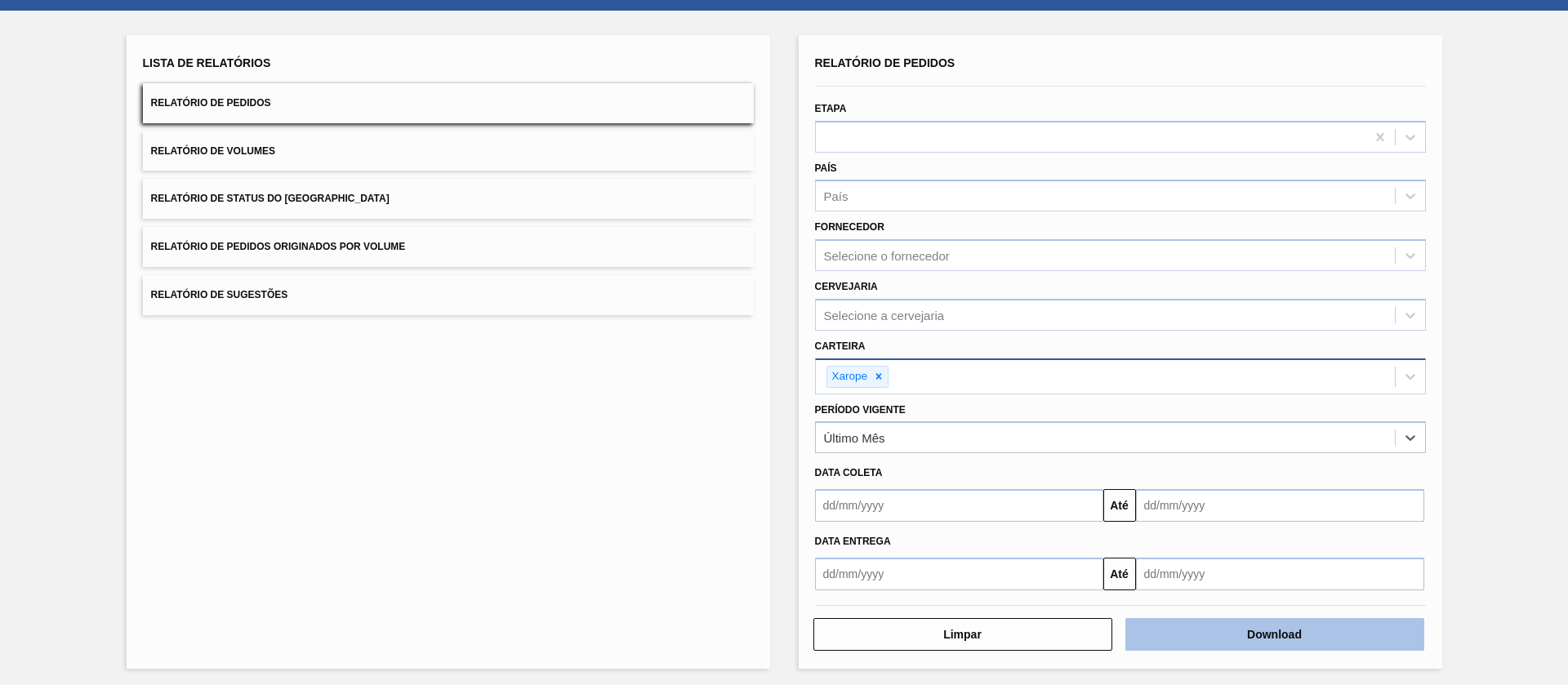
click at [1251, 649] on button "Download" at bounding box center [1275, 634] width 299 height 33
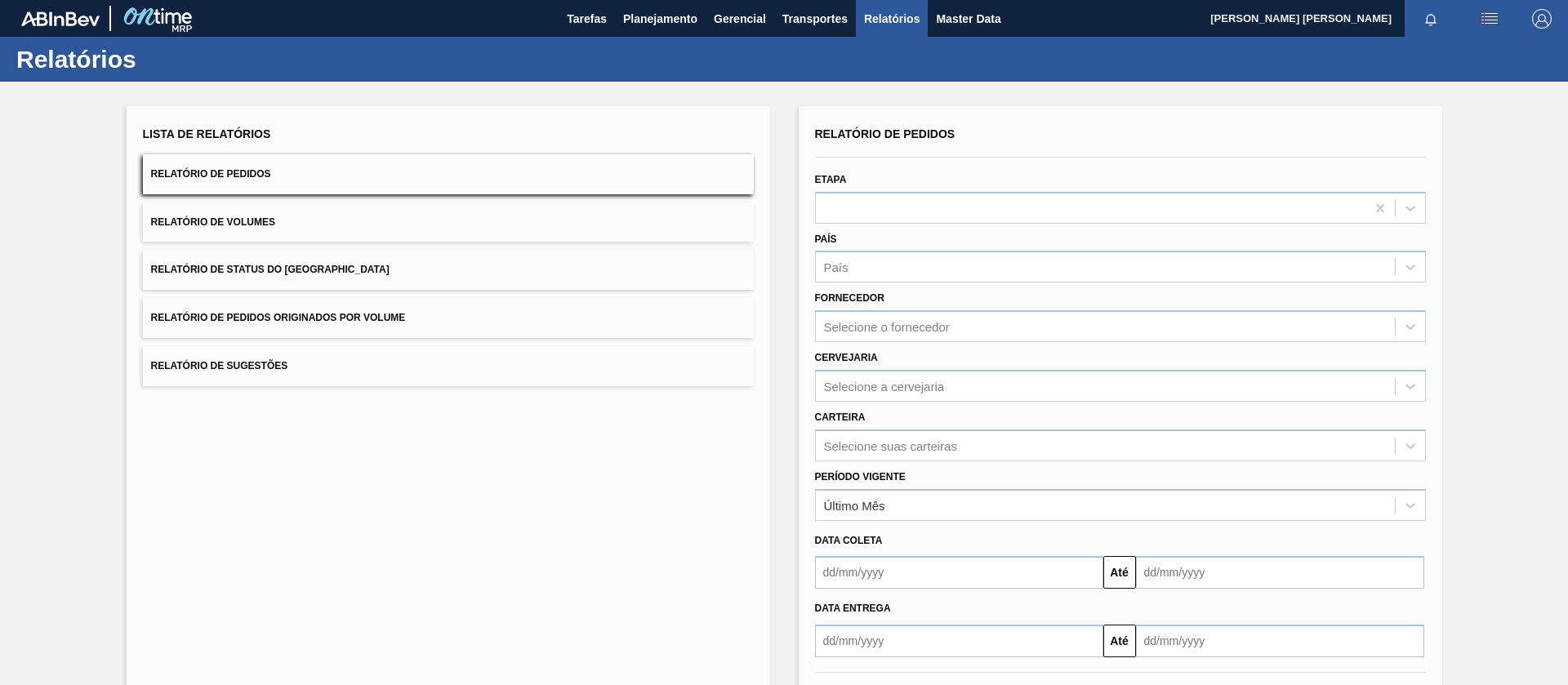
click at [303, 165] on button "Relatório de Pedidos" at bounding box center [448, 174] width 611 height 40
click at [849, 451] on div "Selecione suas carteiras" at bounding box center [1120, 445] width 611 height 32
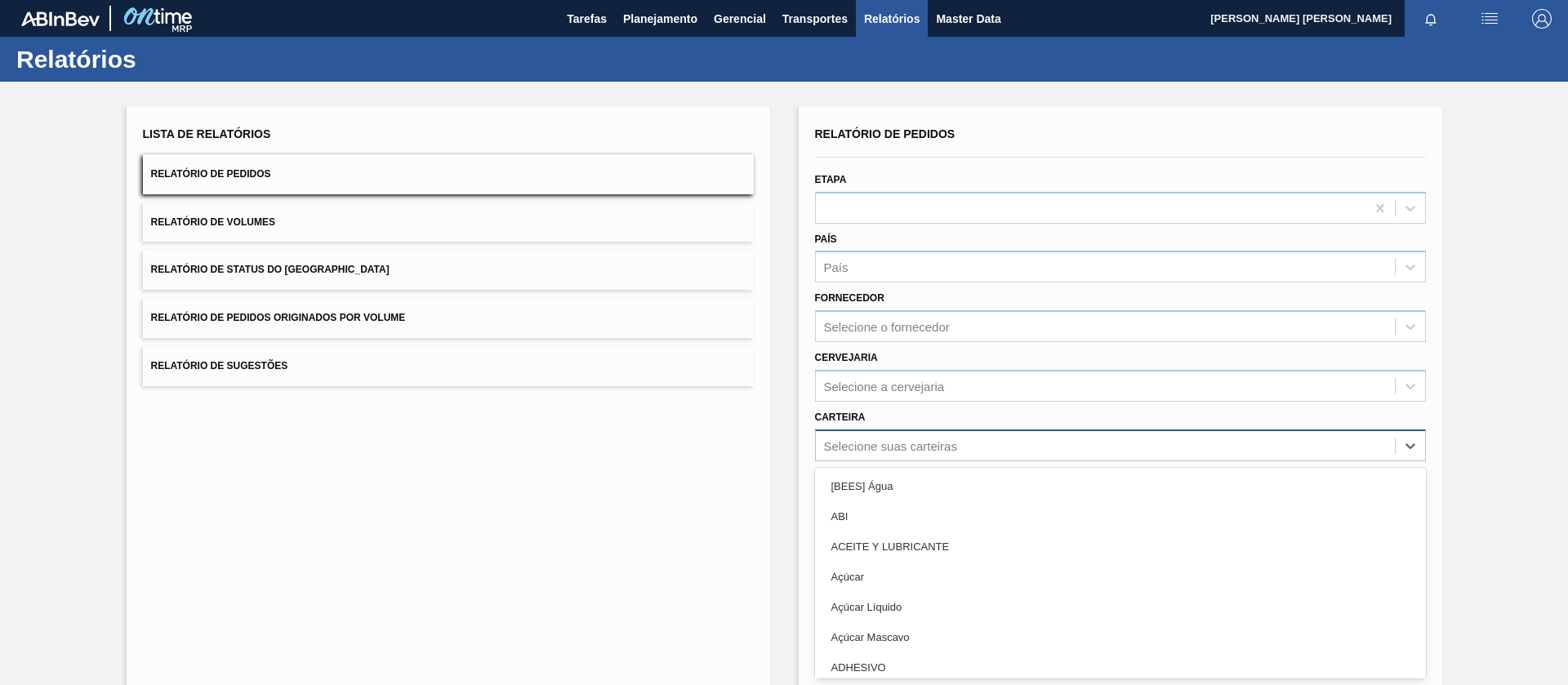
scroll to position [35, 0]
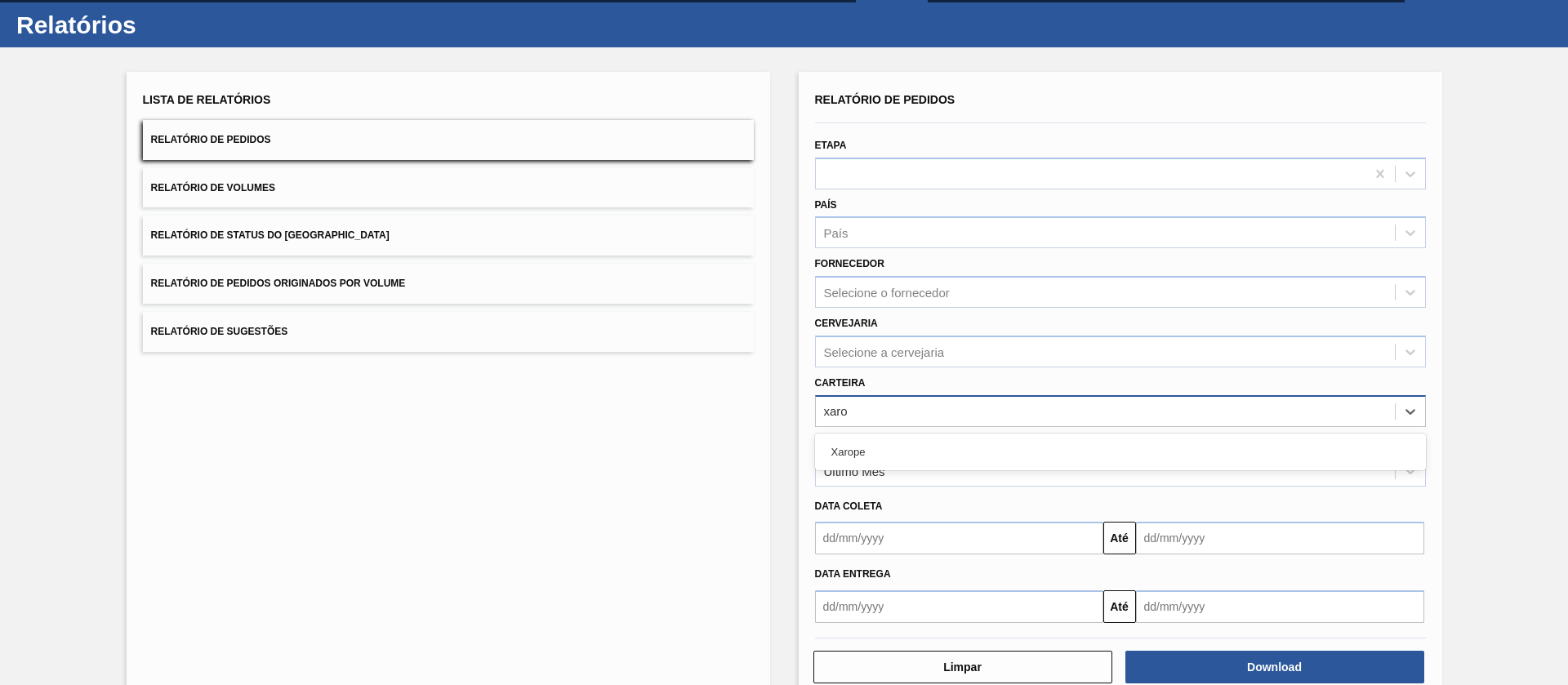
type input "xarop"
click at [849, 451] on div "Xarope" at bounding box center [1120, 453] width 611 height 30
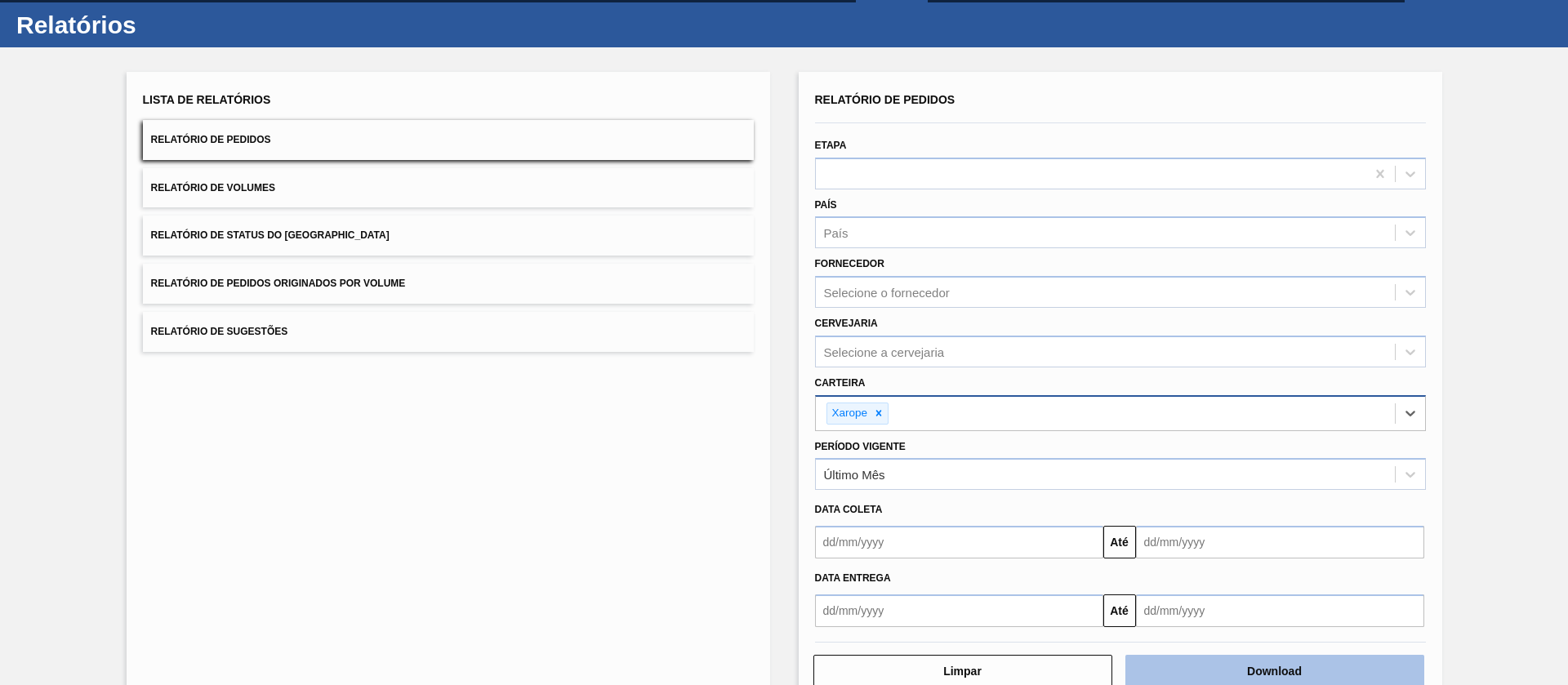
scroll to position [75, 0]
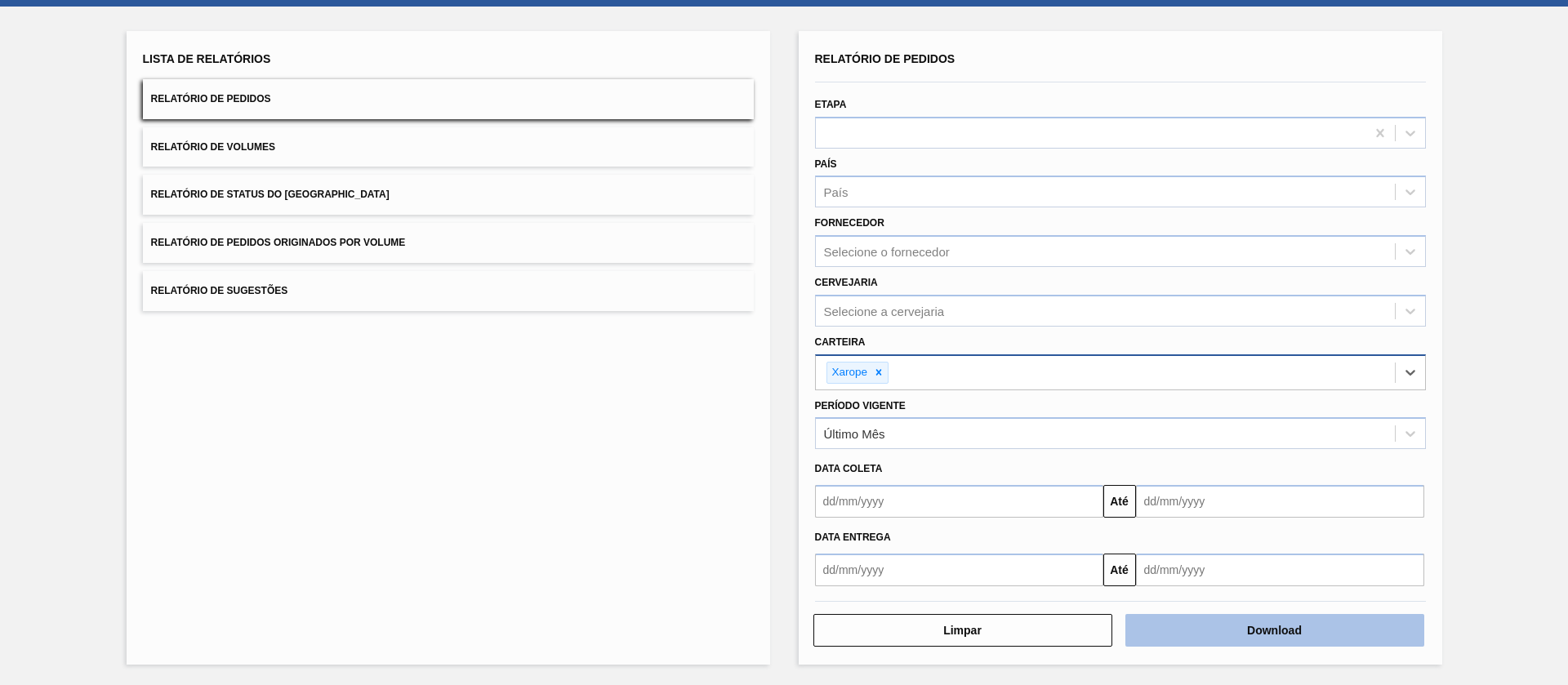
click at [1211, 624] on button "Download" at bounding box center [1275, 631] width 299 height 33
click at [359, 242] on span "Relatório de Pedidos Originados por Volume" at bounding box center [279, 242] width 255 height 12
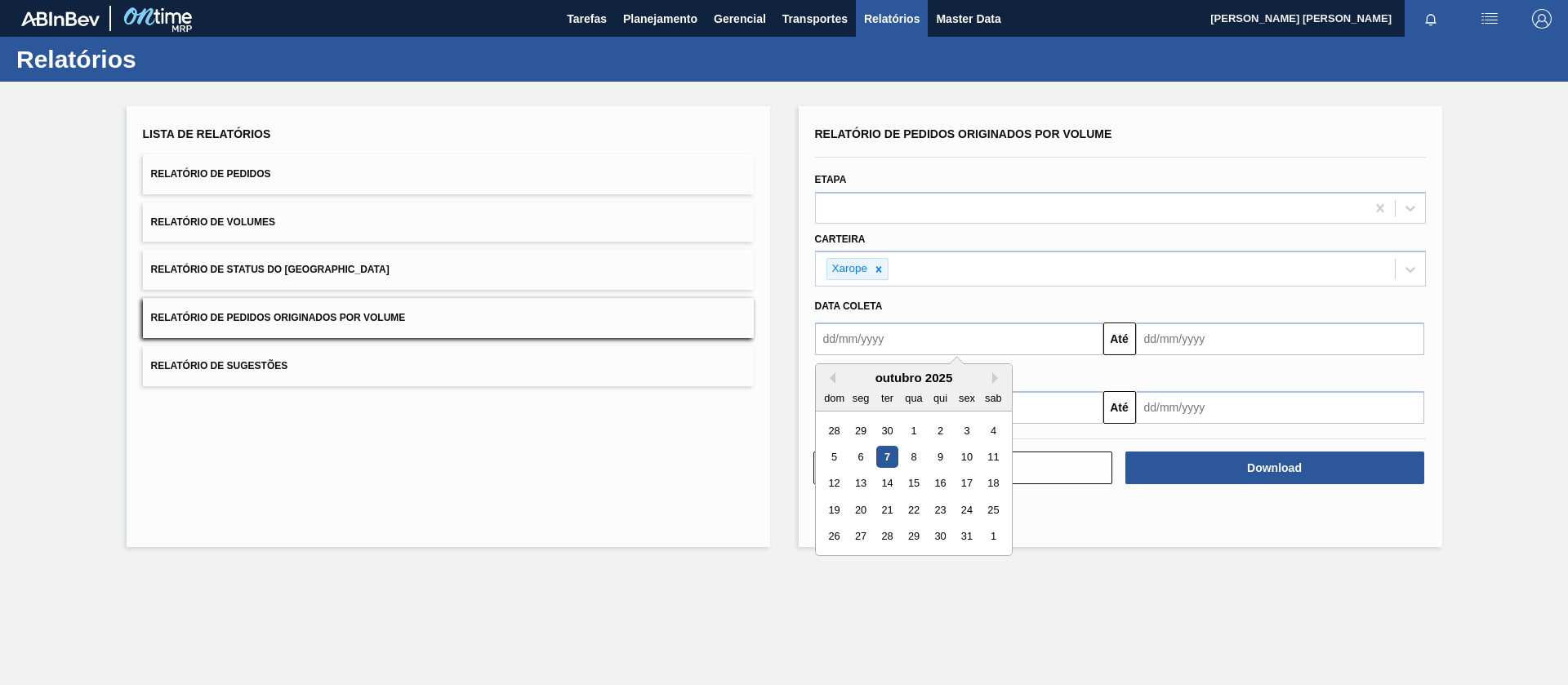
click at [870, 338] on input "text" at bounding box center [959, 338] width 288 height 33
click at [920, 433] on div "1" at bounding box center [913, 430] width 22 height 22
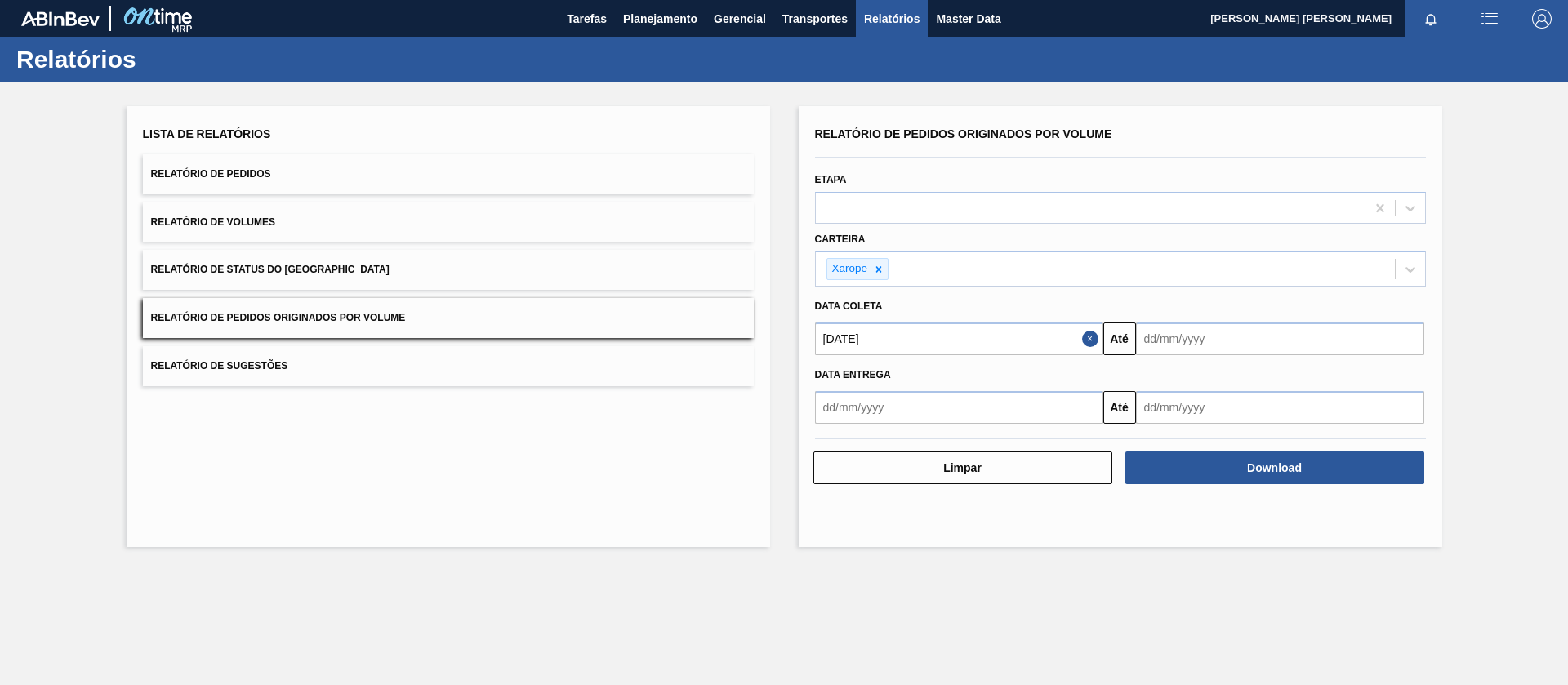
type input "[DATE]"
click at [1162, 340] on input "text" at bounding box center [1280, 338] width 288 height 33
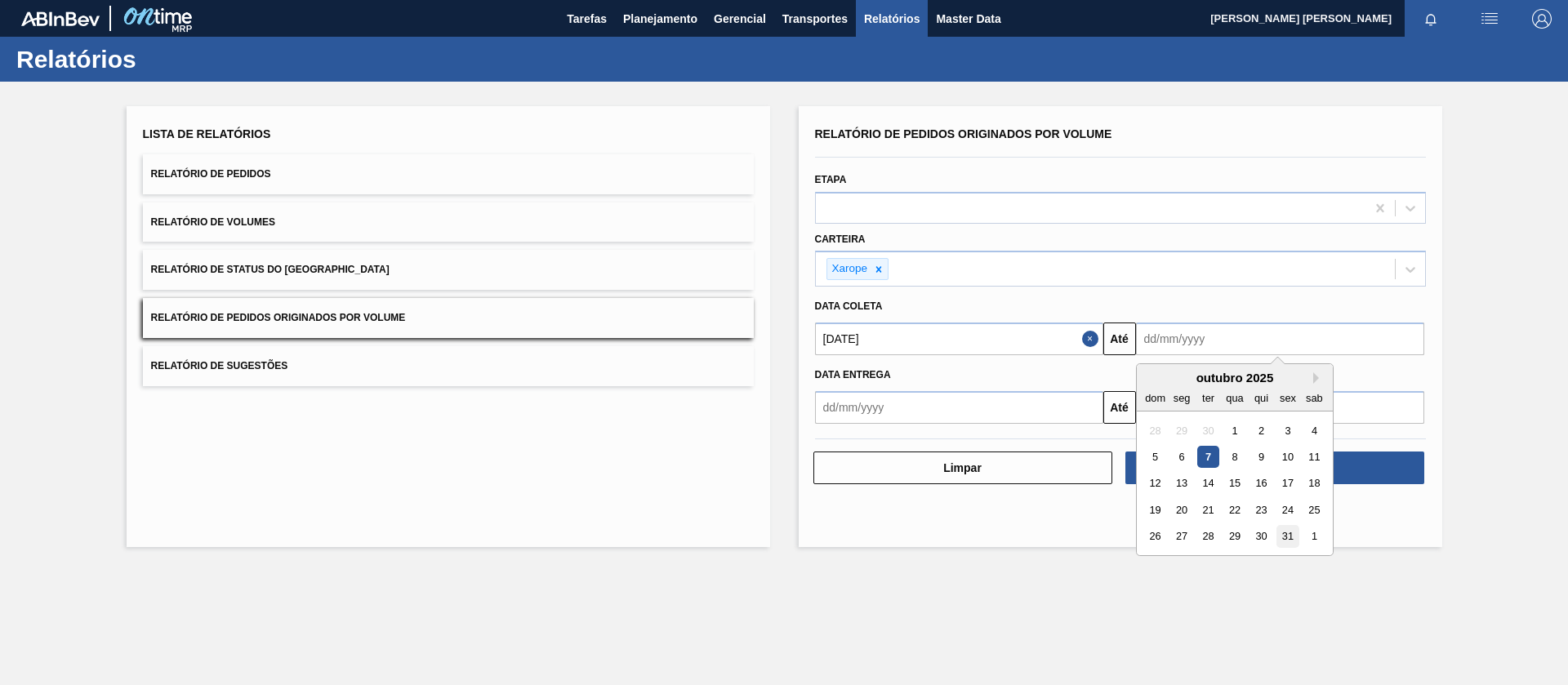
click at [1281, 536] on div "31" at bounding box center [1287, 537] width 22 height 22
type input "[DATE]"
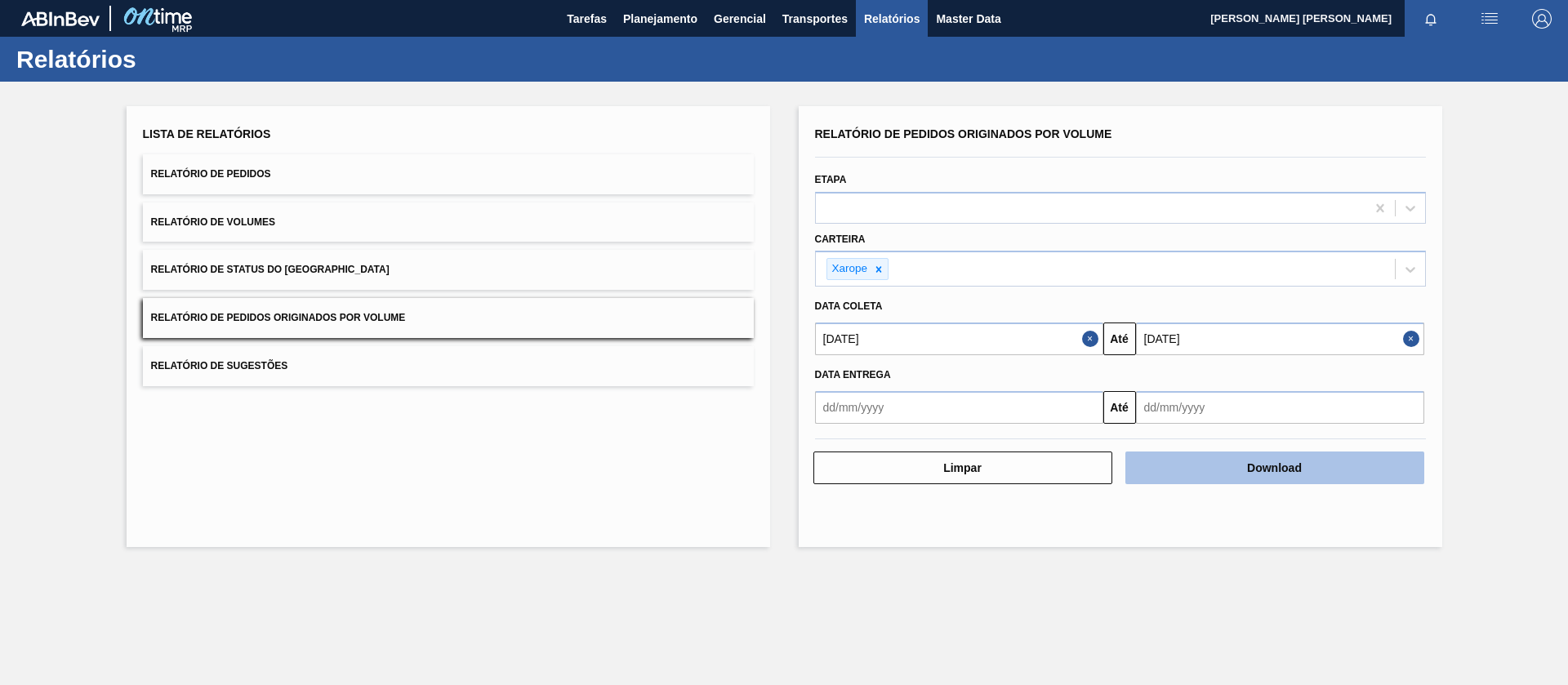
click at [1285, 479] on button "Download" at bounding box center [1275, 468] width 299 height 33
click at [313, 221] on button "Relatório de Volumes" at bounding box center [448, 222] width 611 height 40
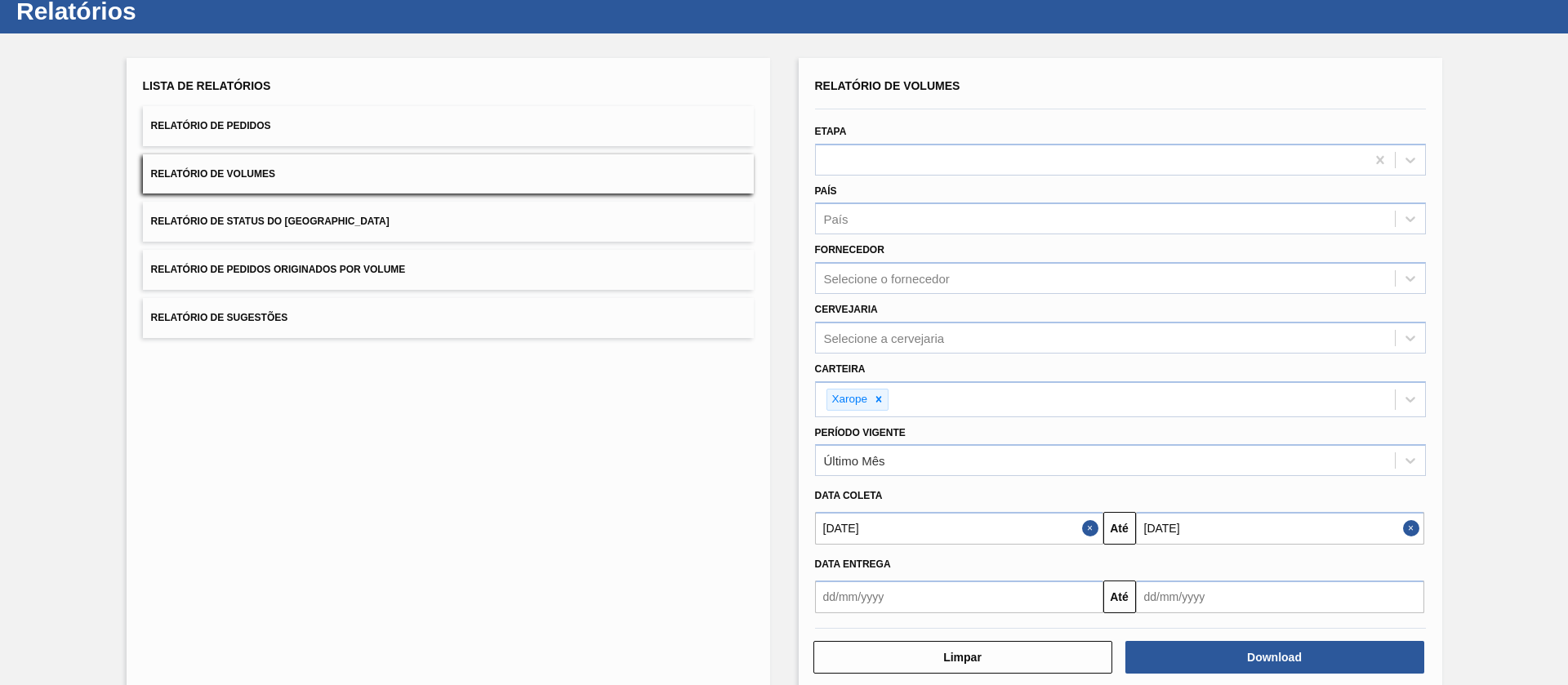
scroll to position [75, 0]
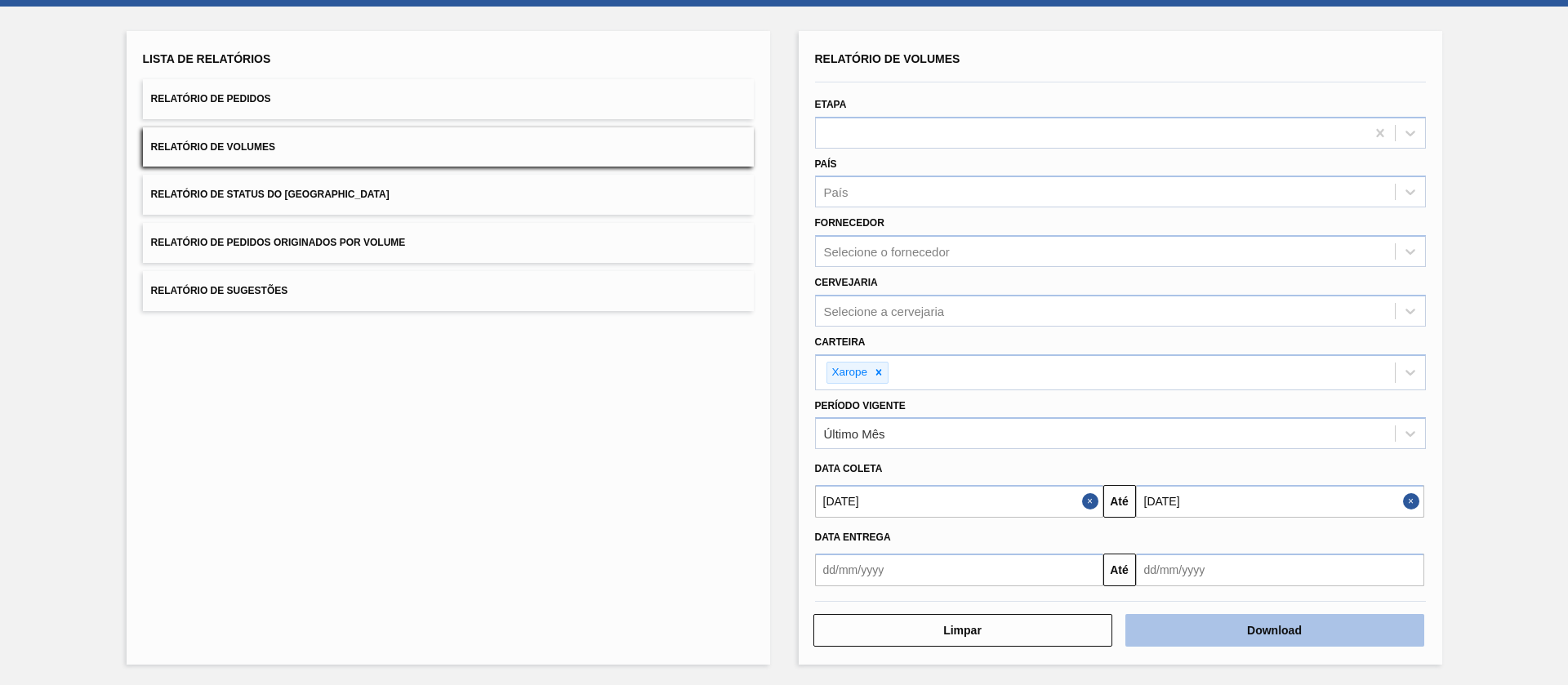
click at [1223, 634] on button "Download" at bounding box center [1275, 631] width 299 height 33
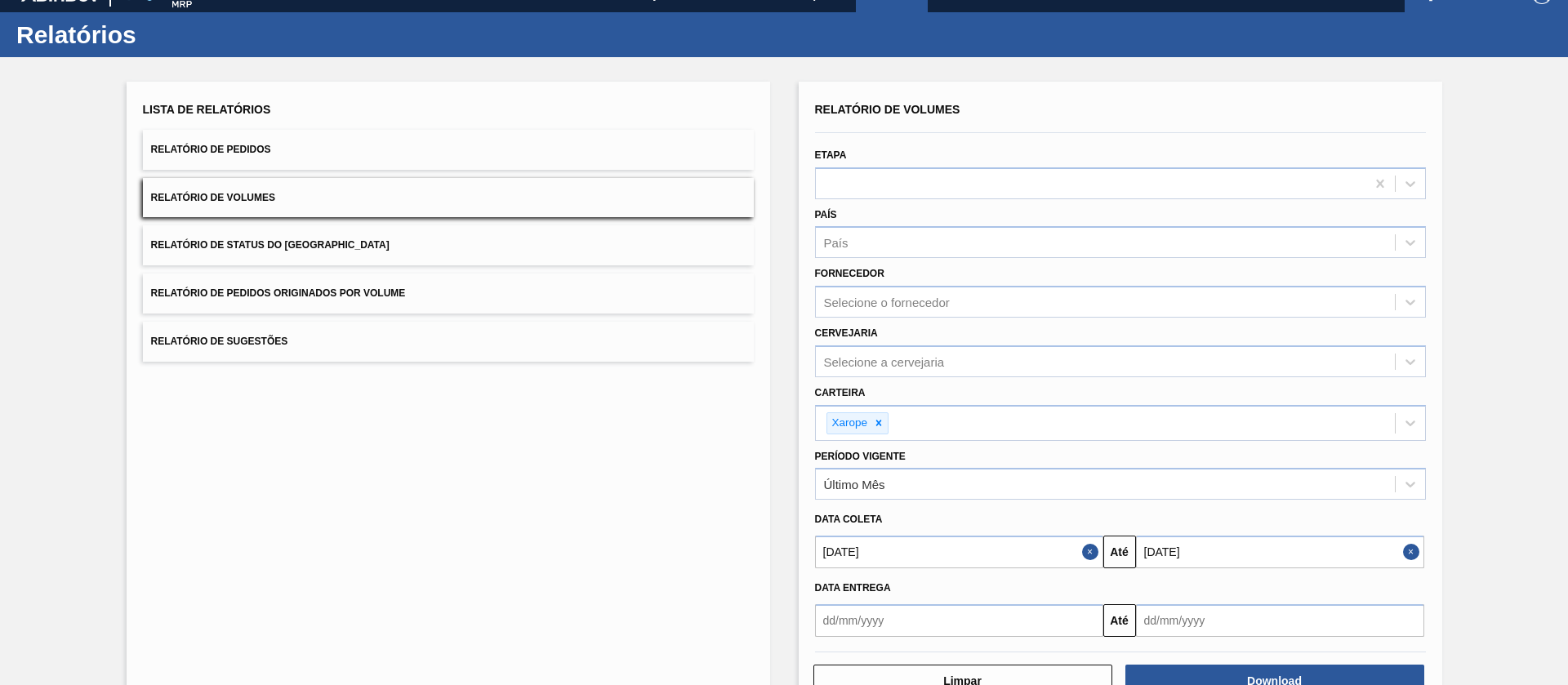
scroll to position [0, 0]
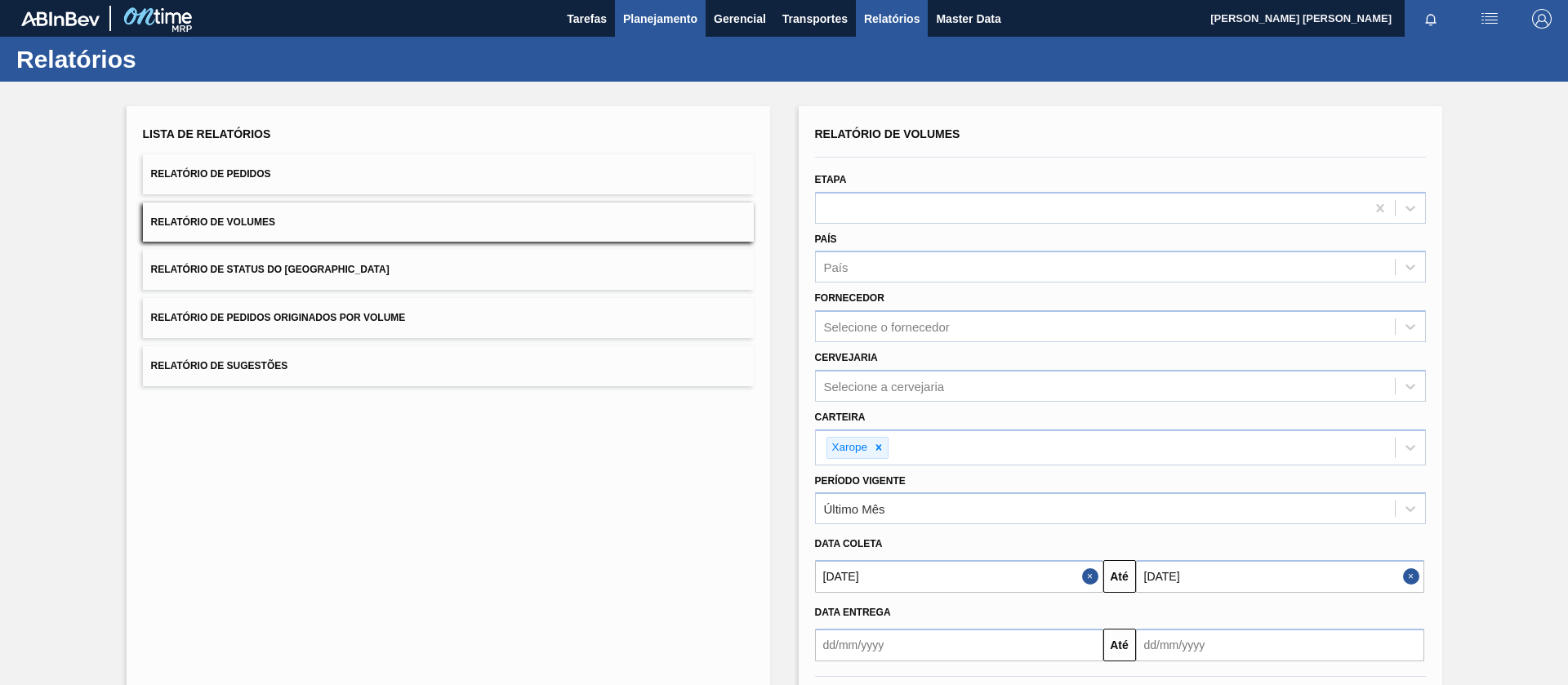
click at [674, 9] on span "Planejamento" at bounding box center [660, 19] width 74 height 20
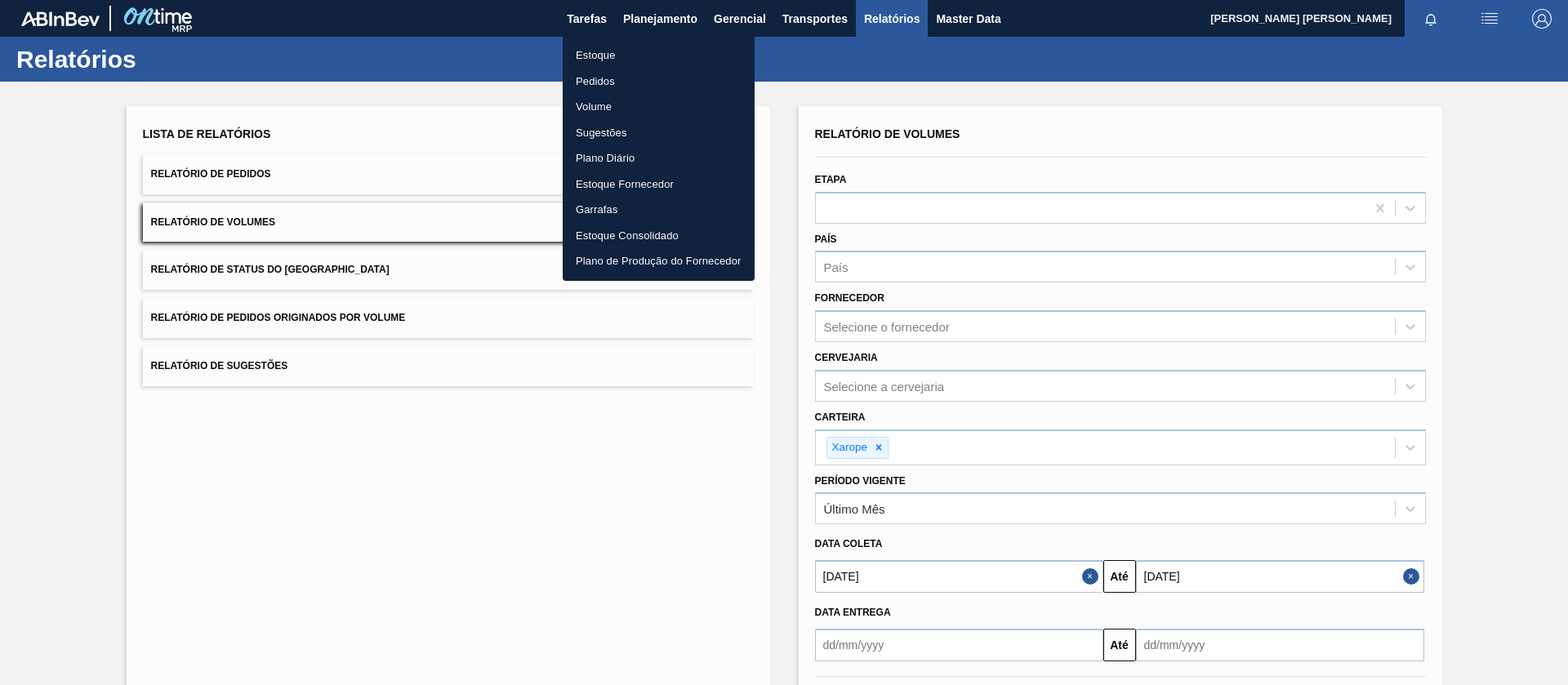
click at [605, 81] on li "Pedidos" at bounding box center [658, 81] width 191 height 26
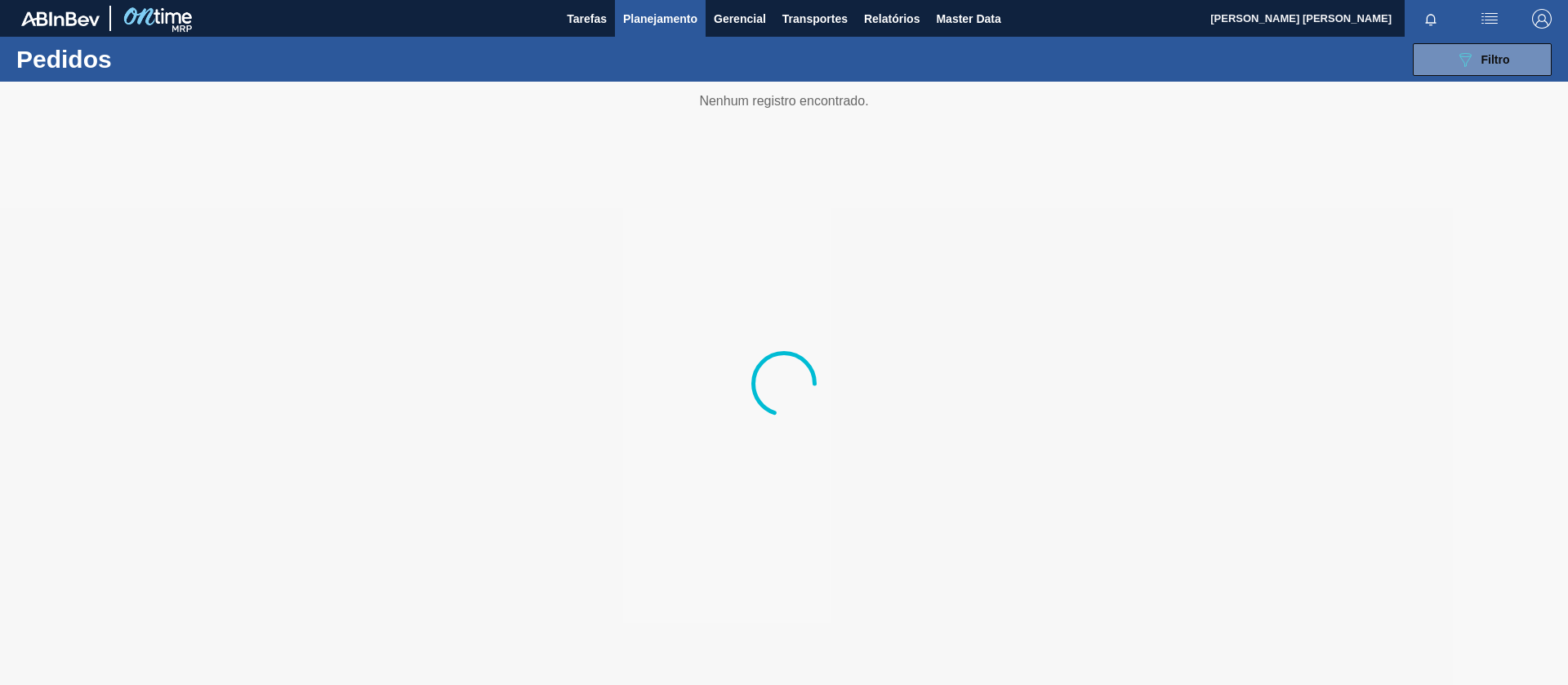
click at [1442, 78] on div "089F7B8B-B2A5-4AFE-B5C0-19BA573D28AC Filtro Código Pedido Portal Códido PO SAP …" at bounding box center [910, 59] width 1299 height 49
click at [1445, 66] on button "089F7B8B-B2A5-4AFE-B5C0-19BA573D28AC Filtro" at bounding box center [1482, 60] width 139 height 33
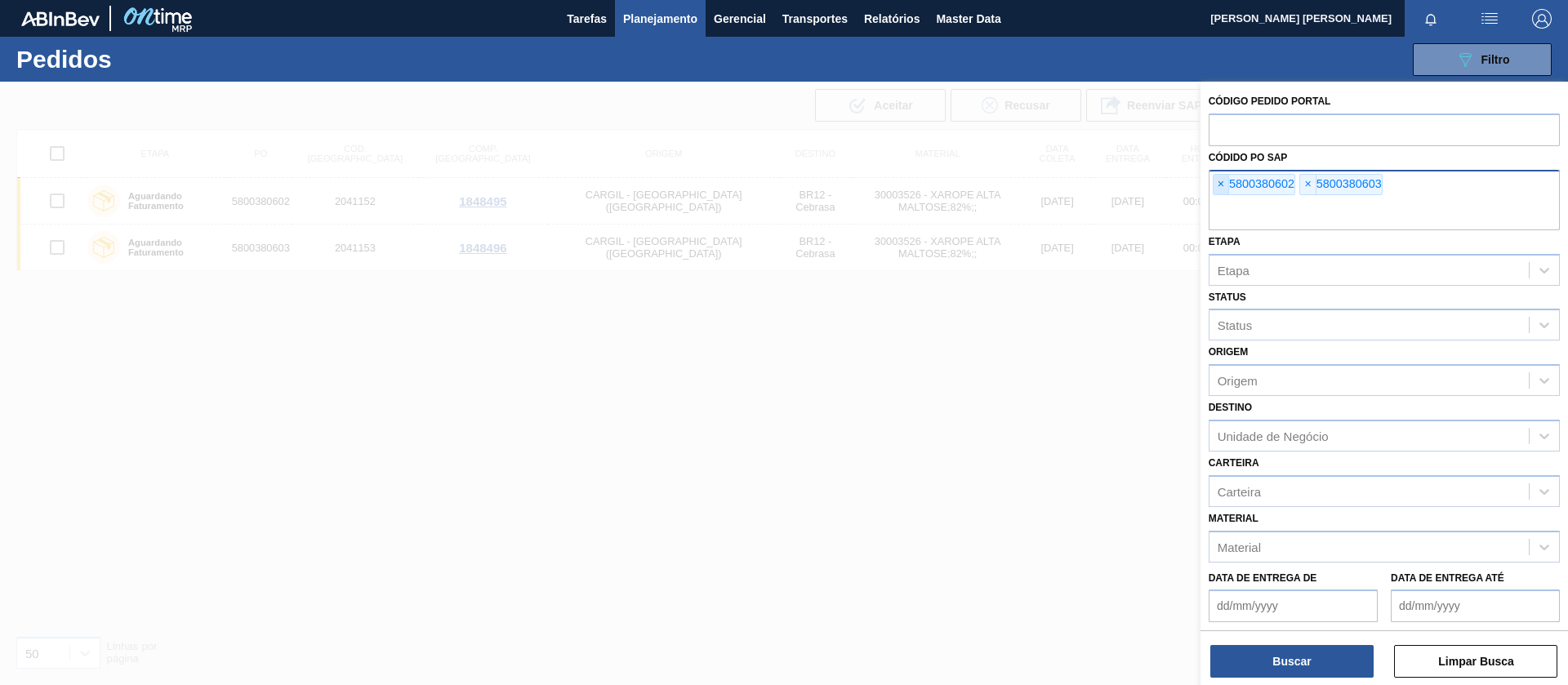
click at [1223, 183] on span "×" at bounding box center [1221, 184] width 15 height 20
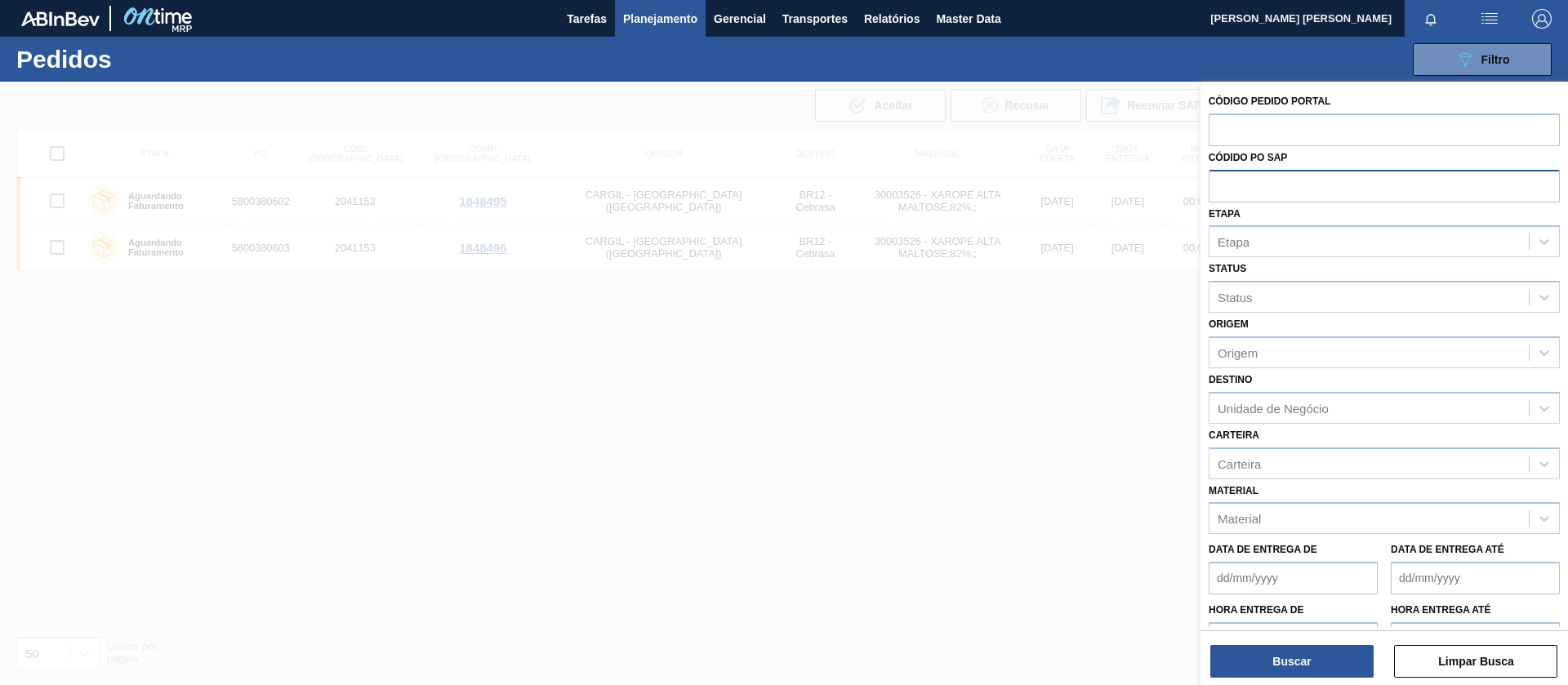
paste input "text"
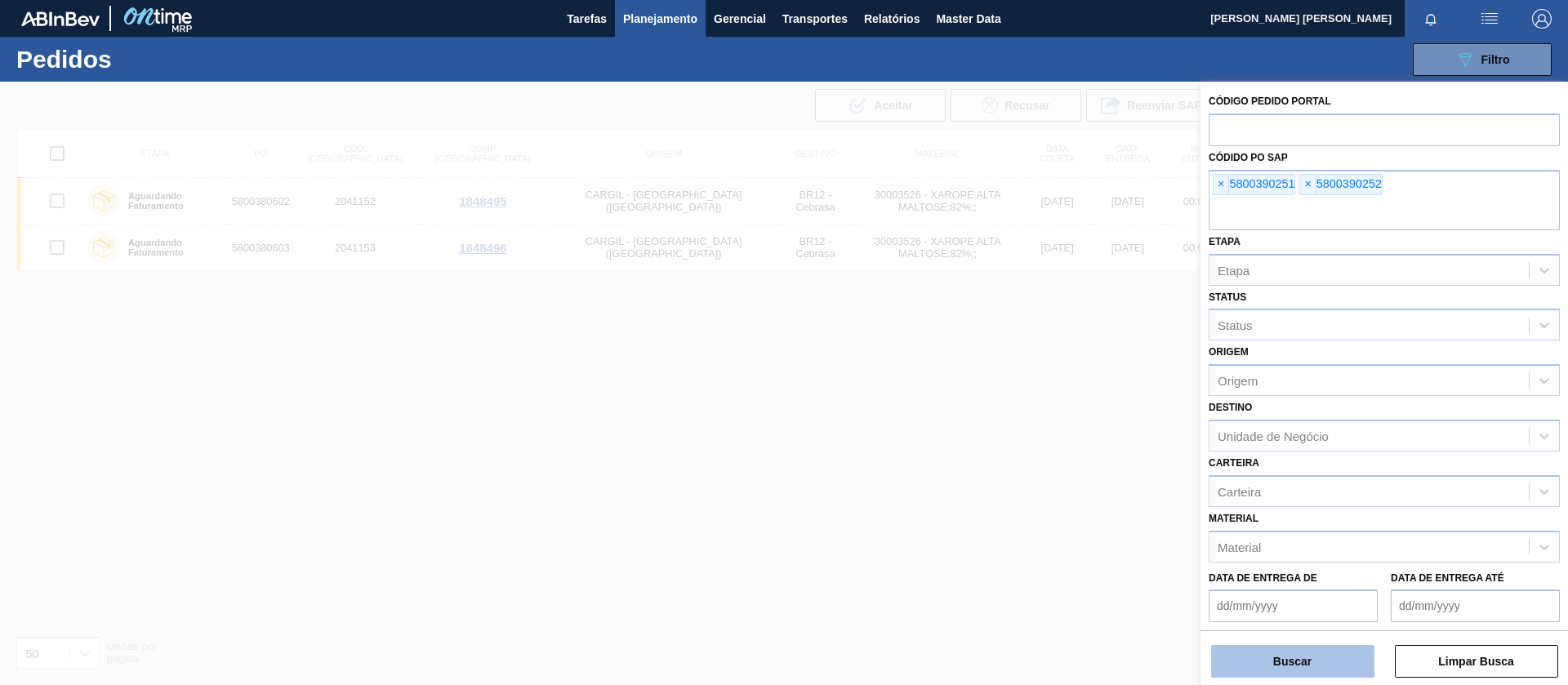
click at [1280, 656] on button "Buscar" at bounding box center [1292, 661] width 163 height 33
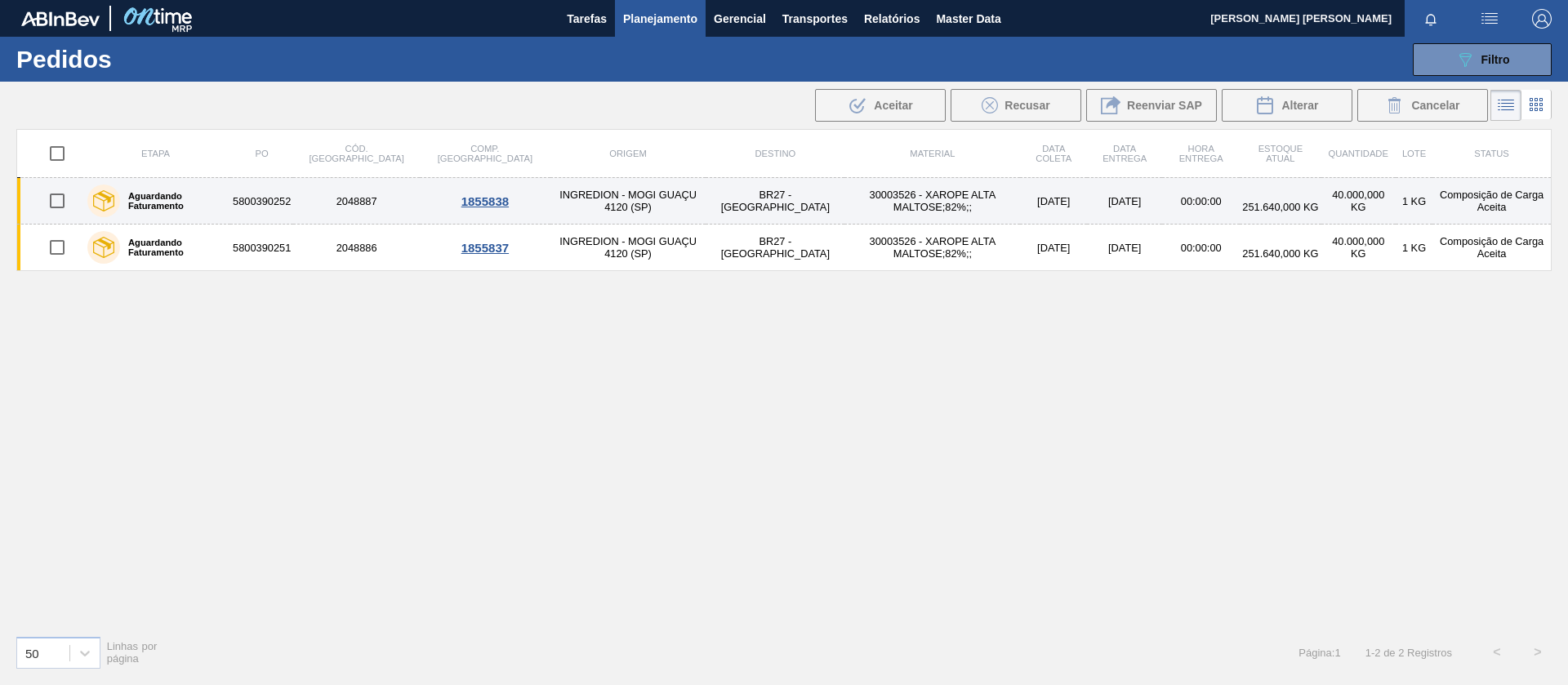
click at [199, 208] on div "Aguardando Faturamento" at bounding box center [156, 201] width 144 height 41
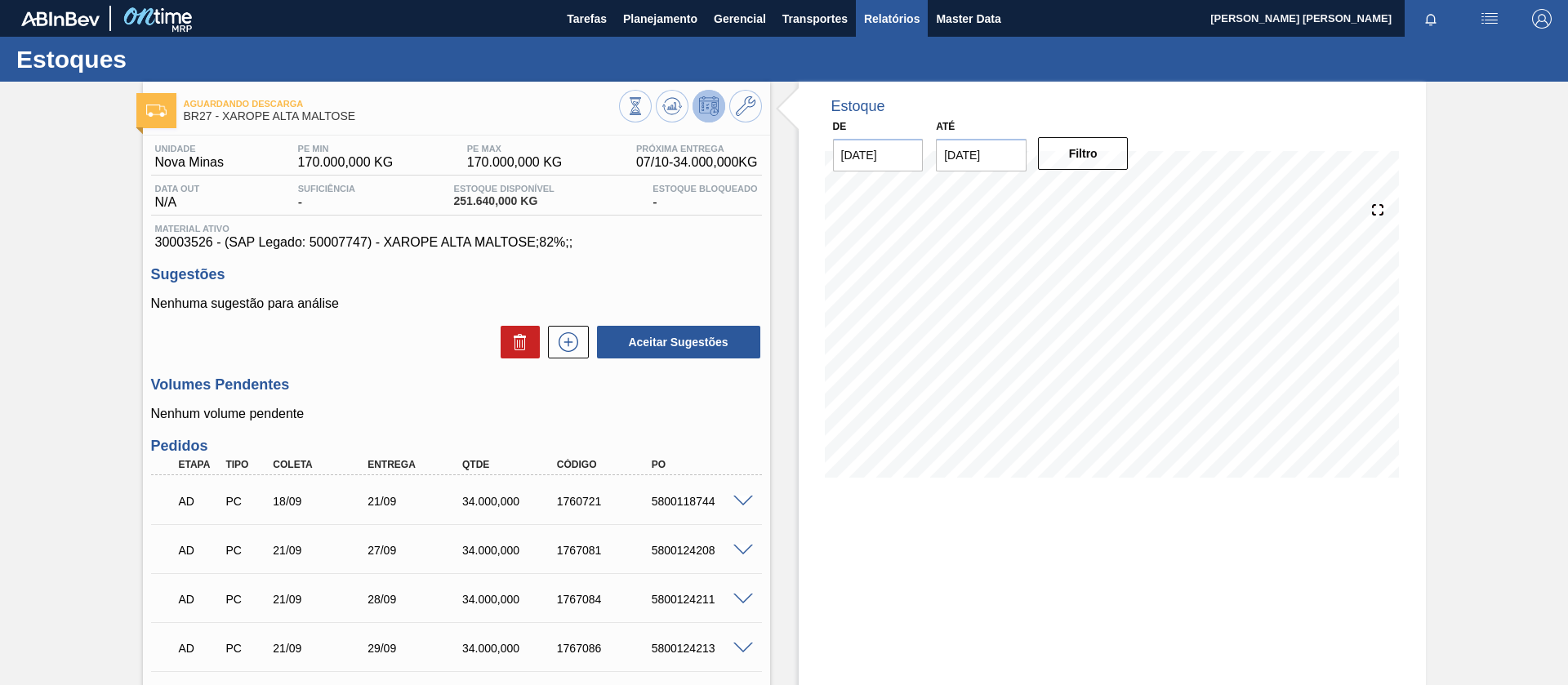
click at [905, 16] on span "Relatórios" at bounding box center [891, 19] width 55 height 20
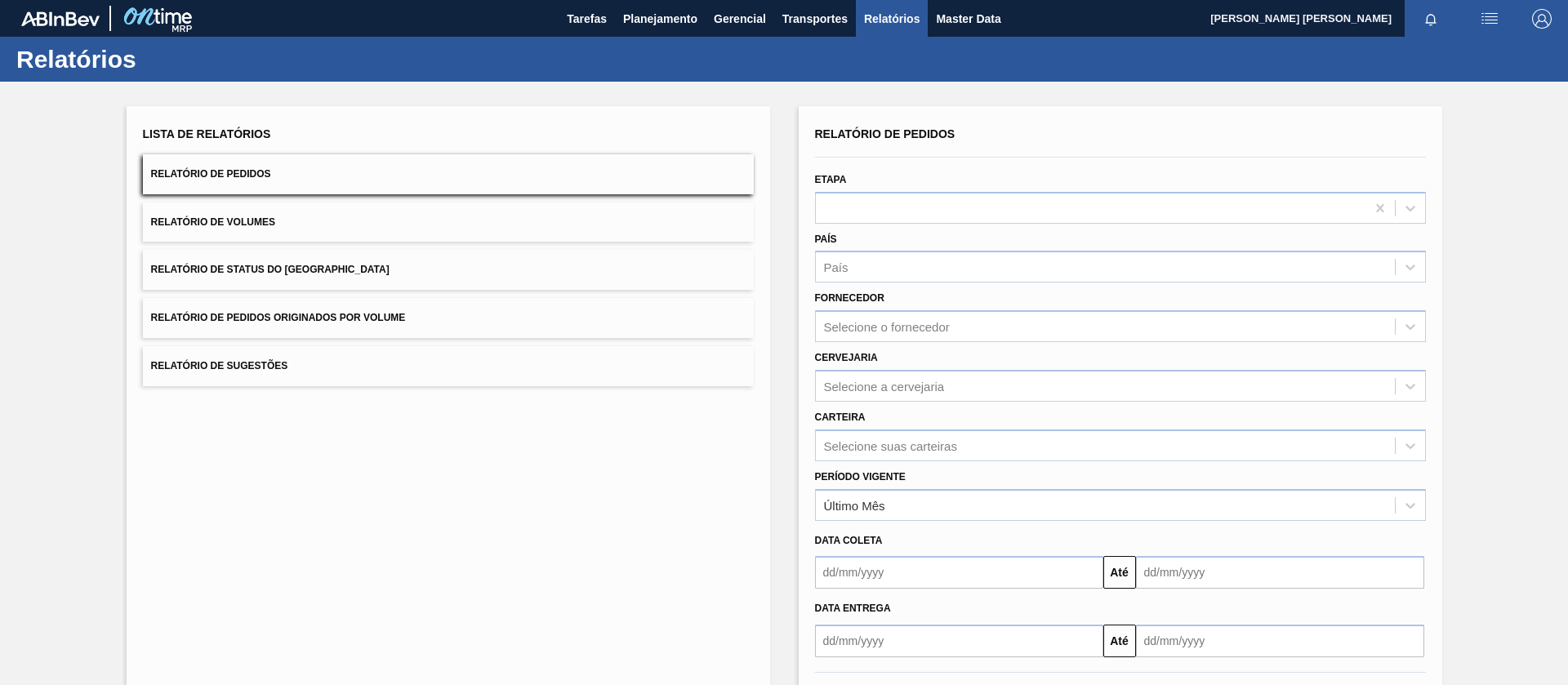
click at [280, 229] on button "Relatório de Volumes" at bounding box center [448, 222] width 611 height 40
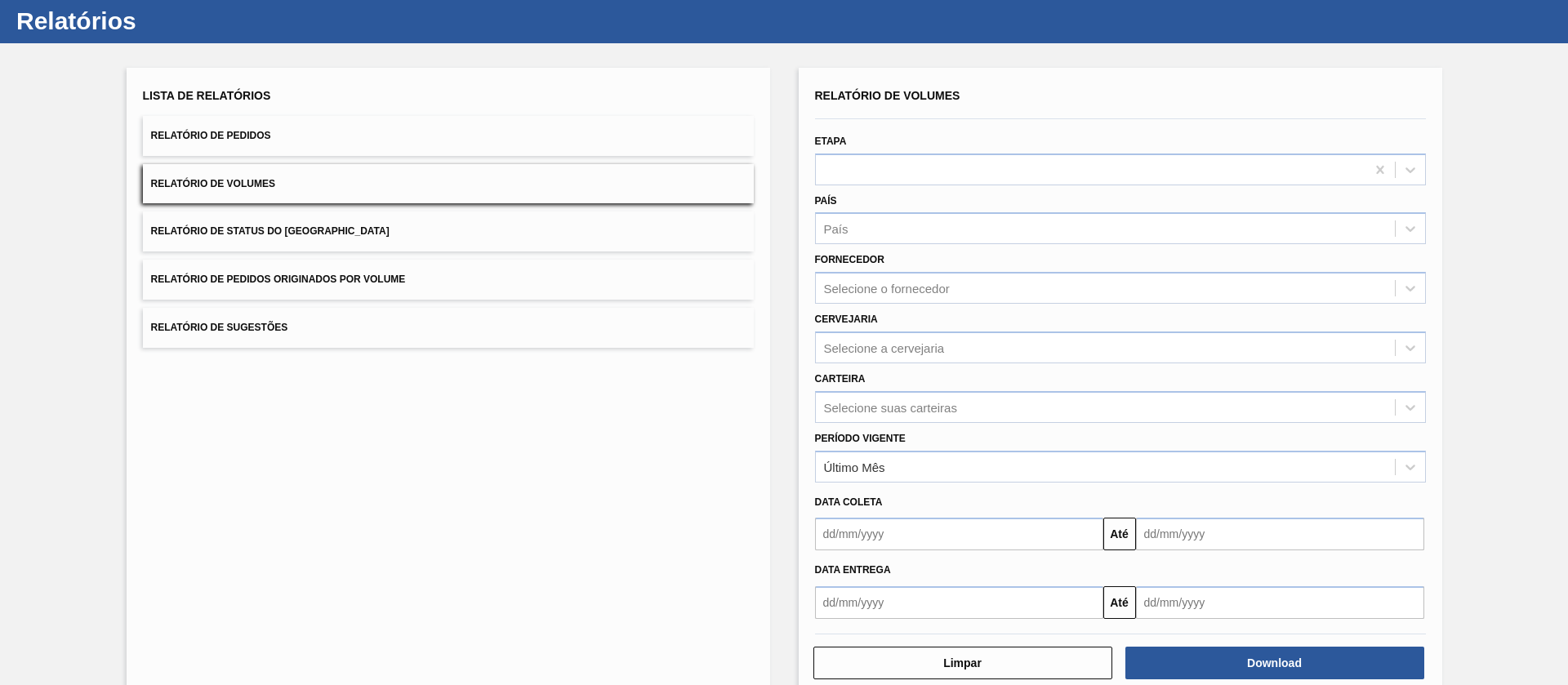
scroll to position [71, 0]
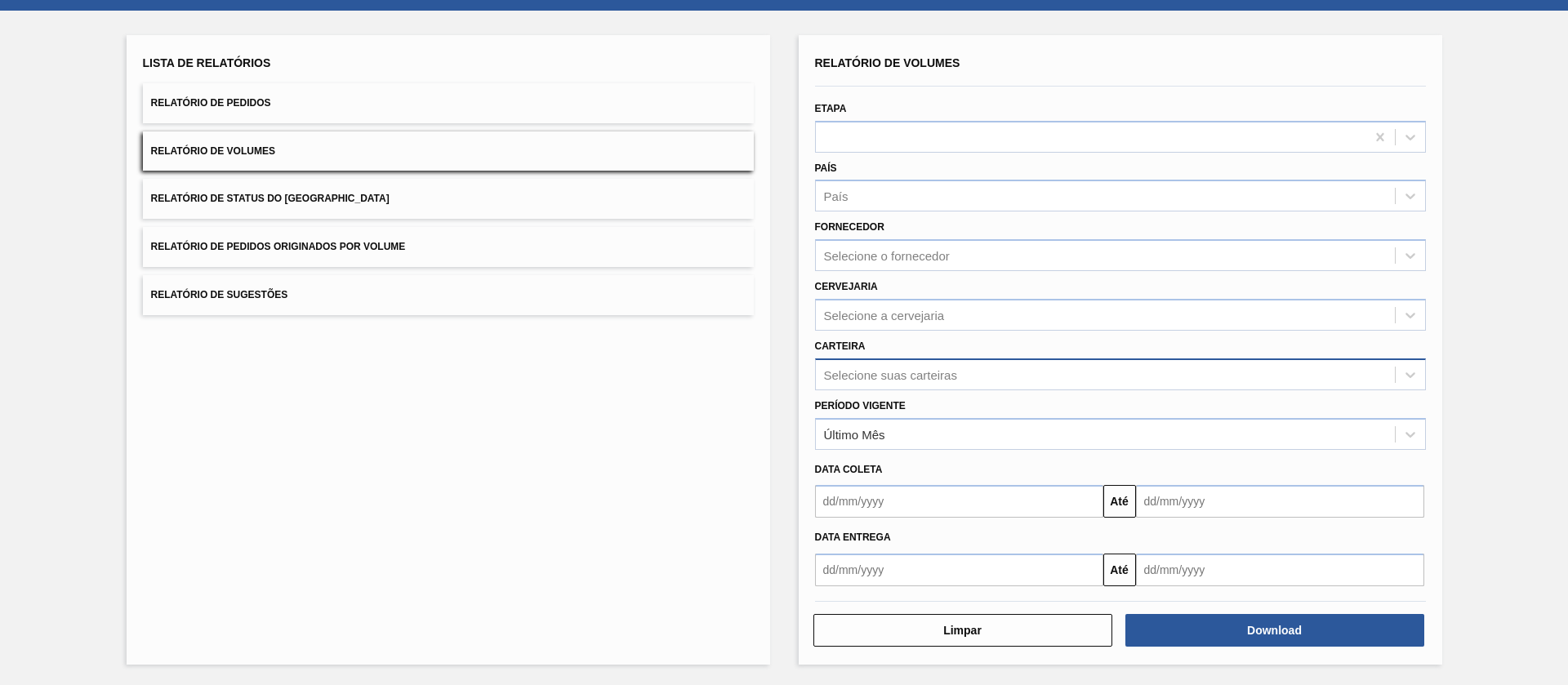
click at [881, 374] on div "Selecione suas carteiras" at bounding box center [890, 375] width 133 height 14
type input "xarop"
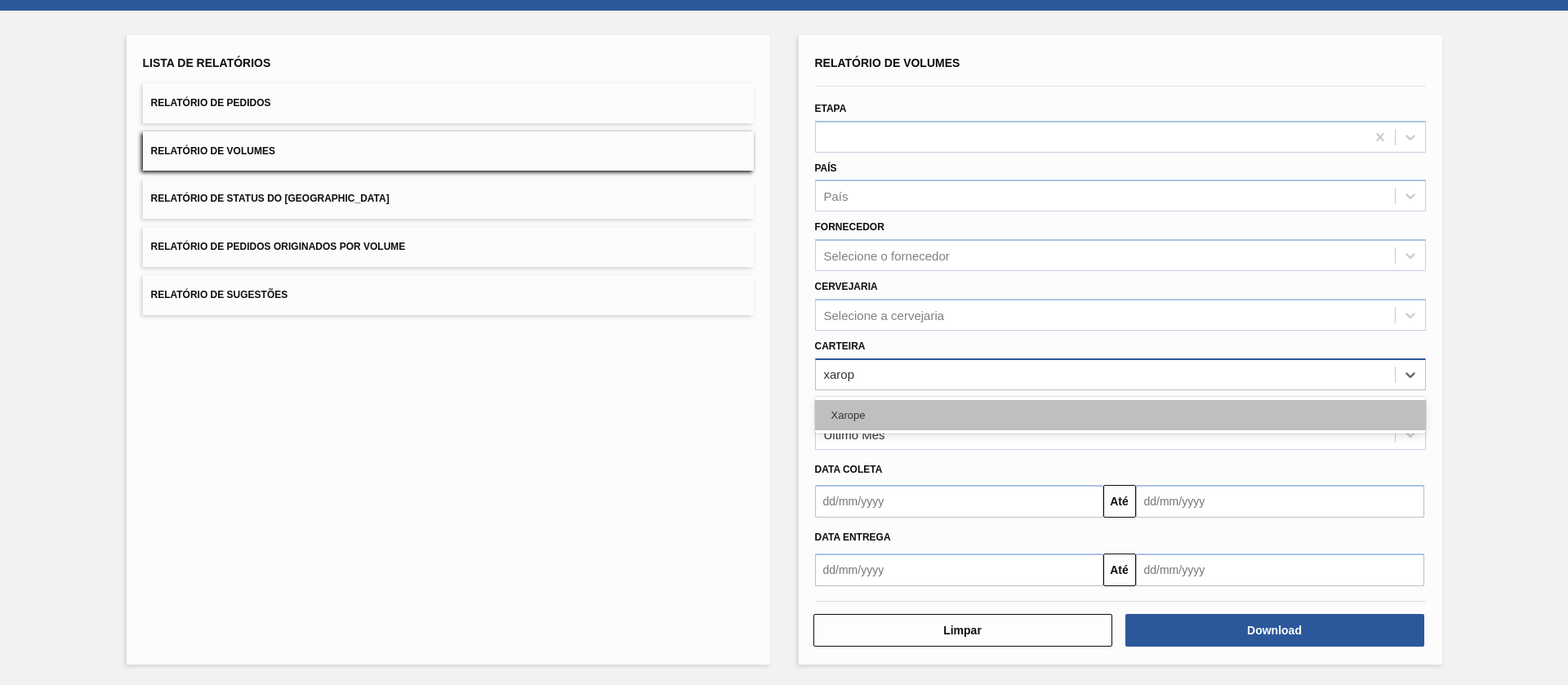
click at [842, 404] on div "Xarope" at bounding box center [1120, 415] width 611 height 30
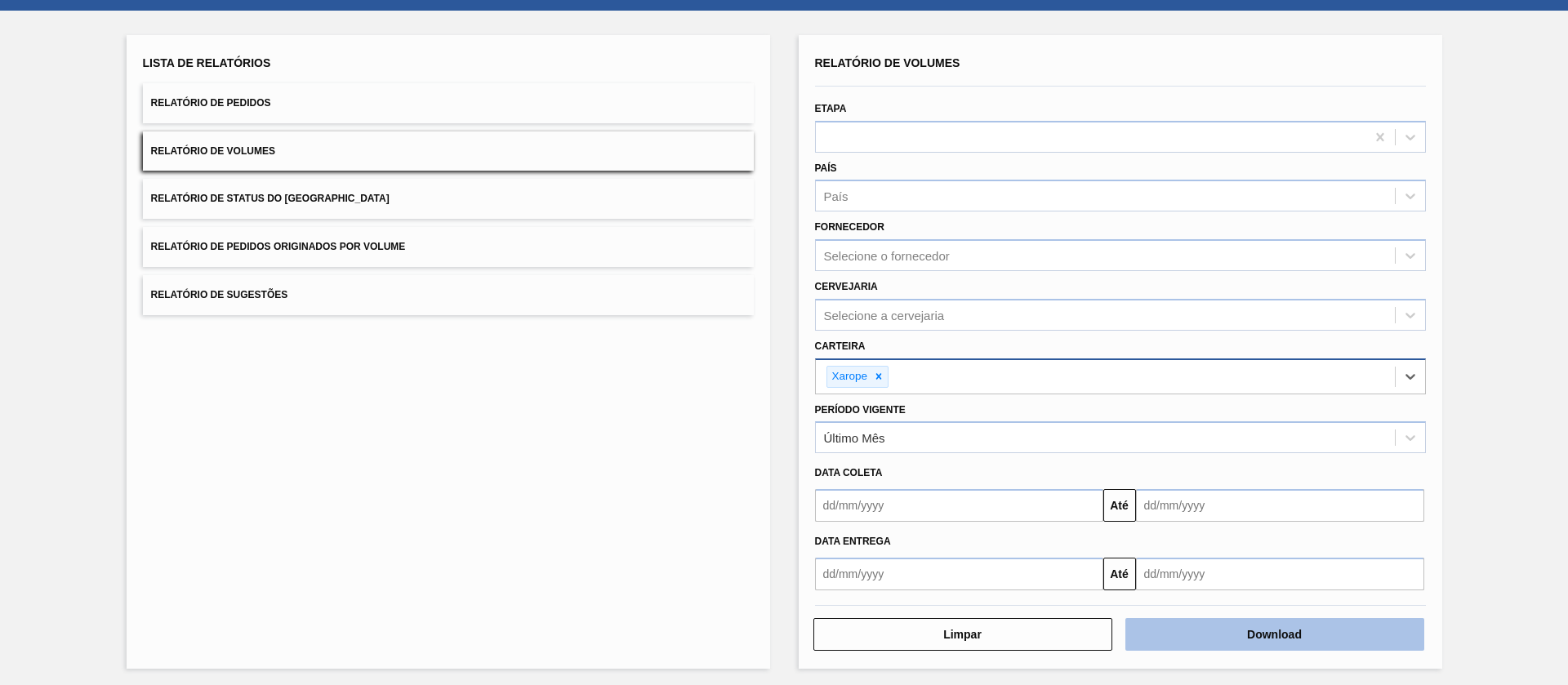
click at [1232, 627] on button "Download" at bounding box center [1275, 634] width 299 height 33
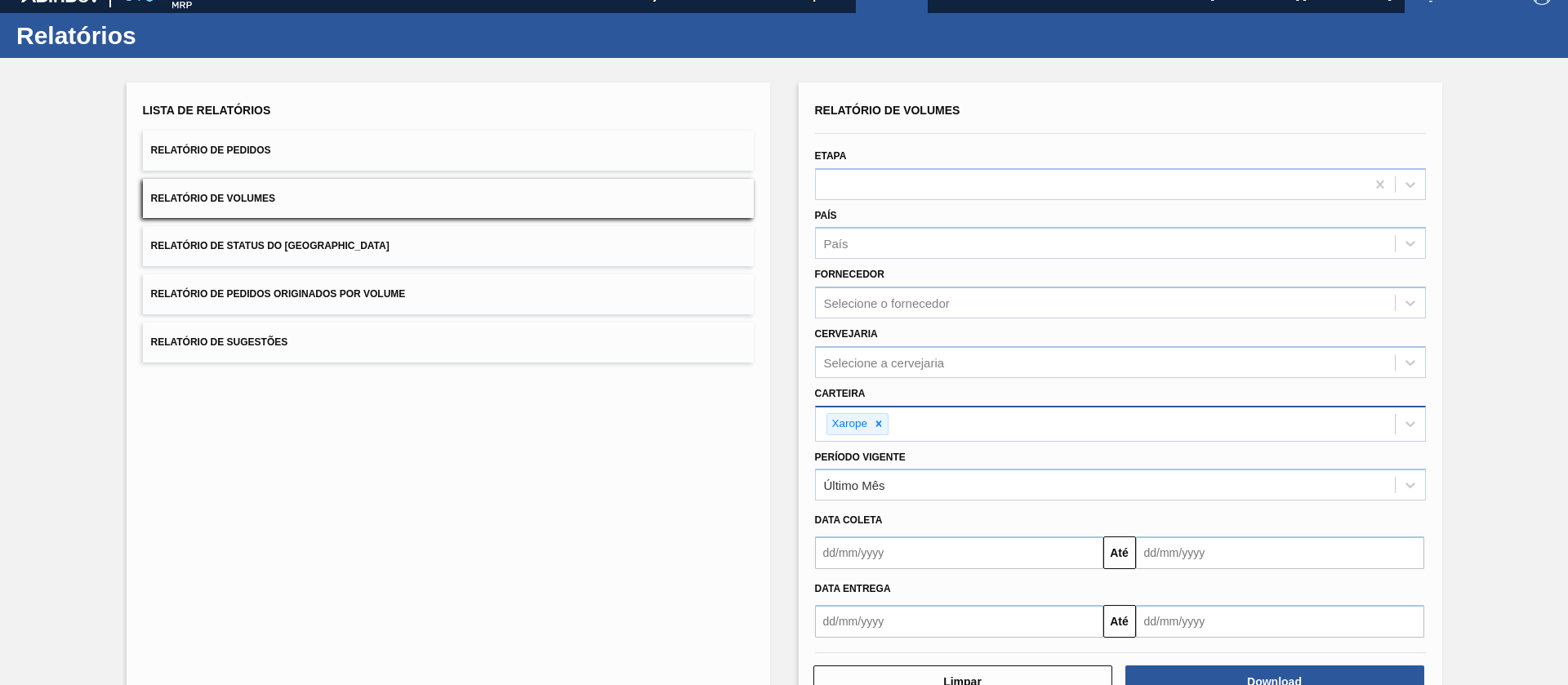
scroll to position [0, 0]
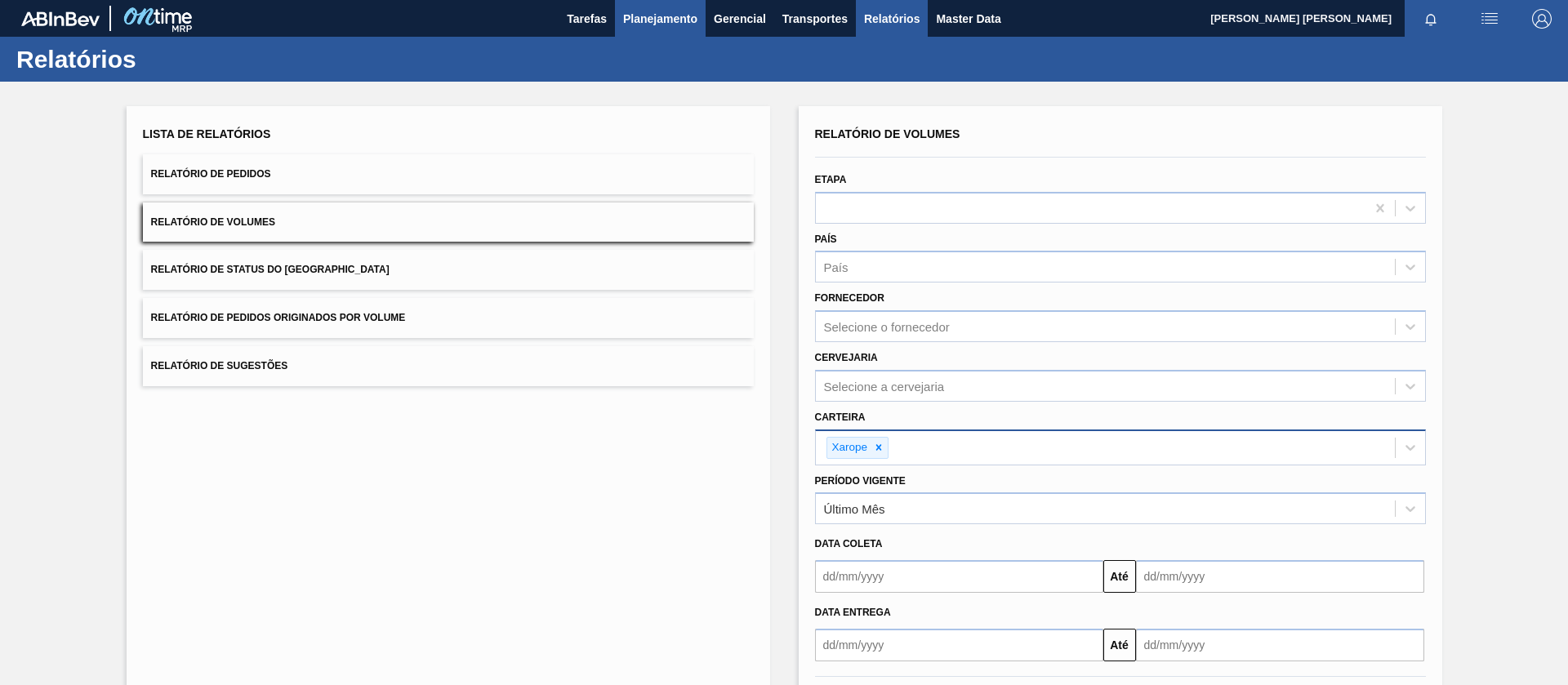
click at [655, 25] on span "Planejamento" at bounding box center [660, 19] width 74 height 20
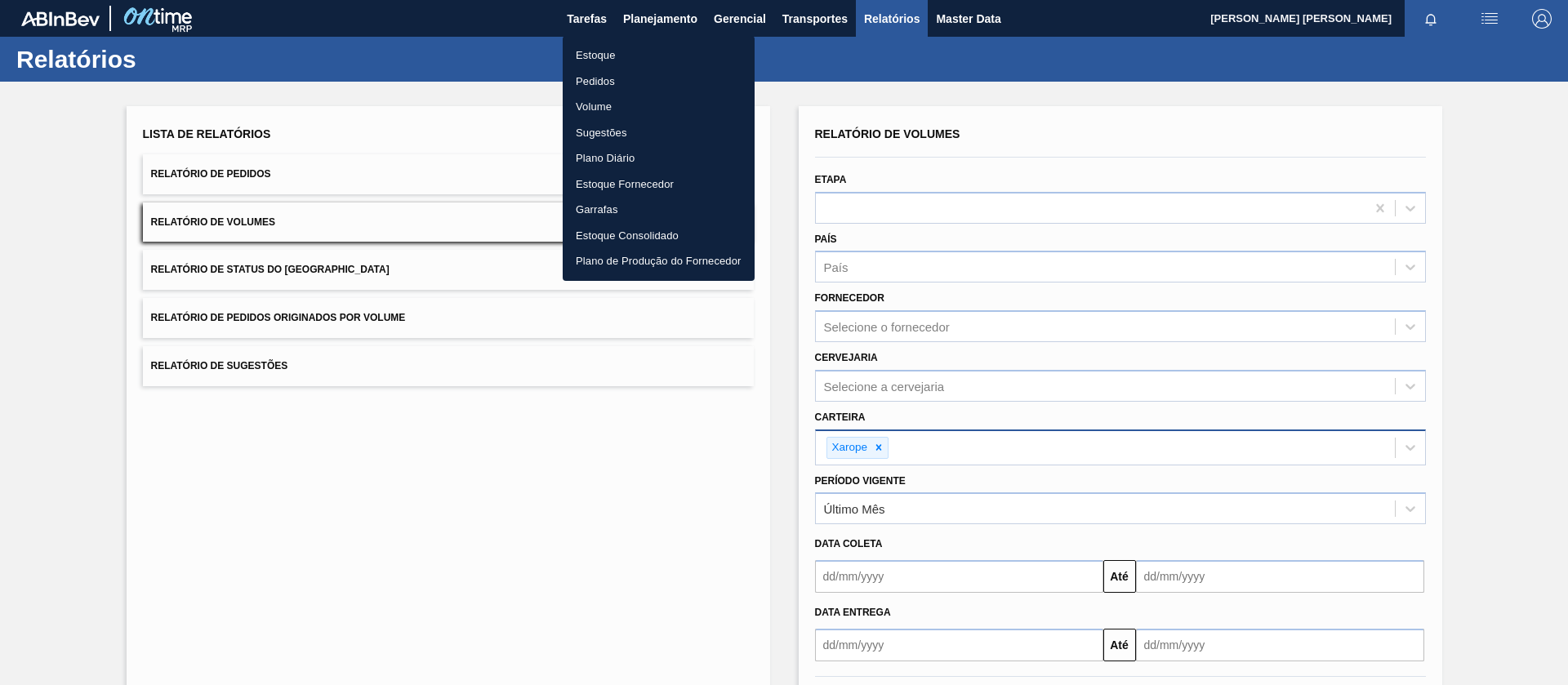
click at [600, 103] on li "Volume" at bounding box center [658, 106] width 191 height 26
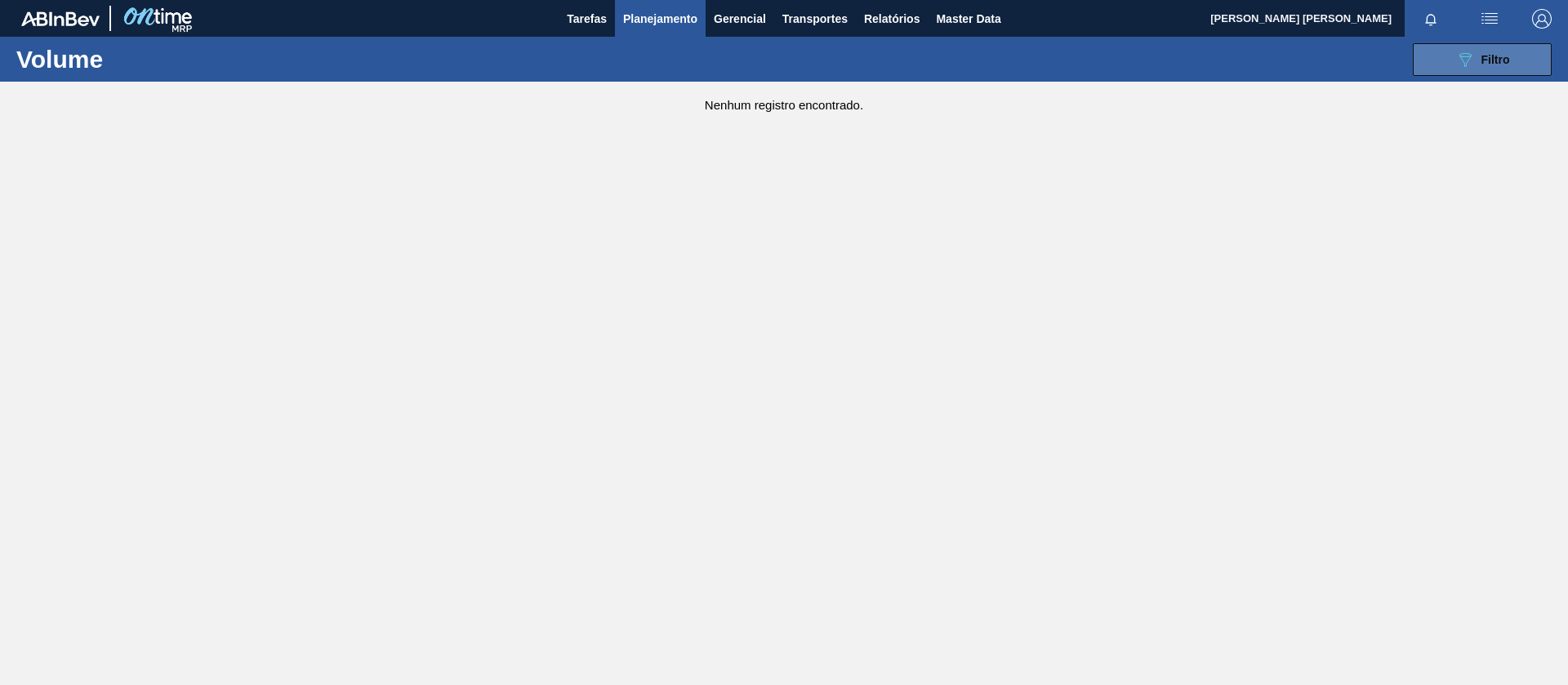
click at [1478, 61] on div "089F7B8B-B2A5-4AFE-B5C0-19BA573D28AC Filtro" at bounding box center [1482, 60] width 54 height 20
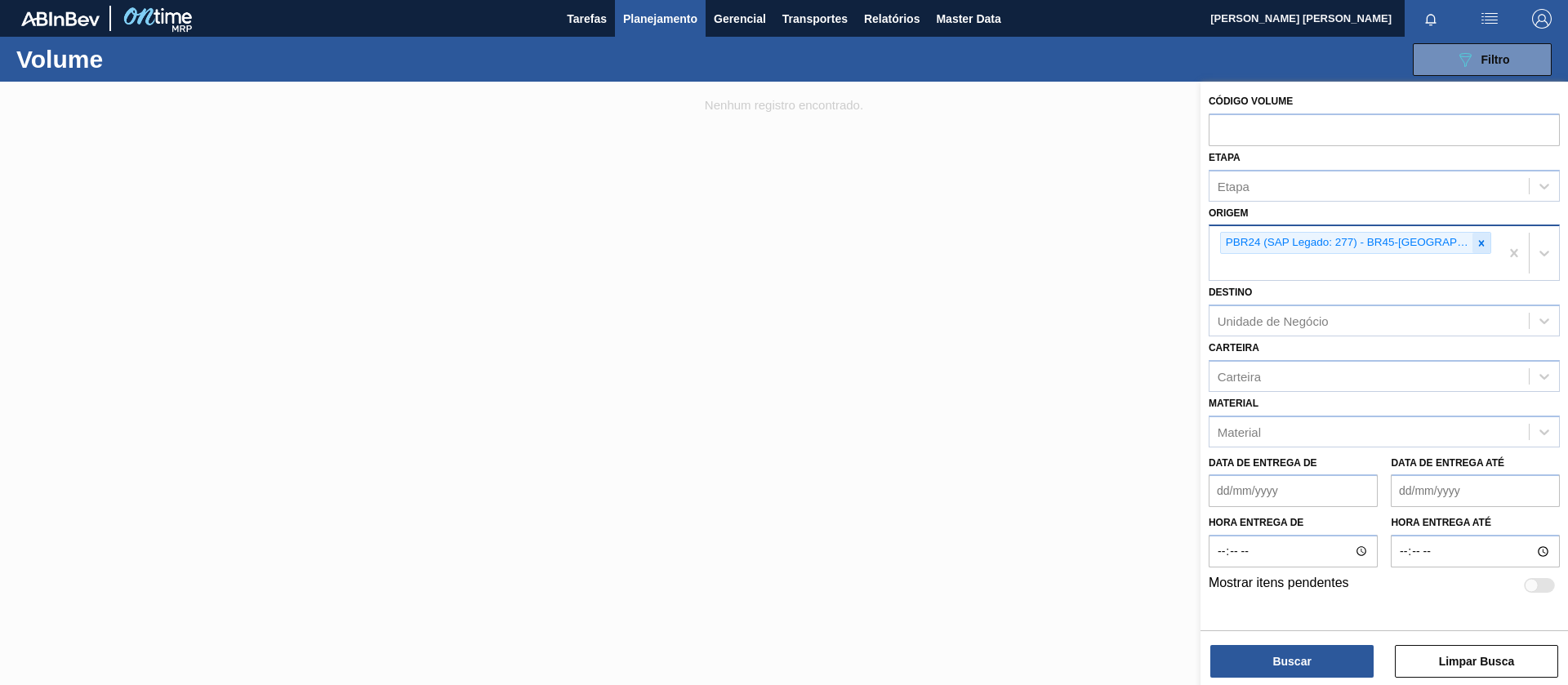
click at [1479, 241] on icon at bounding box center [1482, 243] width 5 height 5
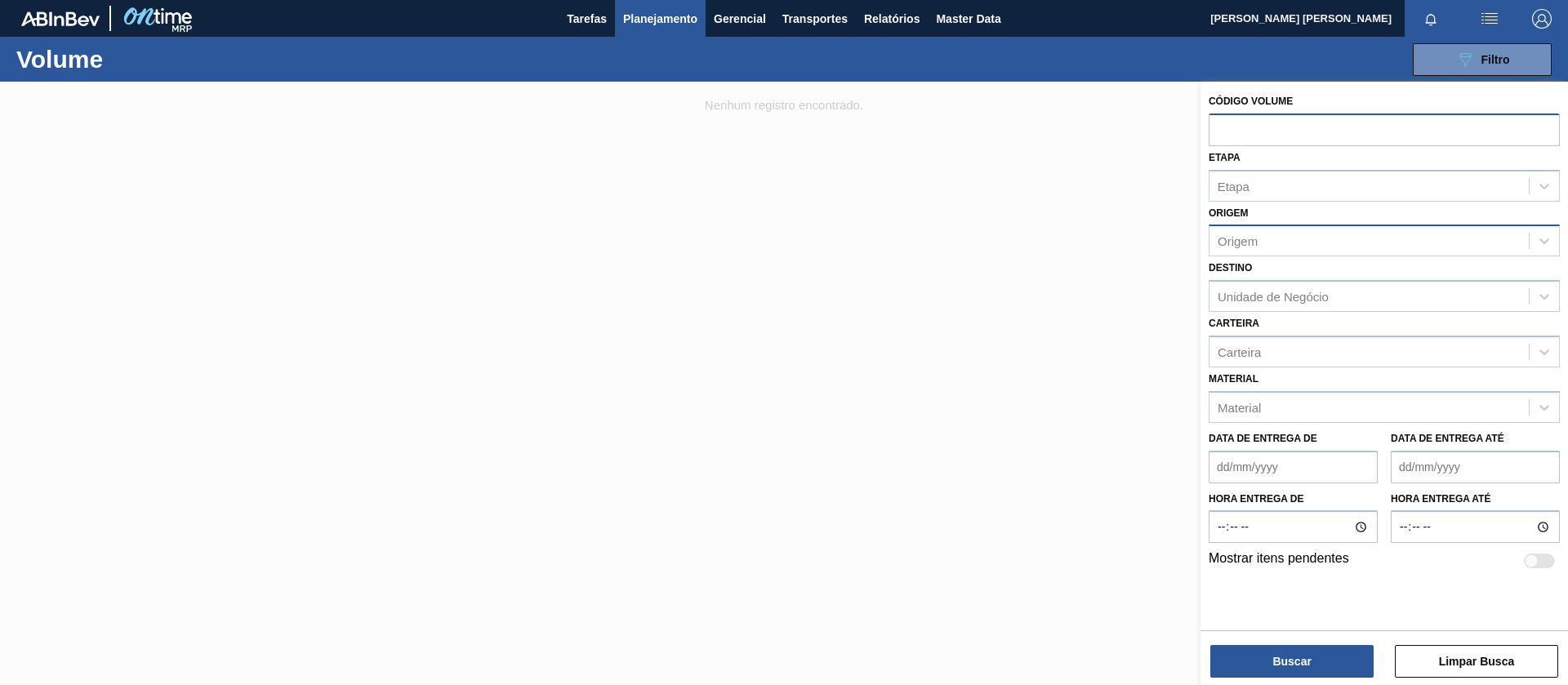
click at [1226, 127] on input "text" at bounding box center [1384, 128] width 351 height 31
paste input "text"
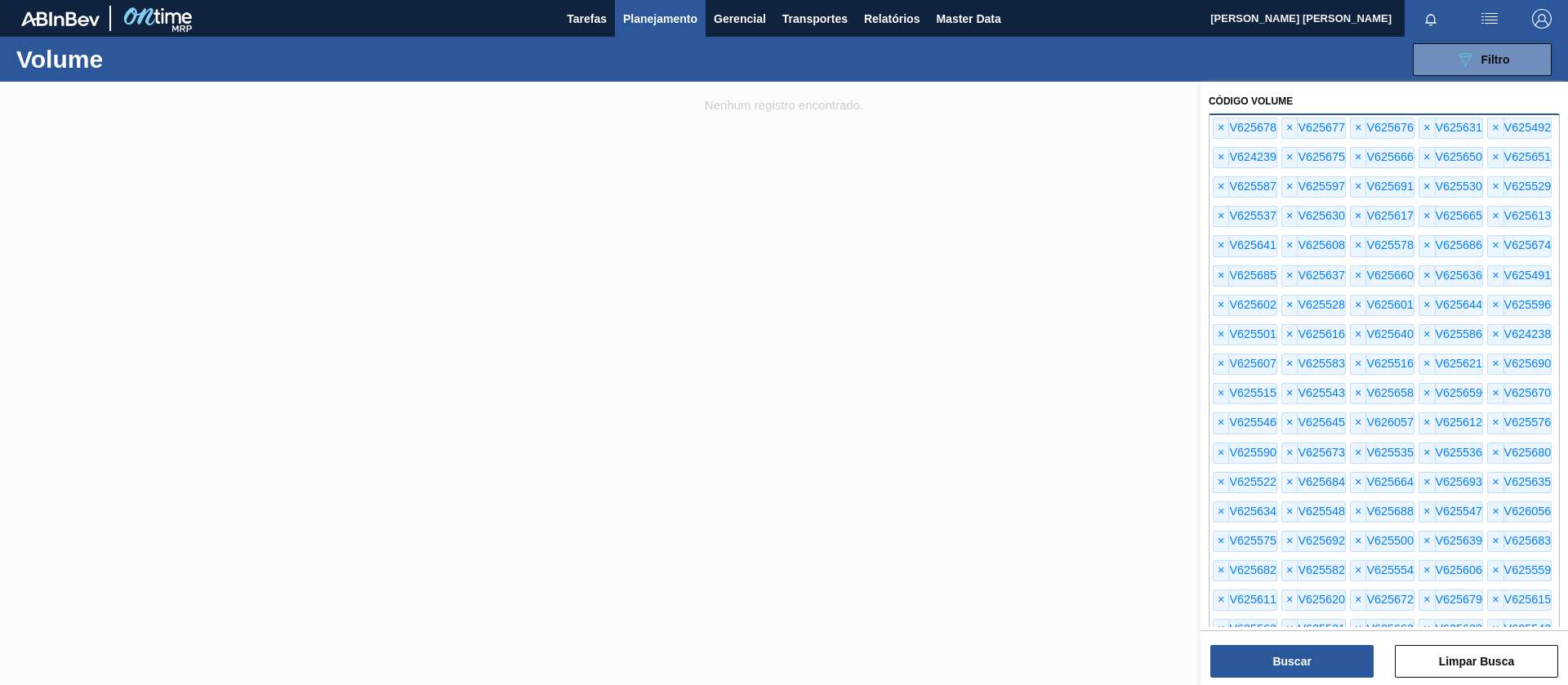
scroll to position [5593, 0]
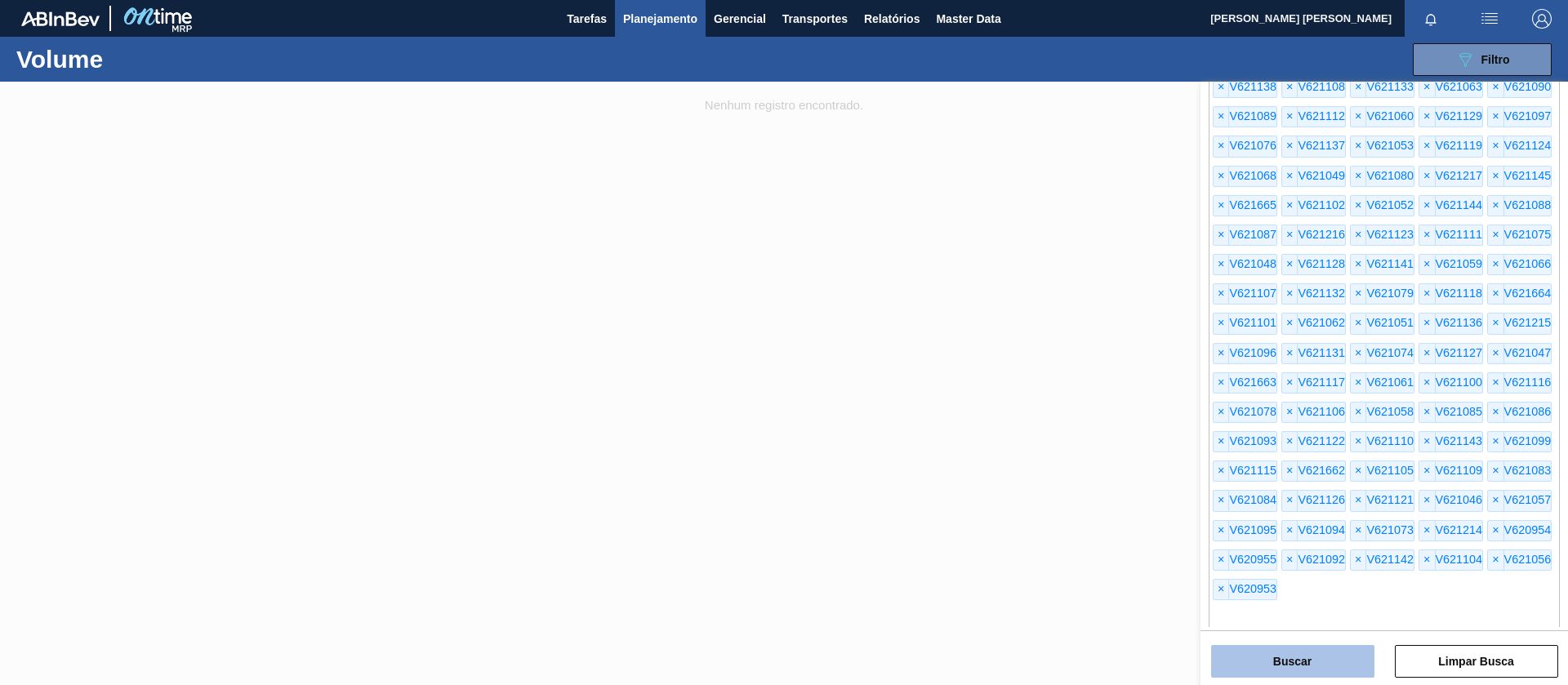
click at [1285, 651] on button "Buscar" at bounding box center [1292, 661] width 163 height 33
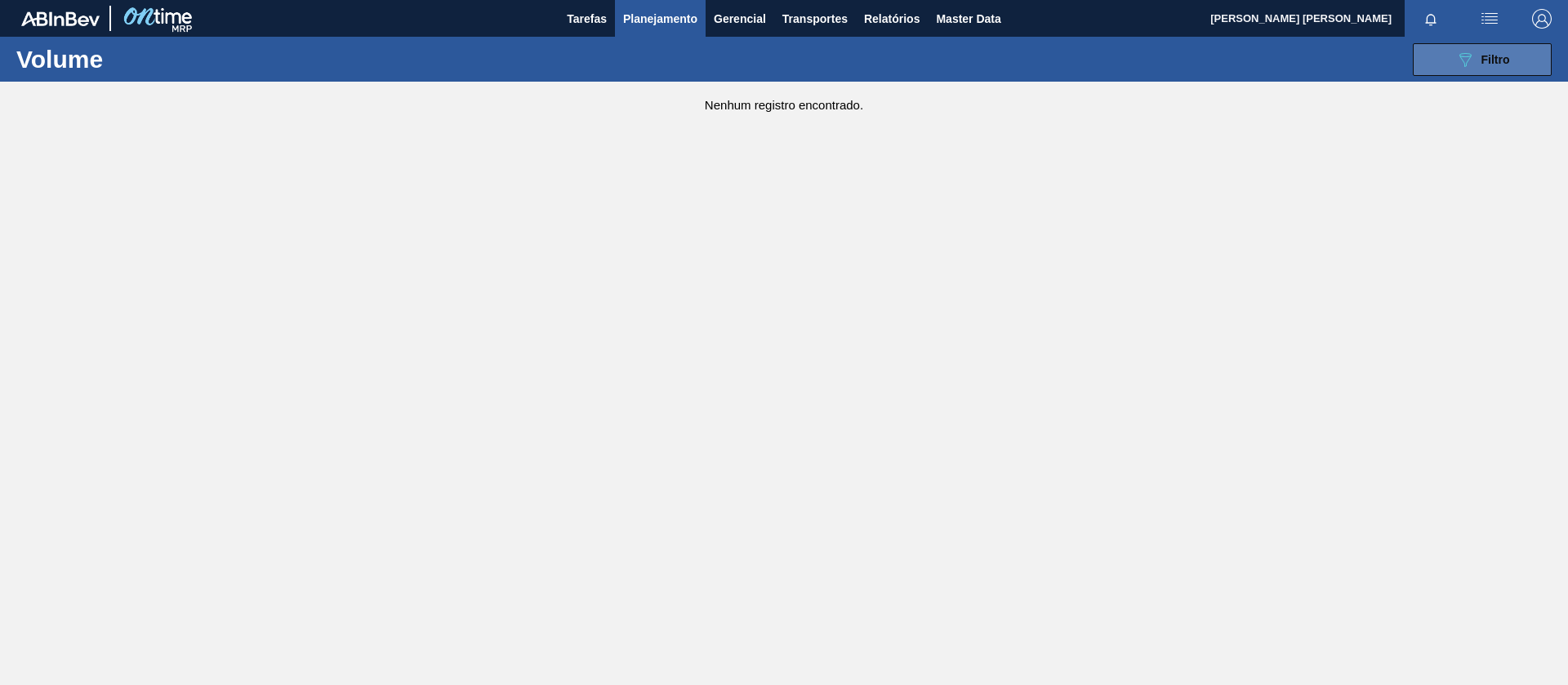
click at [1487, 54] on span "Filtro" at bounding box center [1495, 60] width 28 height 13
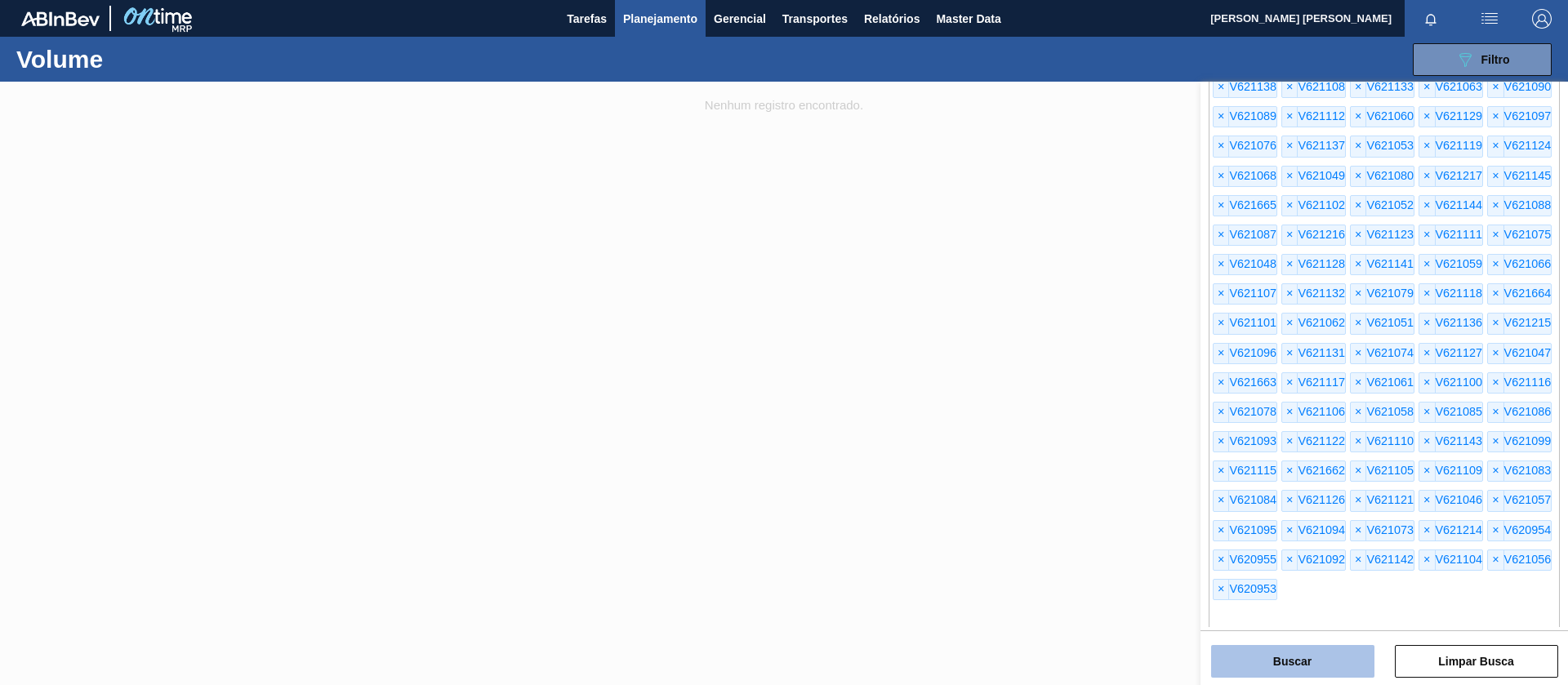
click at [1318, 647] on button "Buscar" at bounding box center [1292, 661] width 163 height 33
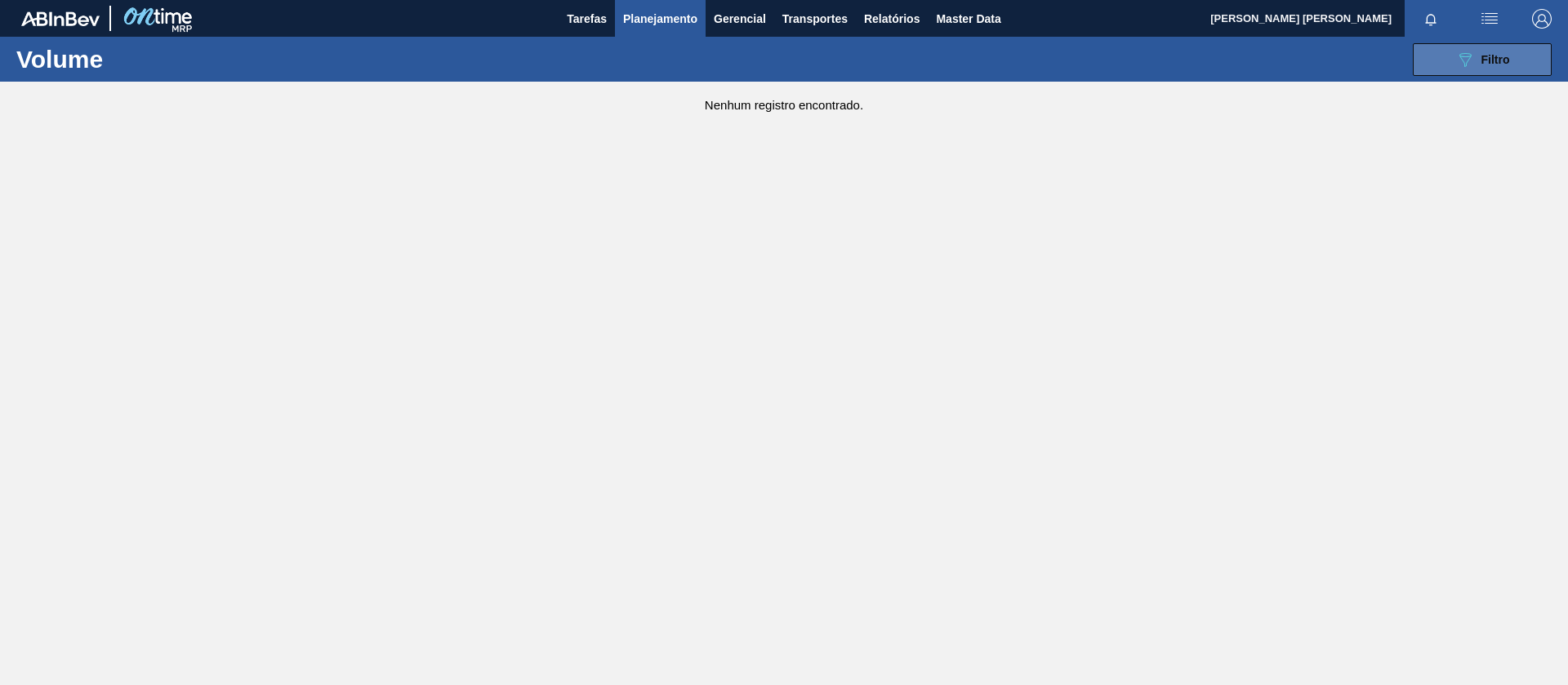
click at [1465, 53] on icon at bounding box center [1466, 61] width 12 height 14
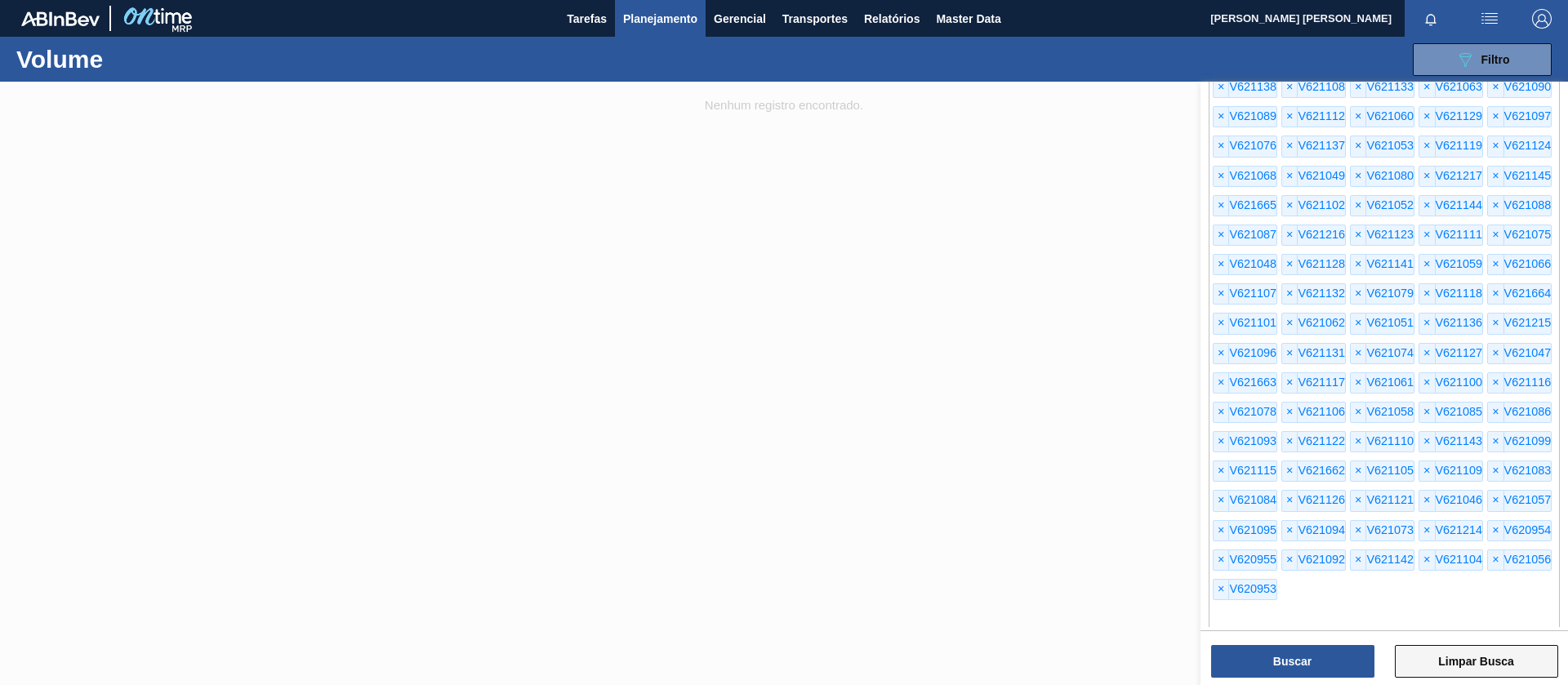
click at [1468, 661] on button "Limpar Busca" at bounding box center [1475, 661] width 163 height 33
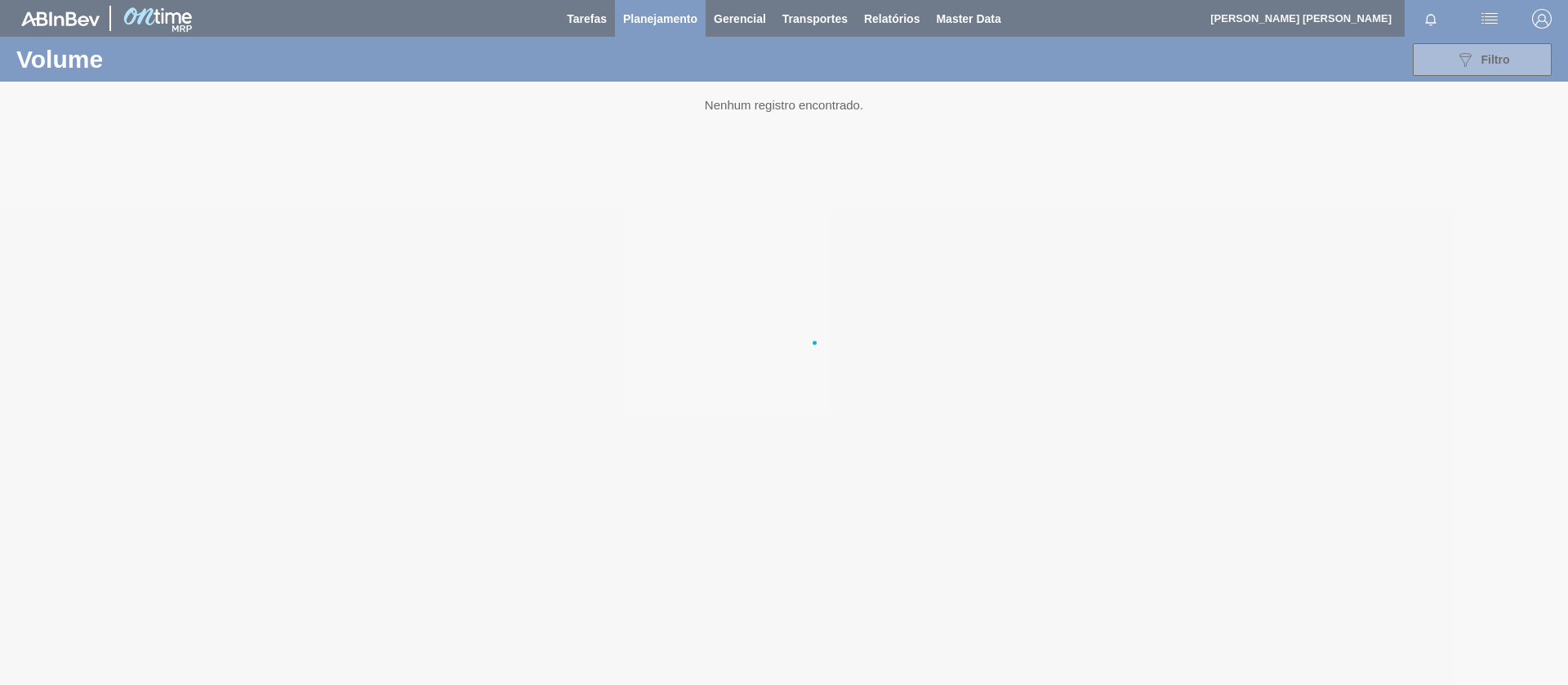
scroll to position [0, 0]
click at [1463, 55] on div at bounding box center [784, 342] width 1568 height 685
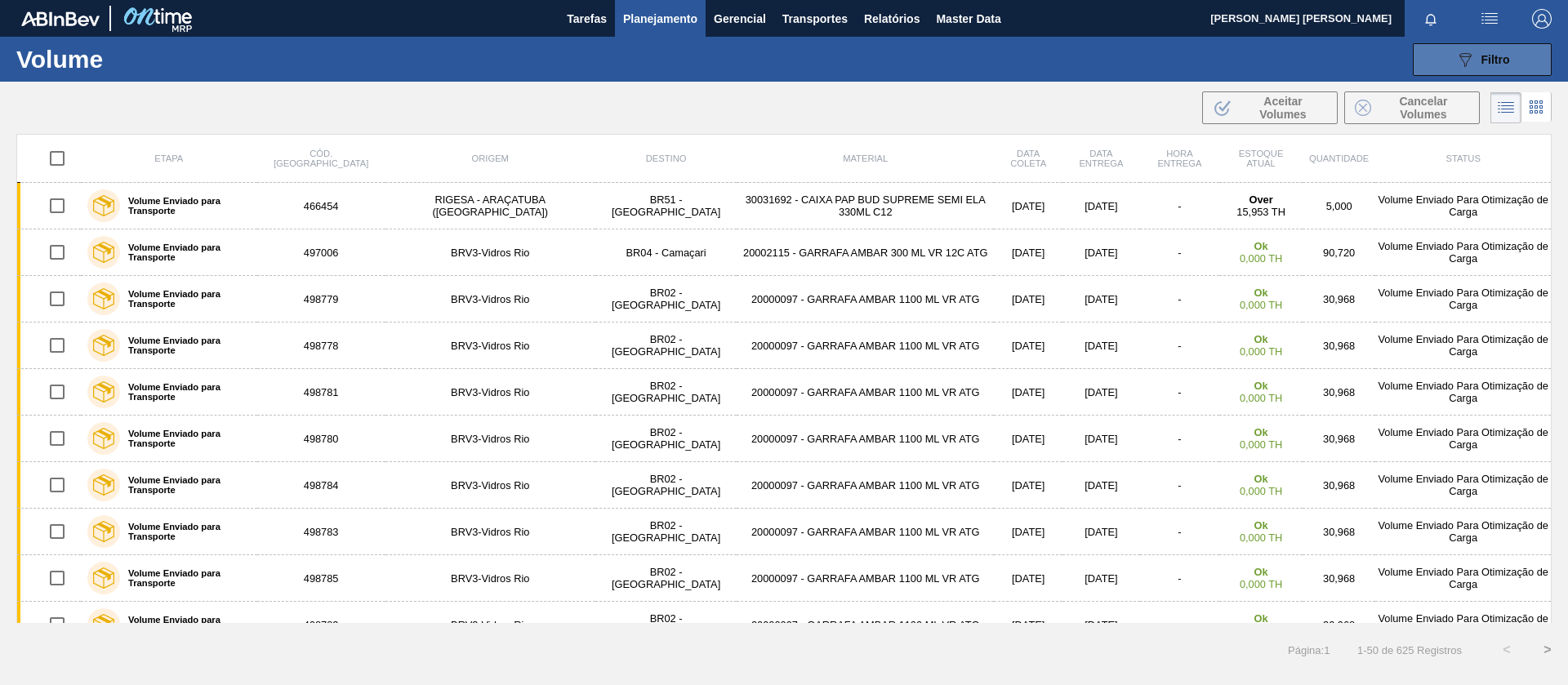
click at [1463, 62] on icon at bounding box center [1466, 61] width 12 height 14
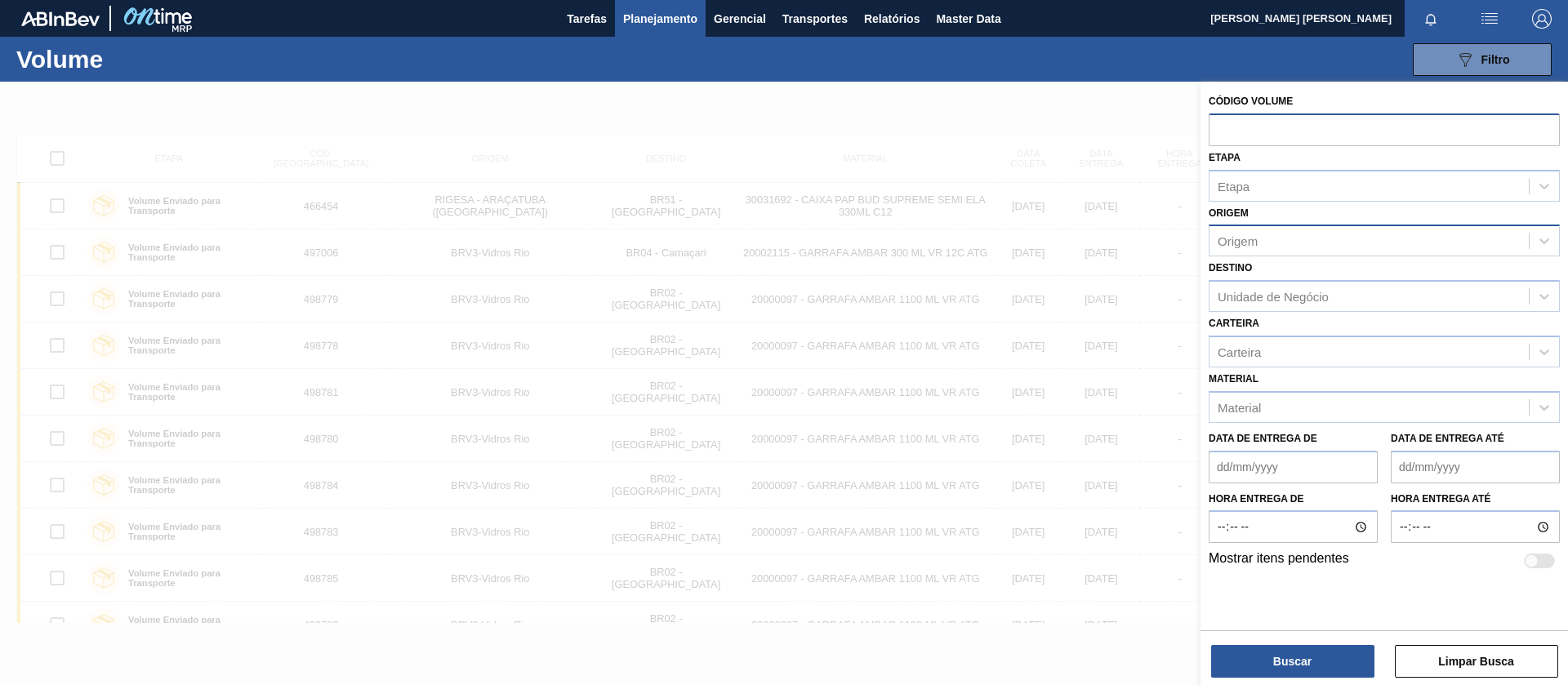
click at [1289, 140] on input "text" at bounding box center [1384, 128] width 351 height 31
paste input "text"
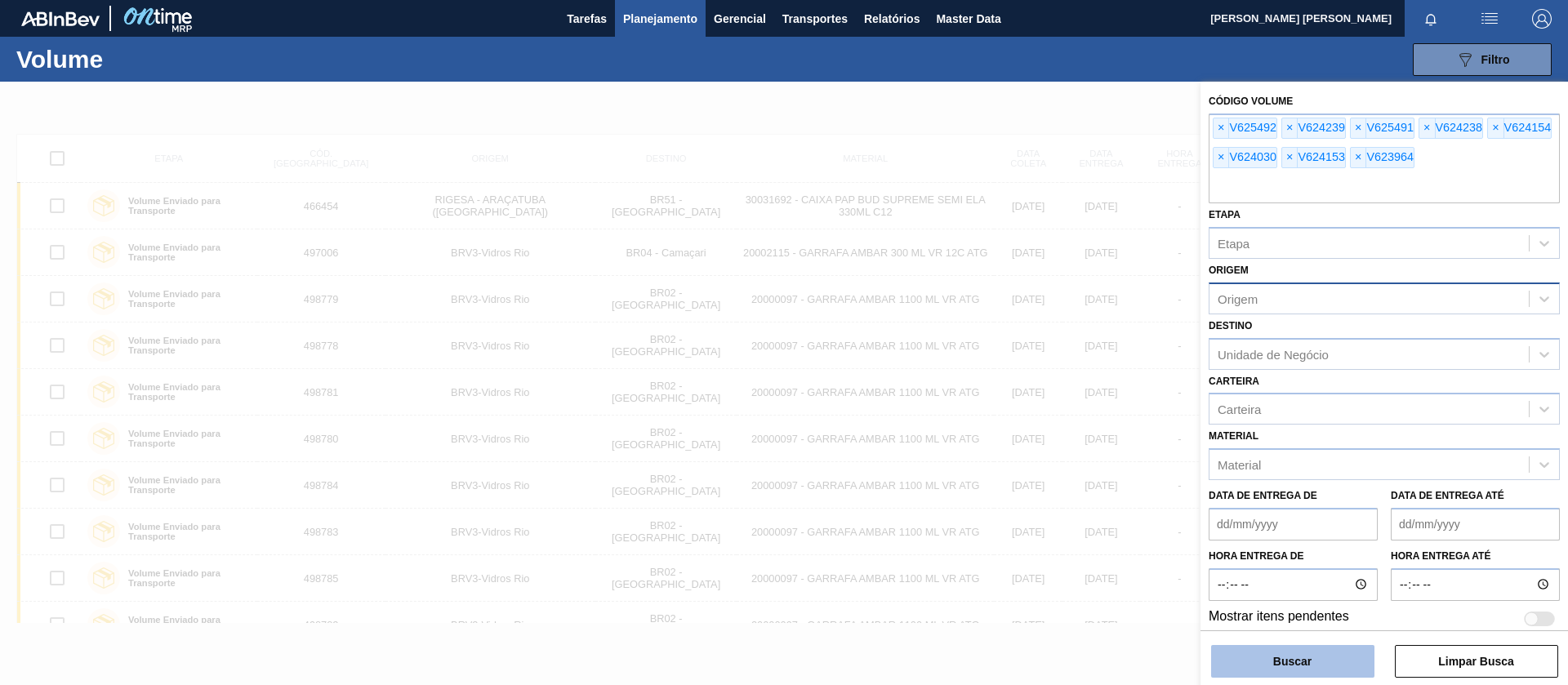
click at [1276, 659] on button "Buscar" at bounding box center [1292, 661] width 163 height 33
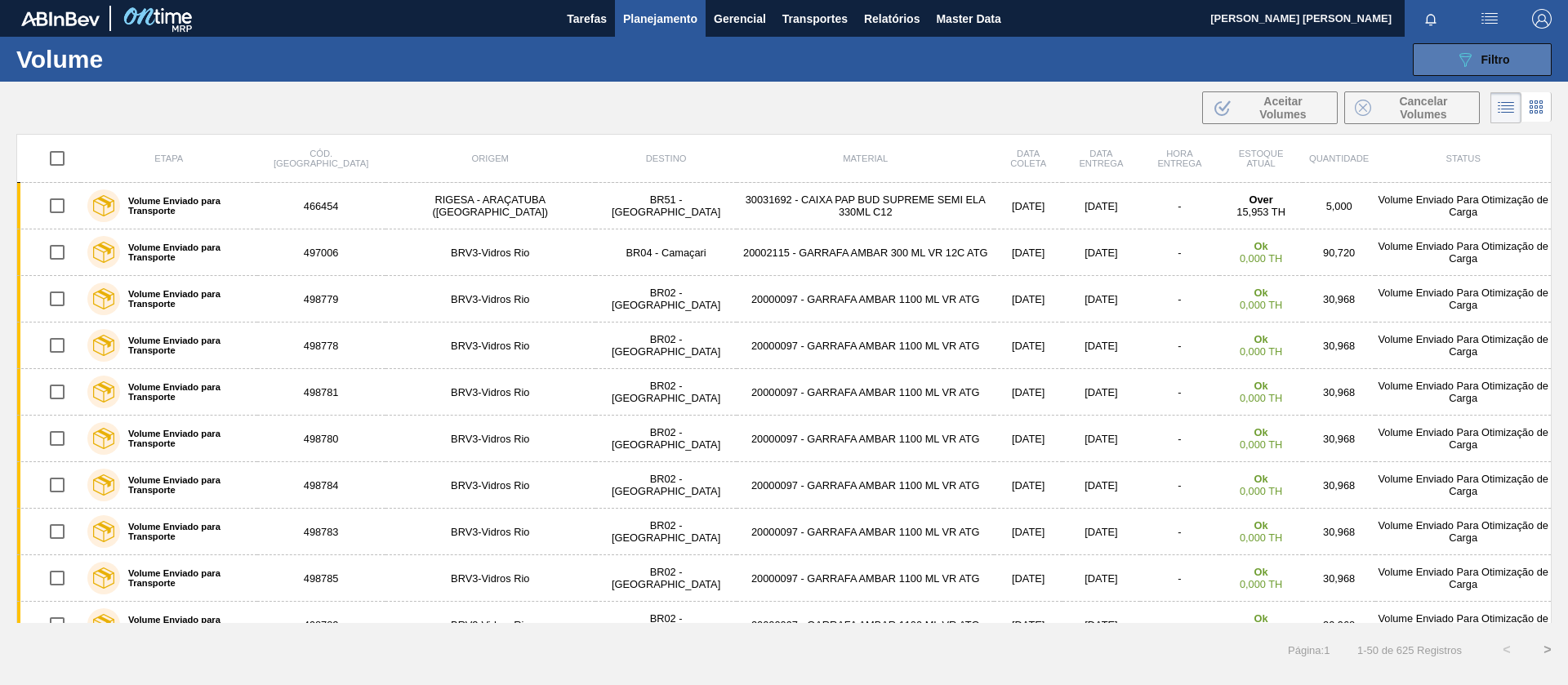
click at [1470, 62] on icon "089F7B8B-B2A5-4AFE-B5C0-19BA573D28AC" at bounding box center [1465, 60] width 20 height 20
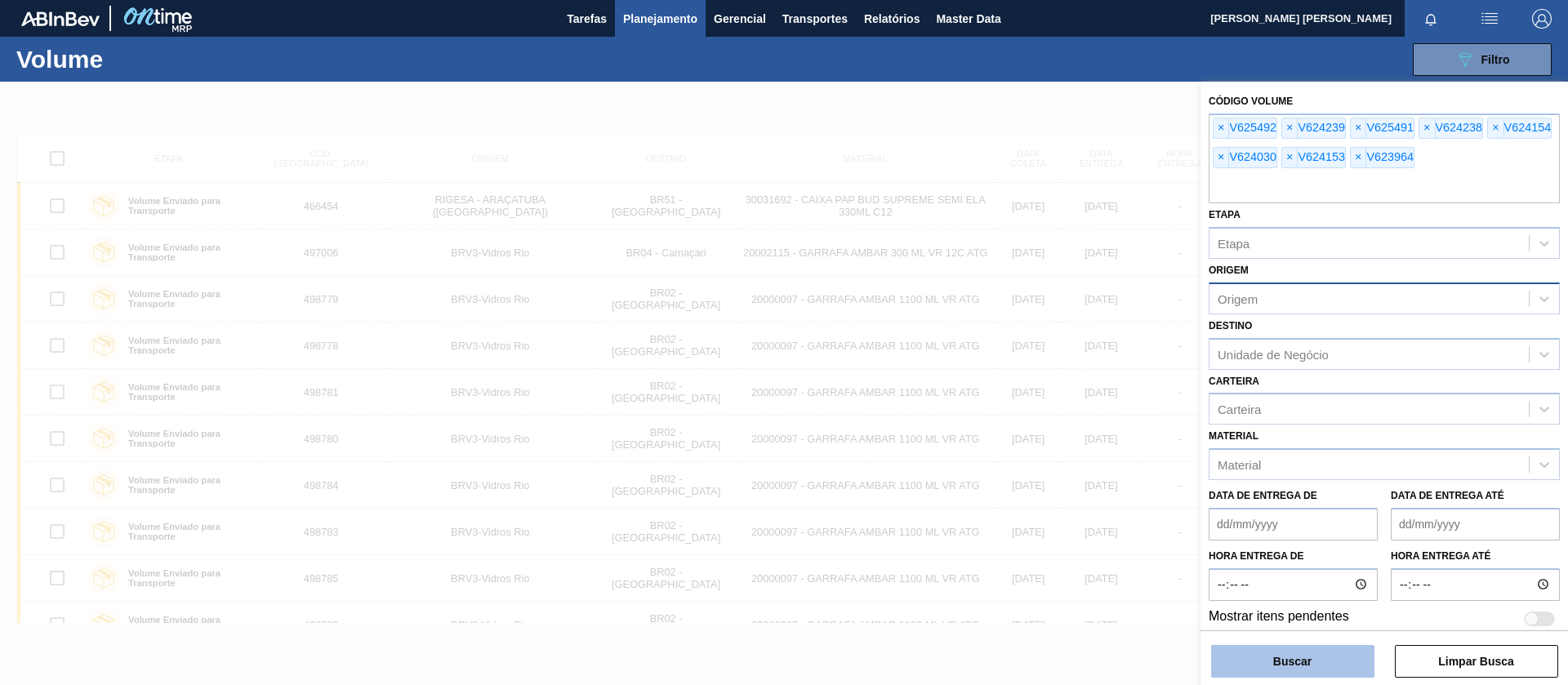
click at [1293, 663] on button "Buscar" at bounding box center [1292, 661] width 163 height 33
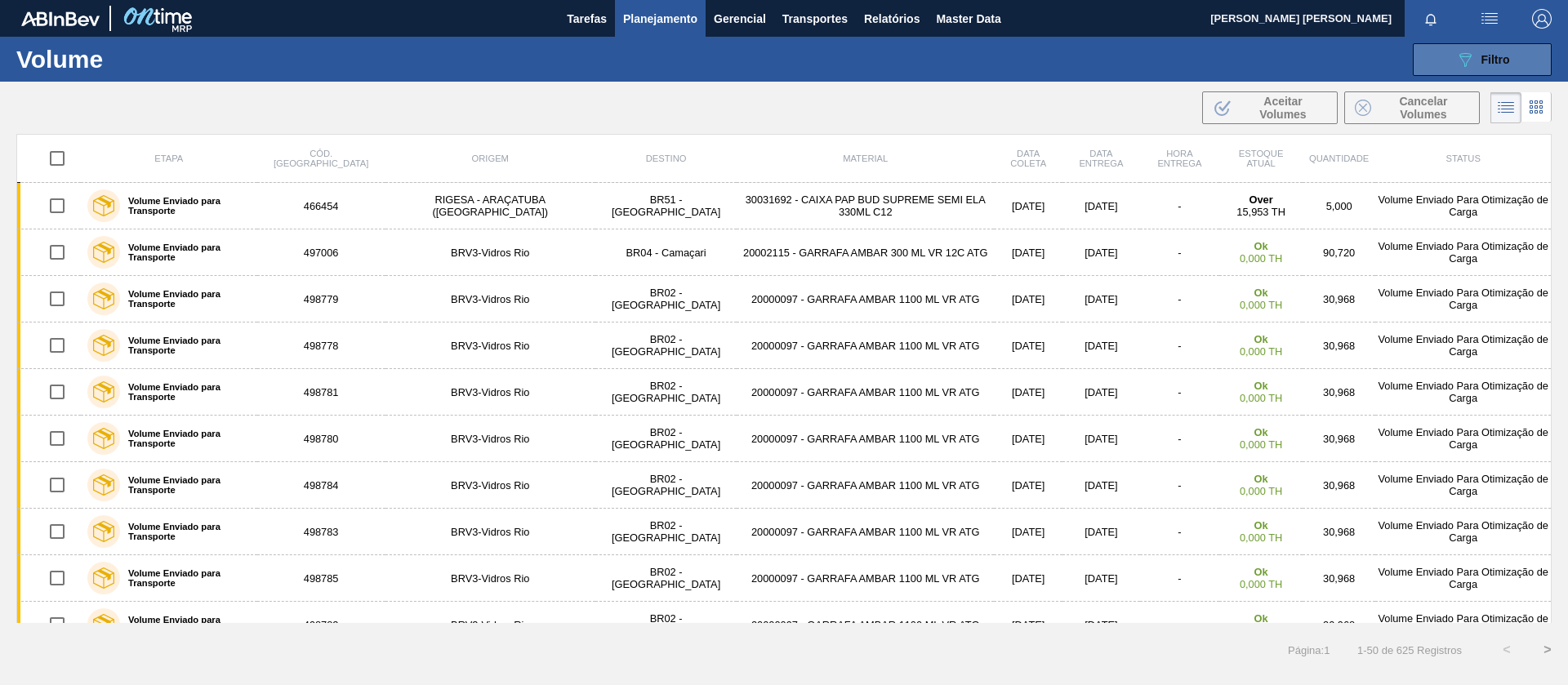
click at [1458, 60] on icon "089F7B8B-B2A5-4AFE-B5C0-19BA573D28AC" at bounding box center [1465, 60] width 20 height 20
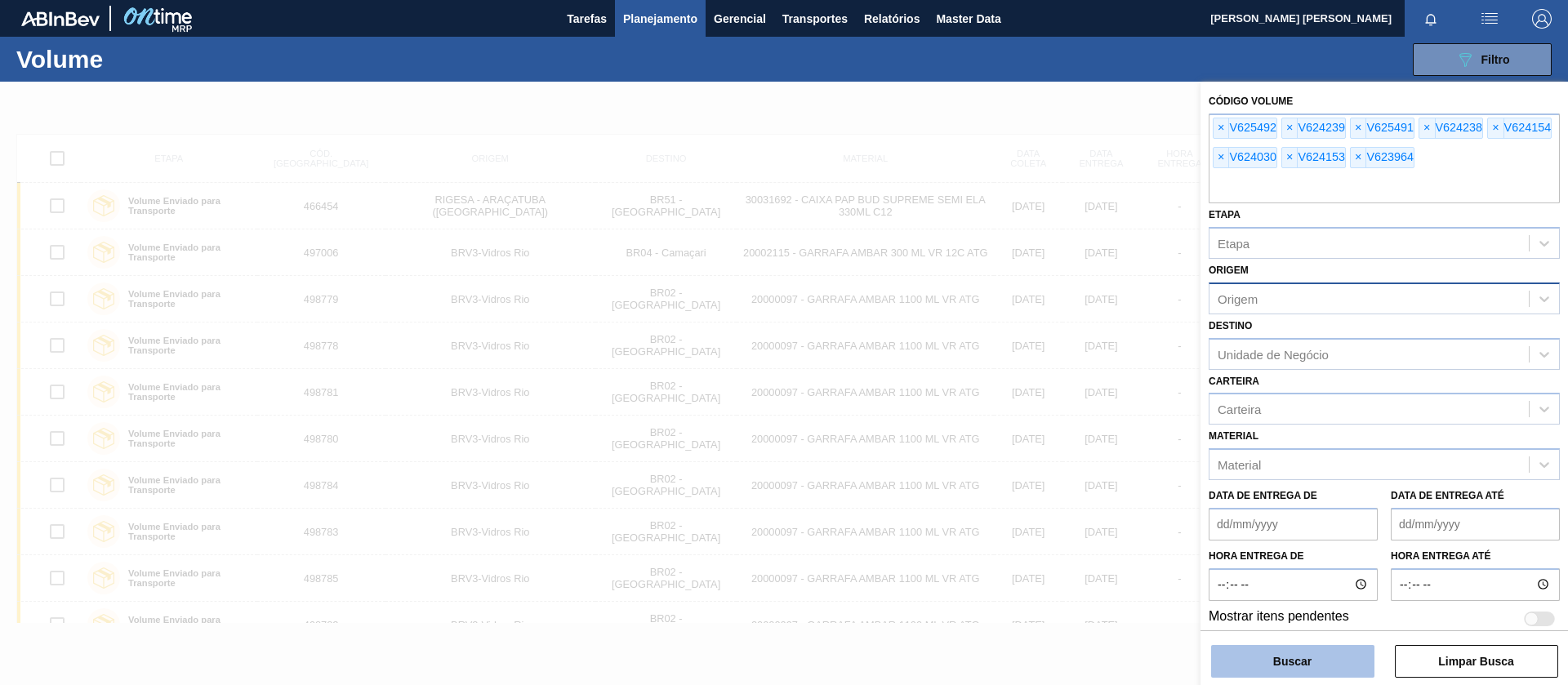
click at [1295, 654] on button "Buscar" at bounding box center [1292, 661] width 163 height 33
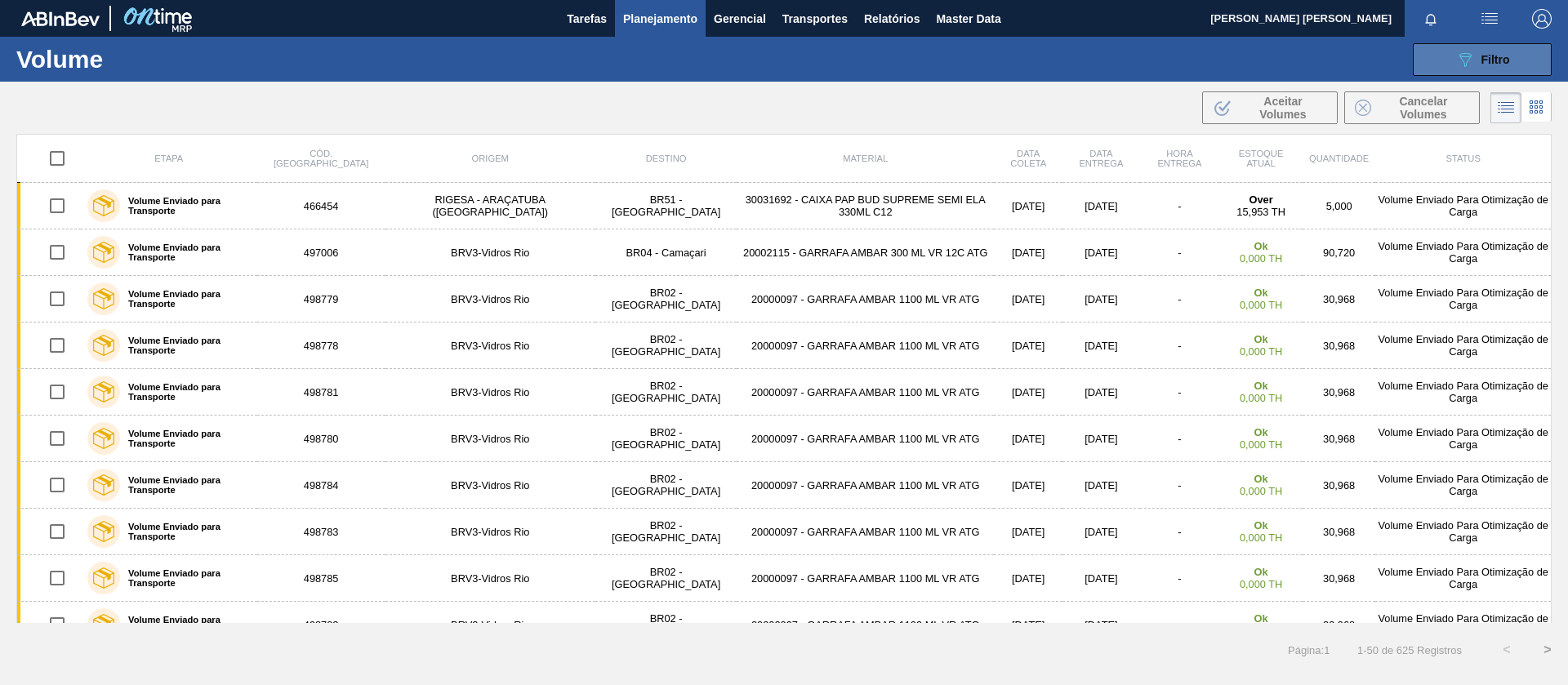
click at [1480, 51] on div "089F7B8B-B2A5-4AFE-B5C0-19BA573D28AC Filtro" at bounding box center [1482, 60] width 54 height 20
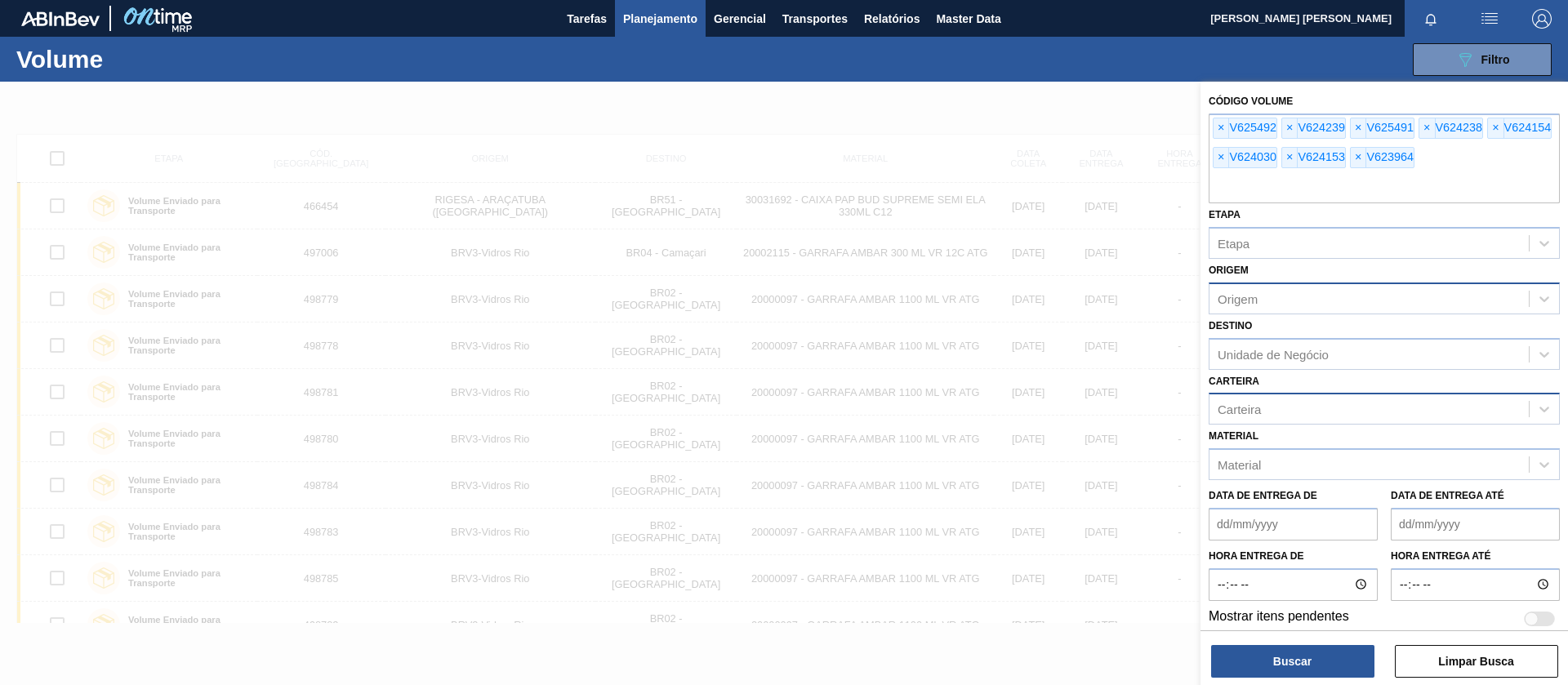
click at [1271, 412] on div "Carteira" at bounding box center [1369, 410] width 320 height 24
type input "xarop"
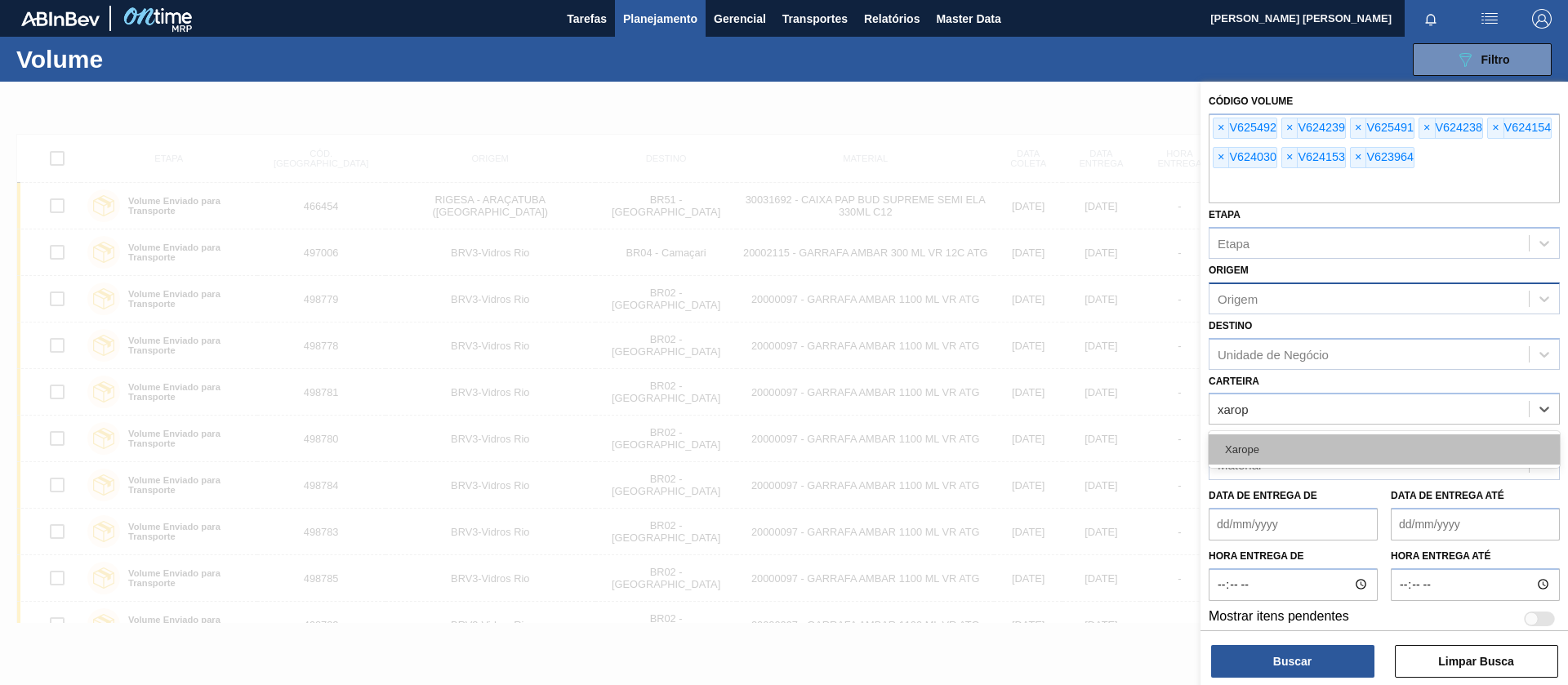
click at [1276, 445] on div "Xarope" at bounding box center [1384, 450] width 351 height 30
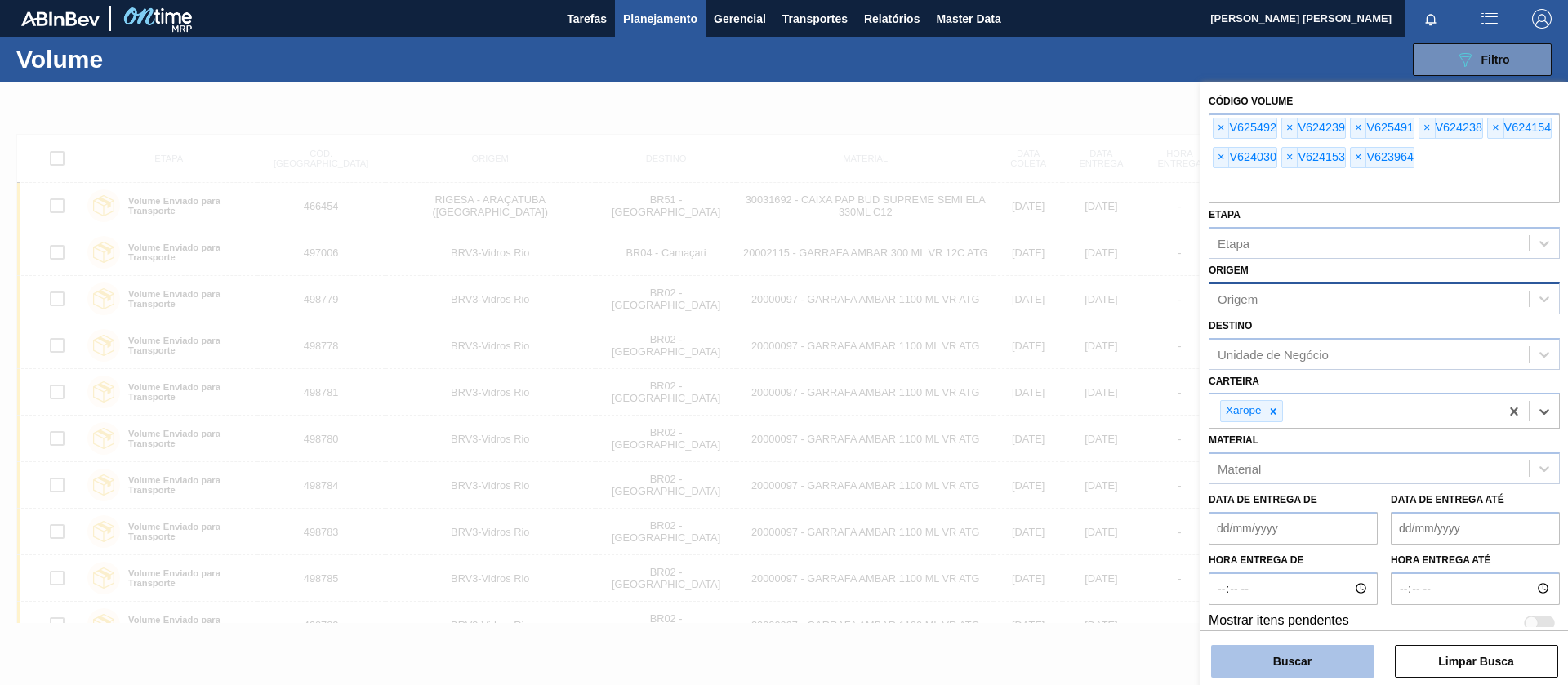
click at [1301, 668] on button "Buscar" at bounding box center [1292, 661] width 163 height 33
